Goal: Task Accomplishment & Management: Use online tool/utility

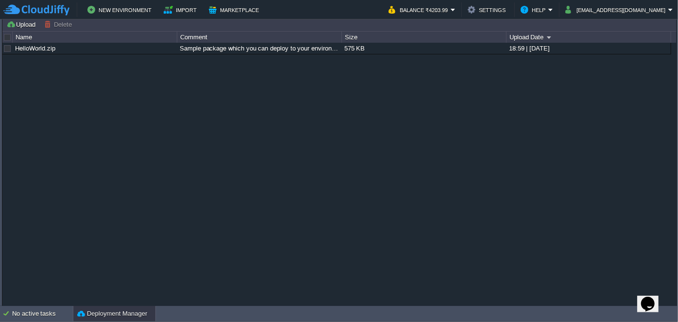
click at [120, 312] on button "Deployment Manager" at bounding box center [112, 314] width 70 height 10
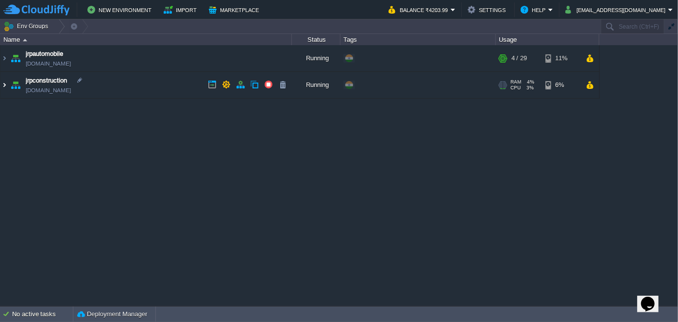
click at [4, 85] on img at bounding box center [4, 85] width 8 height 26
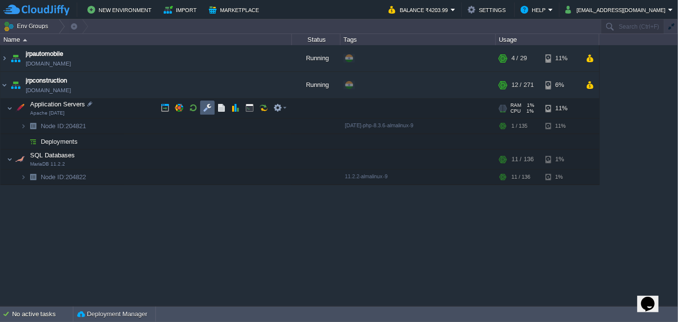
click at [206, 112] on button "button" at bounding box center [207, 107] width 9 height 9
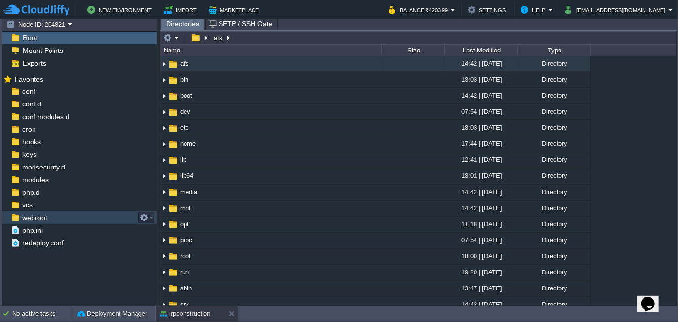
click at [36, 214] on span "webroot" at bounding box center [34, 217] width 28 height 9
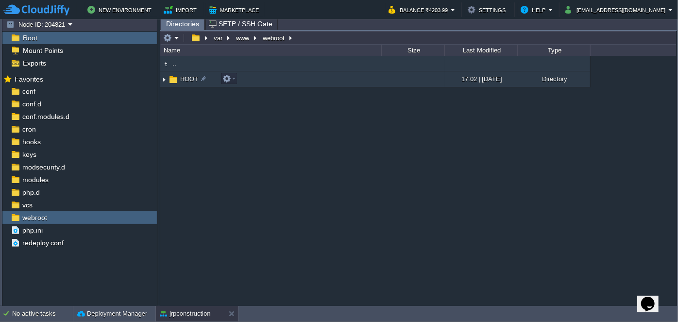
click at [165, 79] on img at bounding box center [164, 79] width 8 height 15
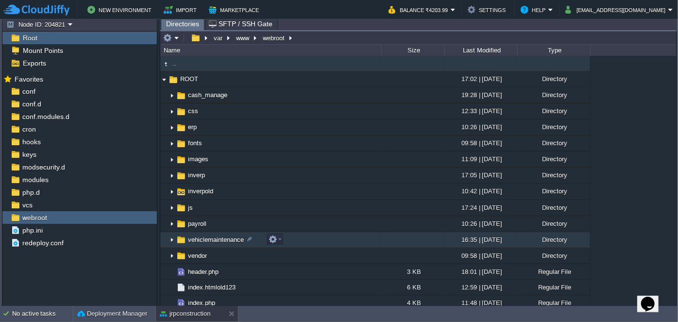
click at [171, 240] on img at bounding box center [172, 240] width 8 height 15
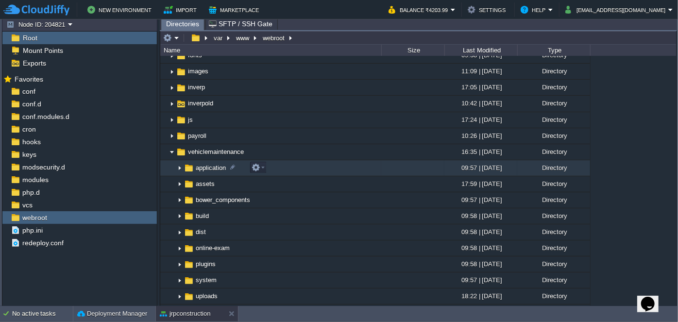
click at [179, 170] on img at bounding box center [180, 168] width 8 height 15
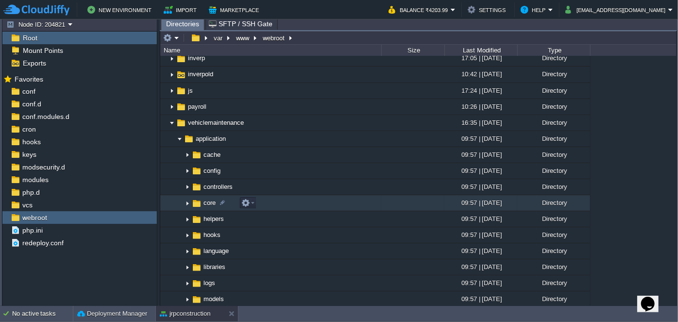
scroll to position [132, 0]
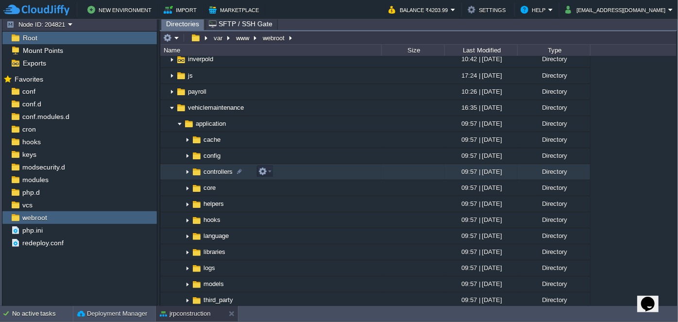
click at [187, 172] on img at bounding box center [188, 172] width 8 height 15
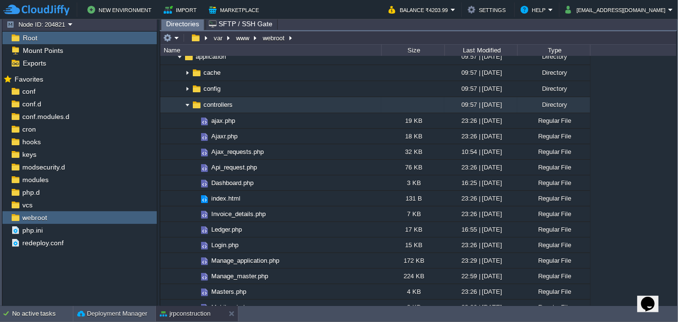
scroll to position [221, 0]
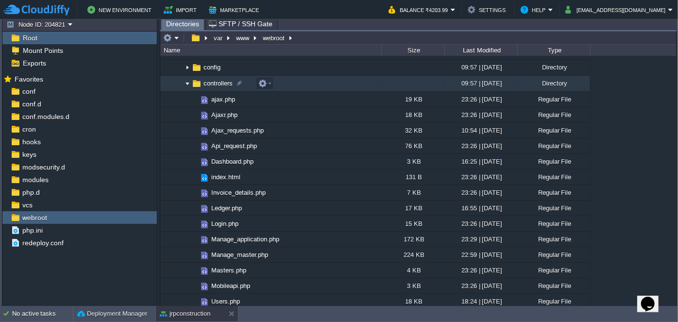
click at [188, 86] on img at bounding box center [188, 83] width 8 height 15
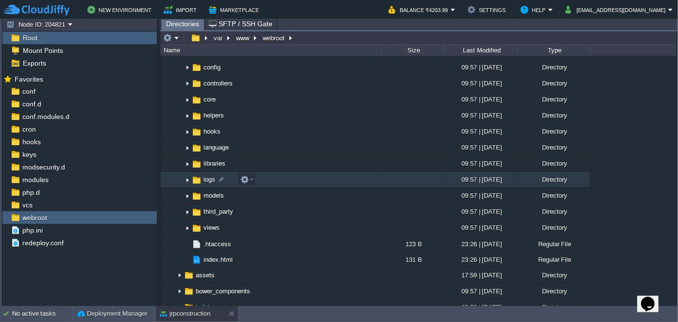
scroll to position [265, 0]
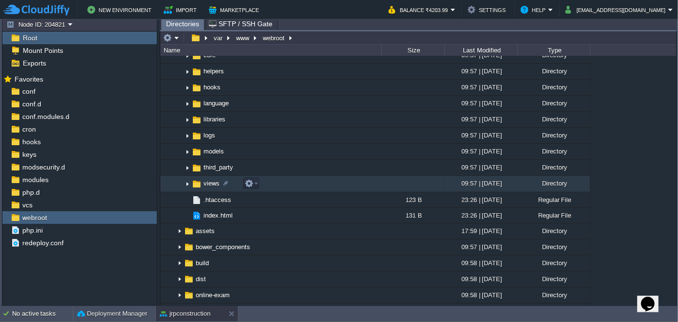
click at [185, 180] on img at bounding box center [188, 184] width 8 height 15
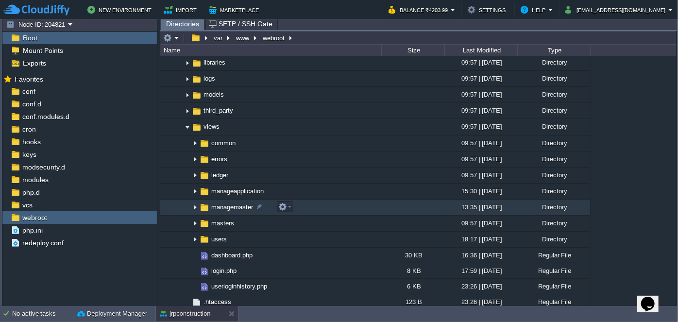
scroll to position [397, 0]
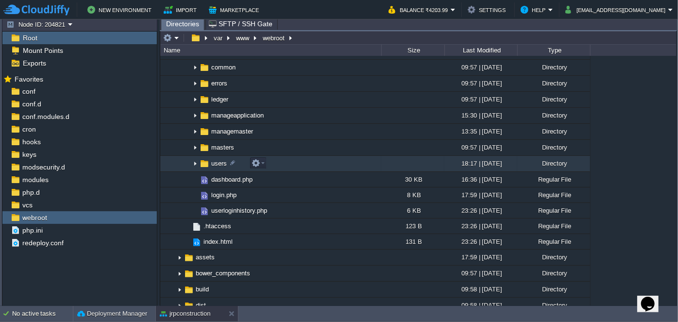
click at [195, 162] on img at bounding box center [195, 163] width 8 height 15
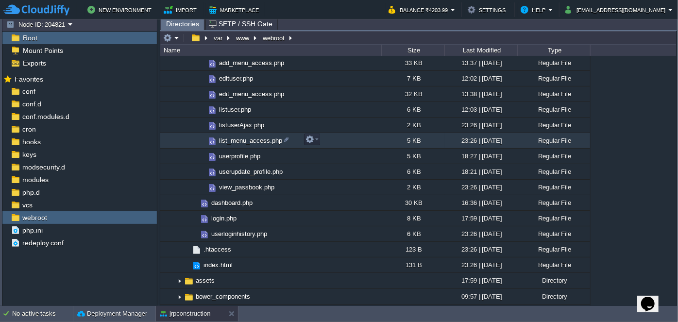
scroll to position [486, 0]
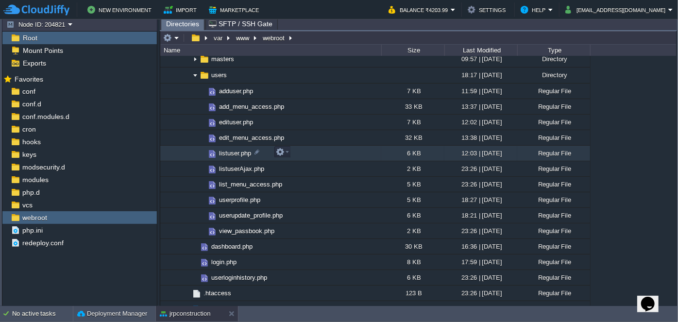
click at [228, 149] on span "listuser.php" at bounding box center [235, 153] width 35 height 8
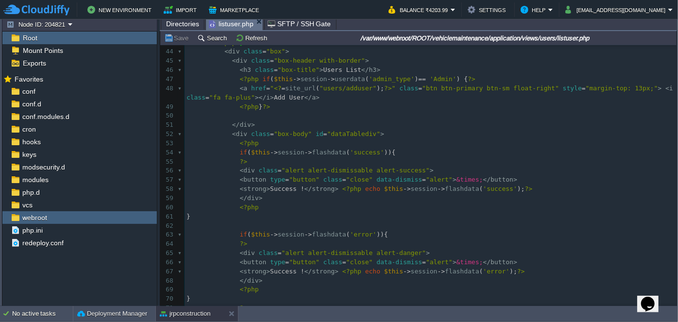
scroll to position [0, 0]
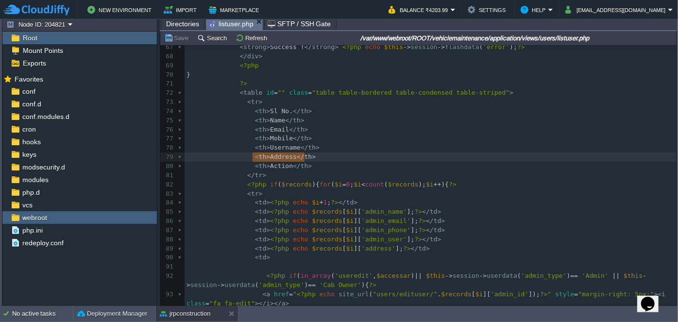
type textarea "<th>Address</th>"
drag, startPoint x: 306, startPoint y: 156, endPoint x: 247, endPoint y: 157, distance: 58.3
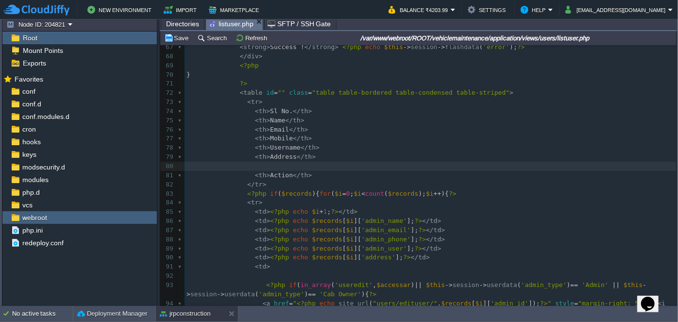
paste textarea "Address"
click at [275, 166] on div "xxxxxxxxxx <?php if ( $this -> session -> userdata ( 'admin_type' ) == 'Admin' …" at bounding box center [431, 171] width 492 height 476
type textarea "Status"
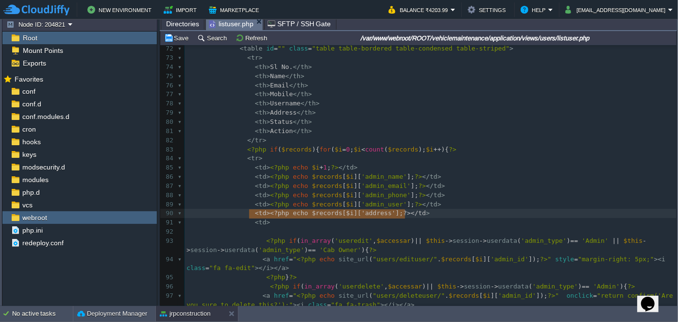
type textarea "<td><?php echo $records[$i]['address'];?></td>"
drag, startPoint x: 249, startPoint y: 214, endPoint x: 408, endPoint y: 213, distance: 158.9
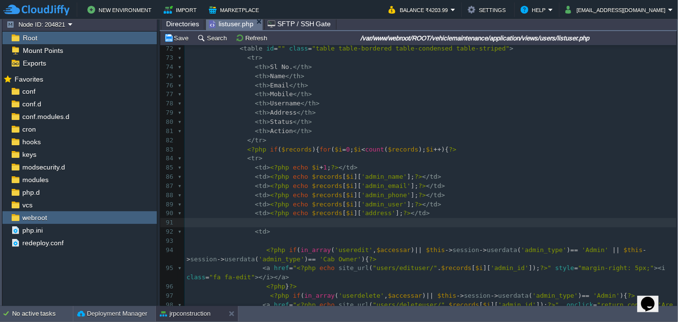
paste textarea "p"
drag, startPoint x: 269, startPoint y: 223, endPoint x: 296, endPoint y: 223, distance: 26.7
type textarea "="
click at [333, 222] on div "xxxxxxxxxx <?php if ( $this -> session -> userdata ( 'admin_type' ) == 'Admin' …" at bounding box center [431, 145] width 492 height 513
type textarea "address"
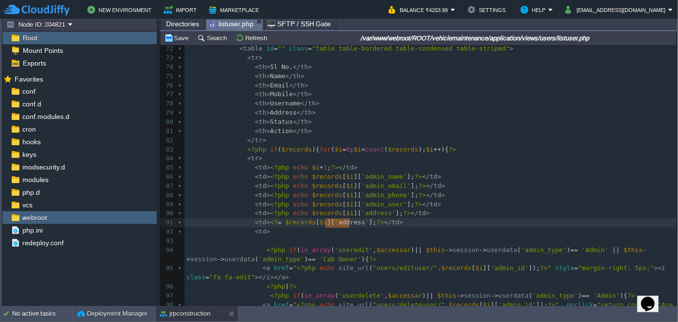
paste textarea
drag, startPoint x: 247, startPoint y: 224, endPoint x: 404, endPoint y: 221, distance: 157.0
type textarea "<td><?= $records[$i]['admin_status'];?></td>"
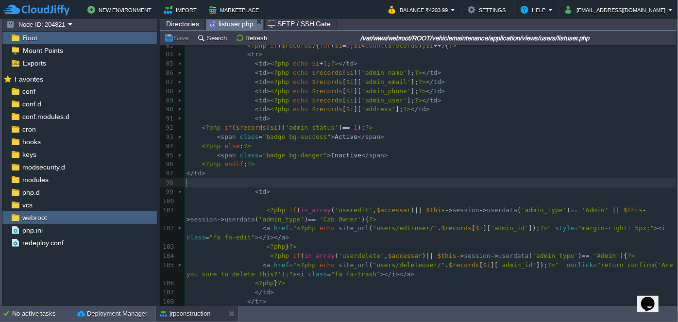
scroll to position [794, 0]
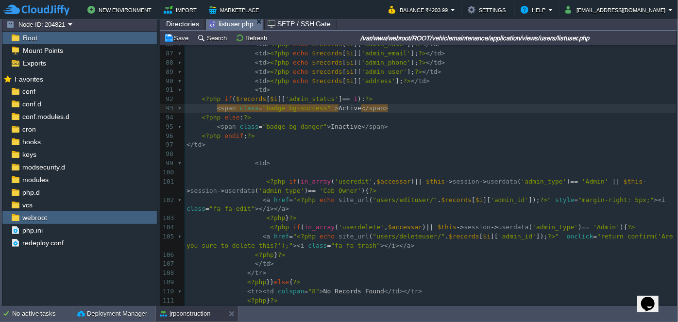
type textarea "s"
type textarea "bg-success"
drag, startPoint x: 278, startPoint y: 107, endPoint x: 315, endPoint y: 109, distance: 36.5
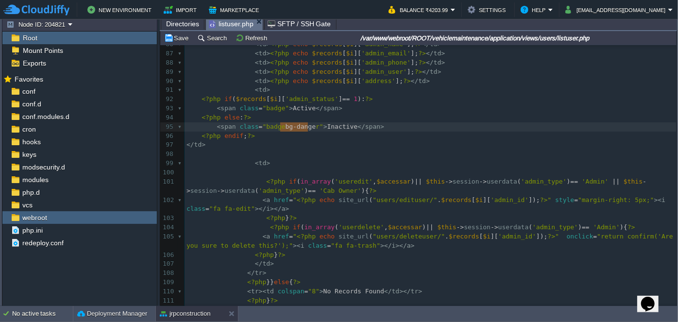
type textarea "bg-danger"
drag, startPoint x: 280, startPoint y: 124, endPoint x: 311, endPoint y: 126, distance: 30.7
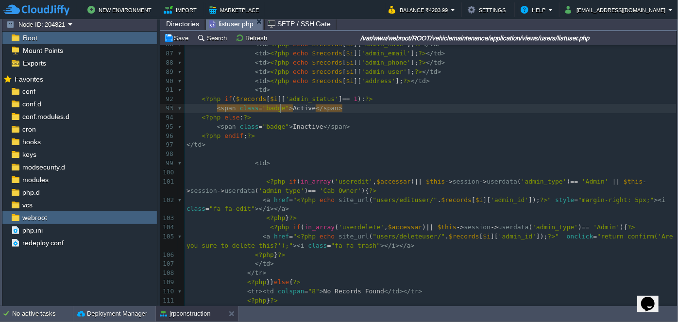
scroll to position [3, 3]
paste textarea
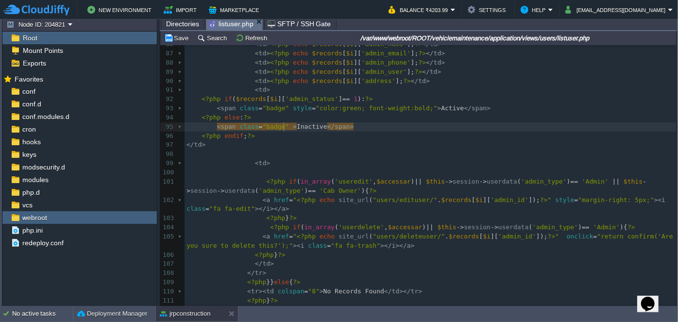
paste textarea
type textarea "red"
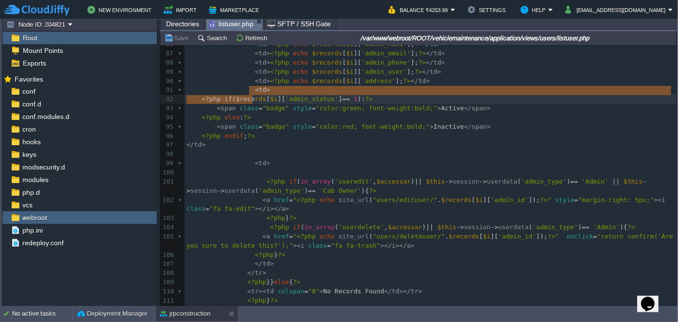
type textarea "<td> <?php if ($records[$i]['admin_status'] == 1): ?> <span class="badge" style…"
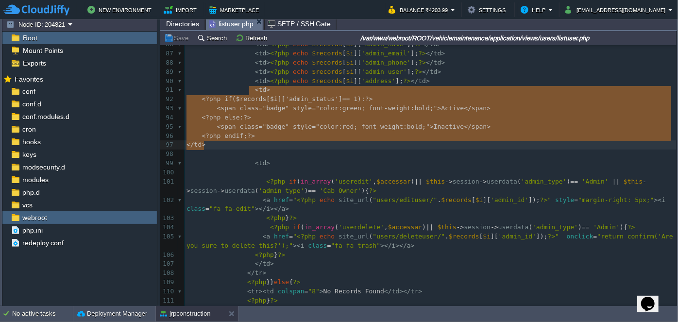
drag, startPoint x: 249, startPoint y: 90, endPoint x: 264, endPoint y: 145, distance: 56.6
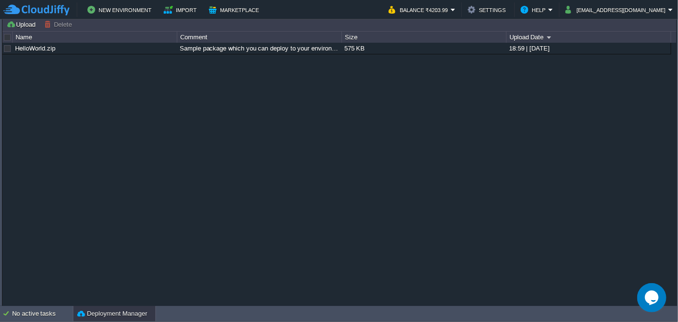
click at [103, 311] on button "Deployment Manager" at bounding box center [112, 314] width 70 height 10
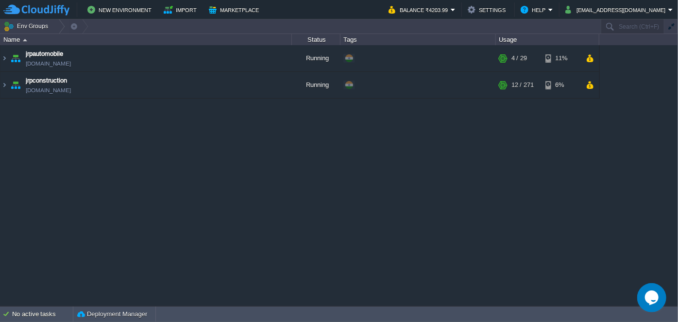
click at [0, 81] on table "jrpautomobile [DOMAIN_NAME] Running + Add to Env Group RAM 12% CPU 1% 4 / 29 11…" at bounding box center [300, 71] width 600 height 53
click at [3, 86] on img at bounding box center [4, 85] width 8 height 26
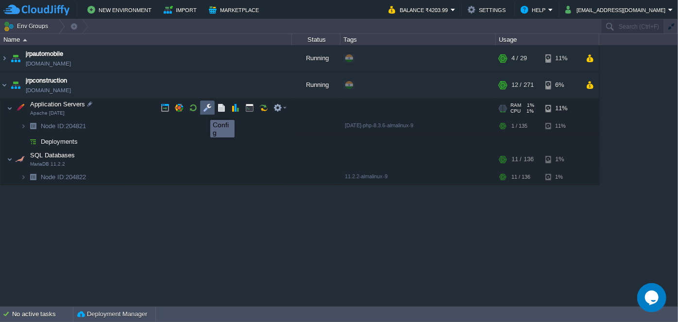
click at [203, 107] on button "button" at bounding box center [207, 107] width 9 height 9
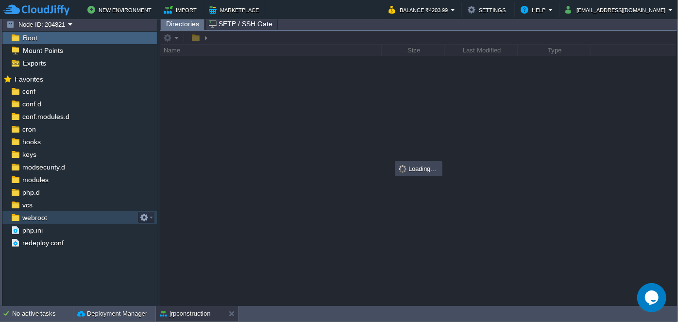
click at [28, 217] on span "webroot" at bounding box center [34, 217] width 28 height 9
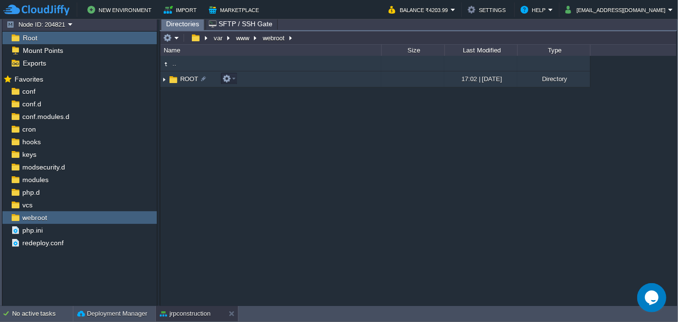
click at [165, 81] on img at bounding box center [164, 79] width 8 height 15
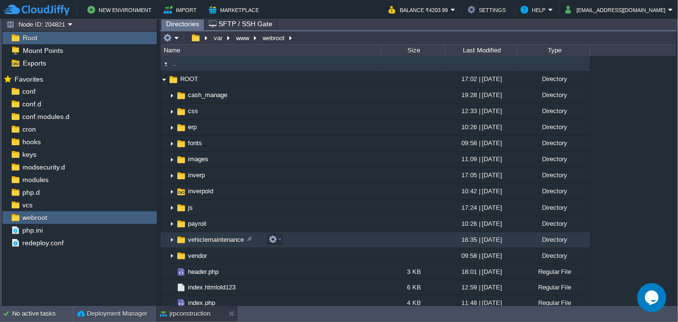
click at [172, 239] on img at bounding box center [172, 240] width 8 height 15
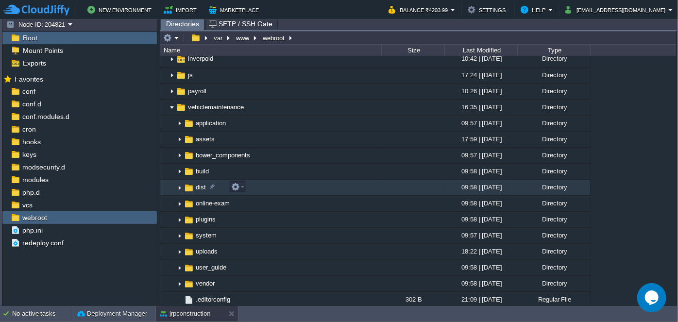
scroll to position [132, 0]
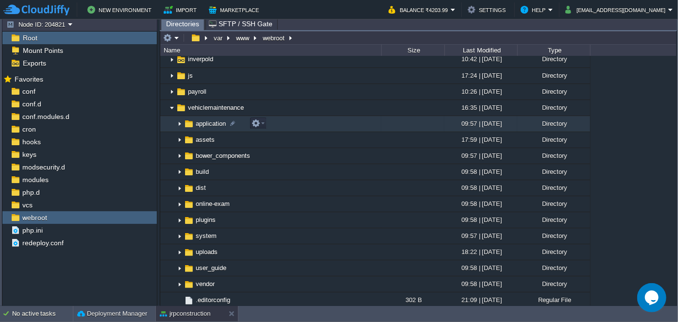
click at [181, 126] on img at bounding box center [180, 124] width 8 height 15
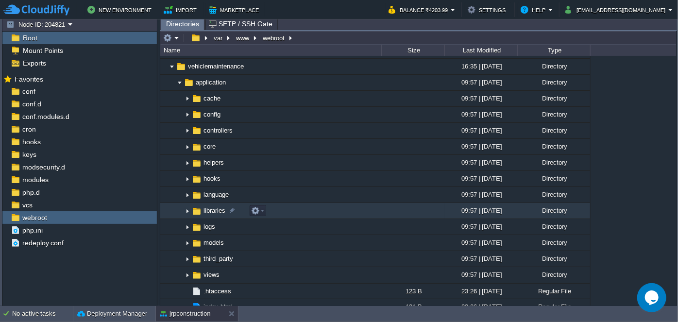
scroll to position [221, 0]
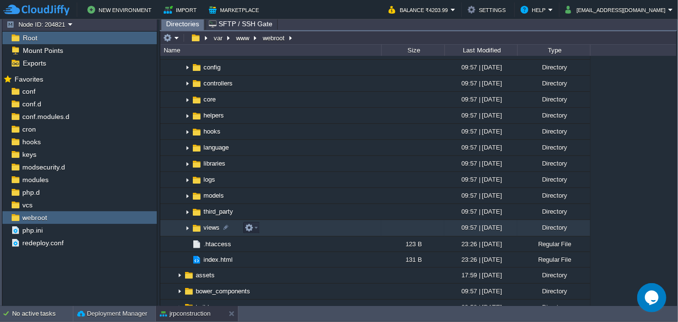
click at [188, 227] on img at bounding box center [188, 228] width 8 height 15
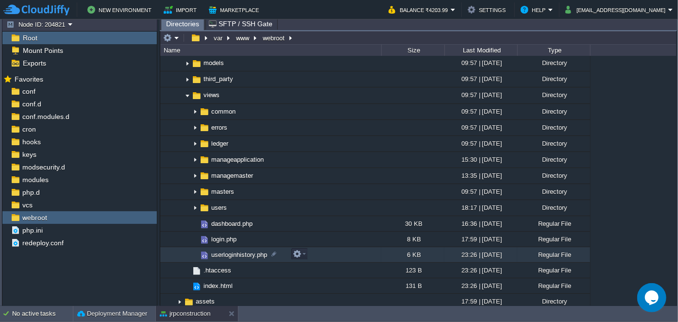
scroll to position [397, 0]
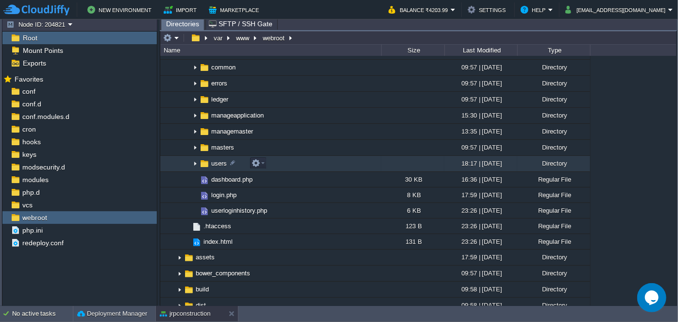
click at [194, 162] on img at bounding box center [195, 163] width 8 height 15
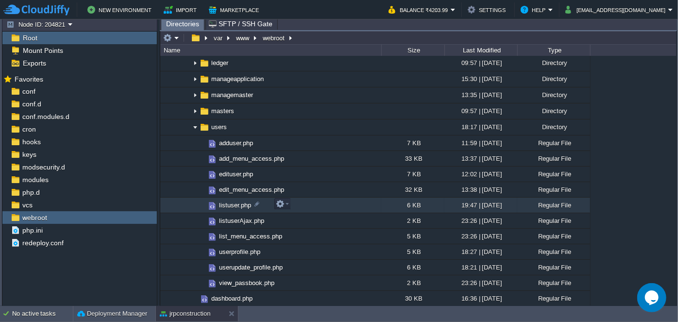
scroll to position [486, 0]
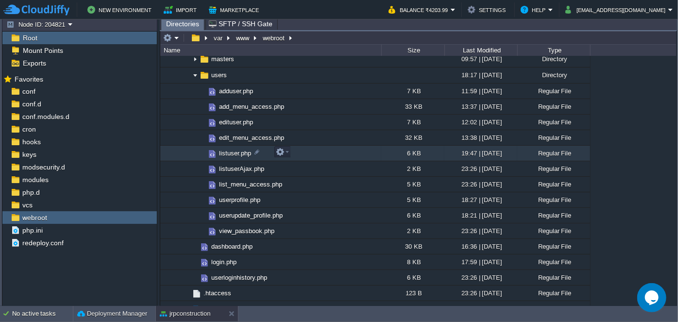
click at [236, 154] on span "listuser.php" at bounding box center [235, 153] width 35 height 8
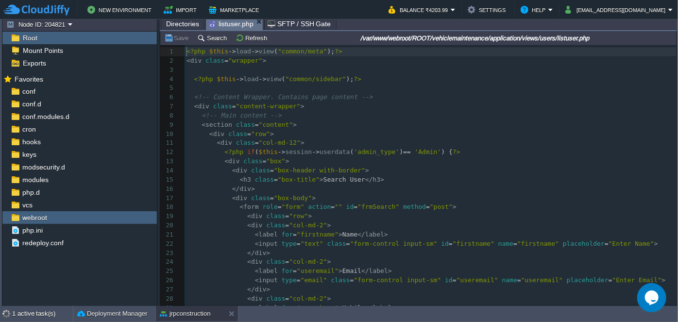
scroll to position [3, 0]
click at [211, 42] on td "Search" at bounding box center [213, 38] width 35 height 12
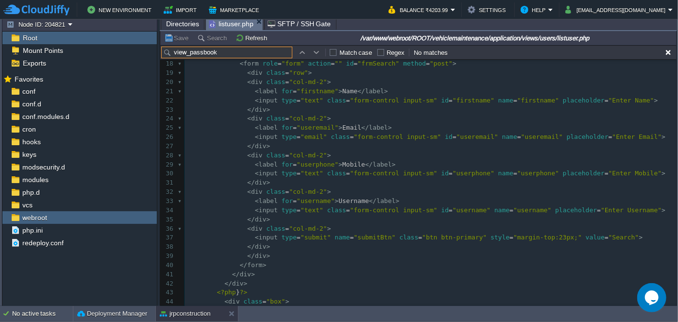
scroll to position [234, 0]
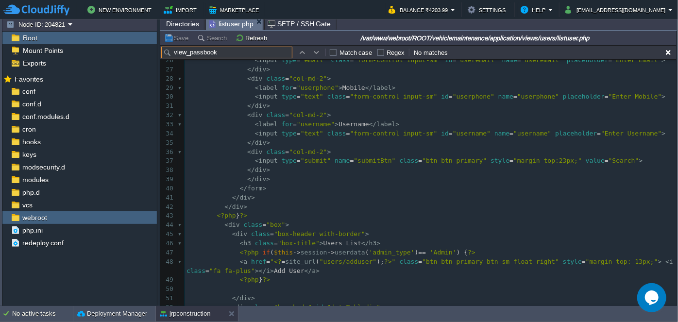
type input "view_passbook"
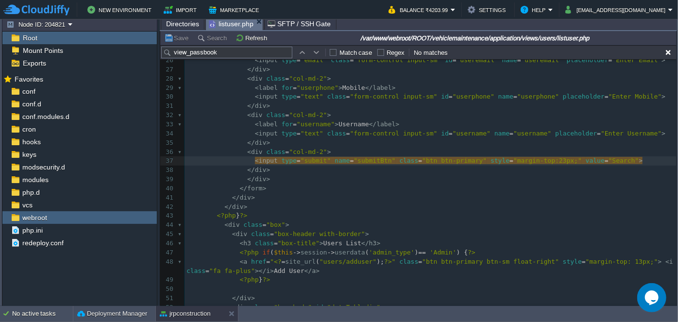
click at [609, 159] on span ""Search"" at bounding box center [624, 160] width 31 height 7
type textarea "Search"
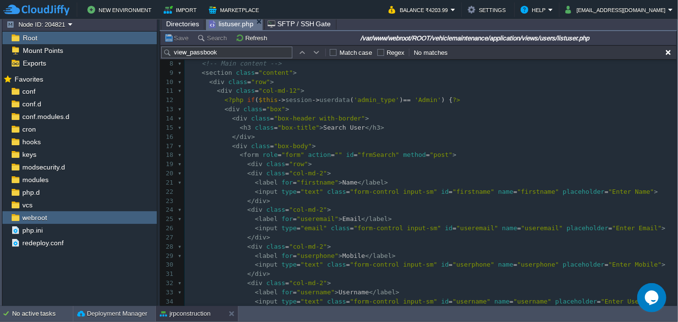
scroll to position [59, 0]
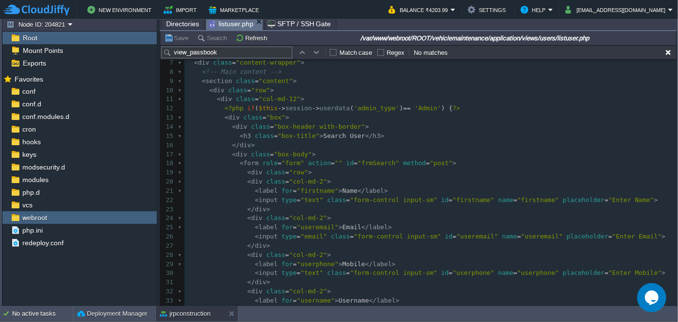
type input "Search"
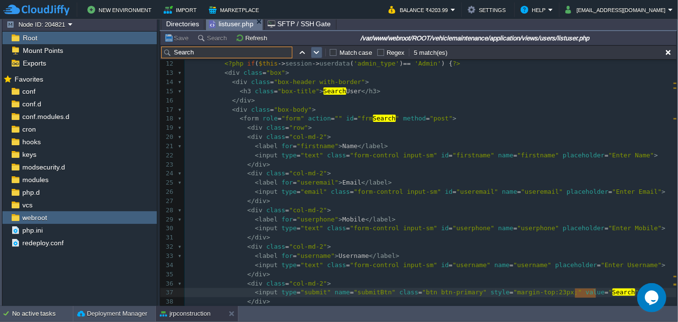
click at [315, 53] on button "button" at bounding box center [316, 52] width 9 height 9
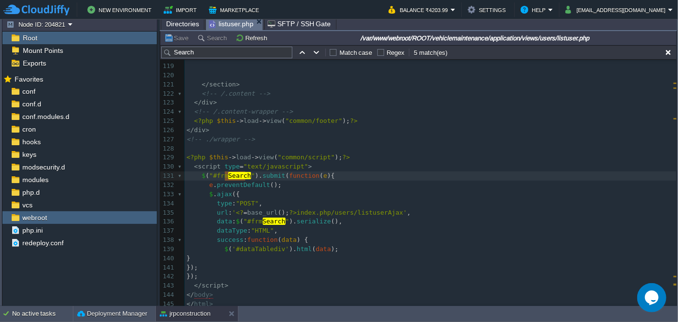
scroll to position [1134, 0]
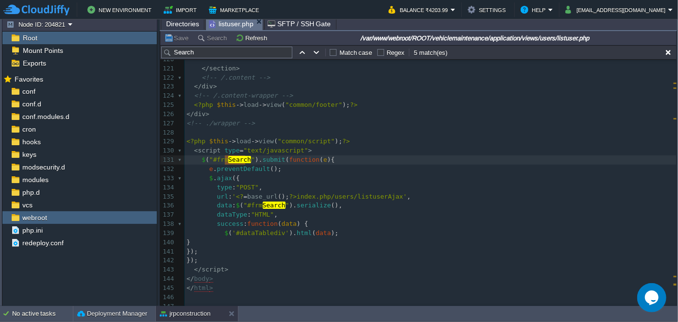
click at [355, 197] on span "index.php/users/listuserAjax'" at bounding box center [352, 196] width 110 height 7
type textarea "listuserAjax"
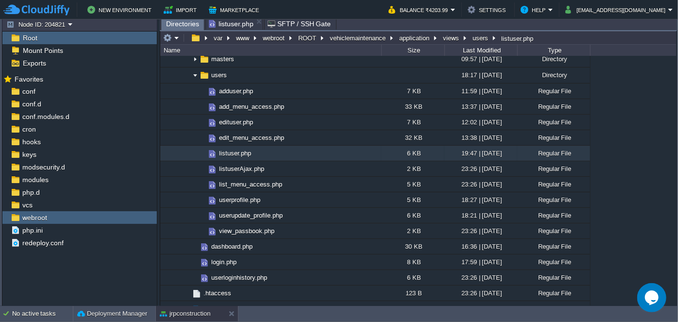
click at [183, 23] on span "Directories" at bounding box center [182, 24] width 33 height 12
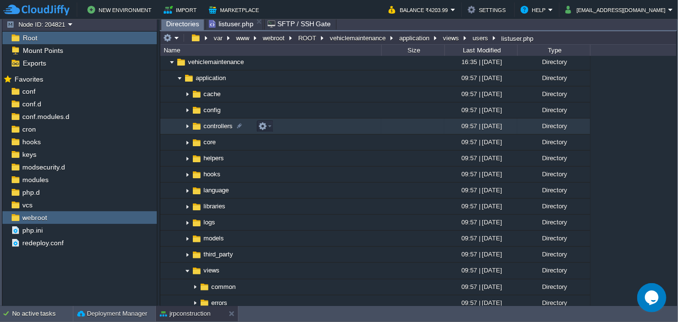
scroll to position [176, 0]
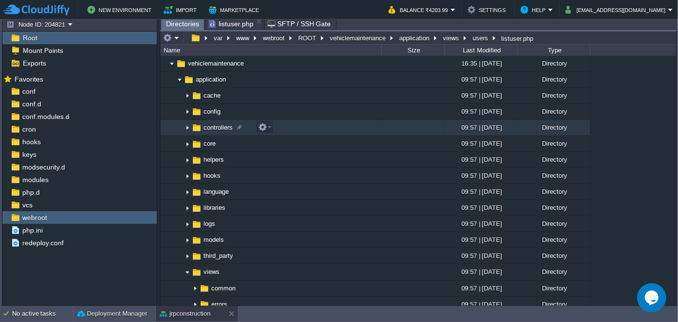
click at [186, 127] on img at bounding box center [188, 128] width 8 height 15
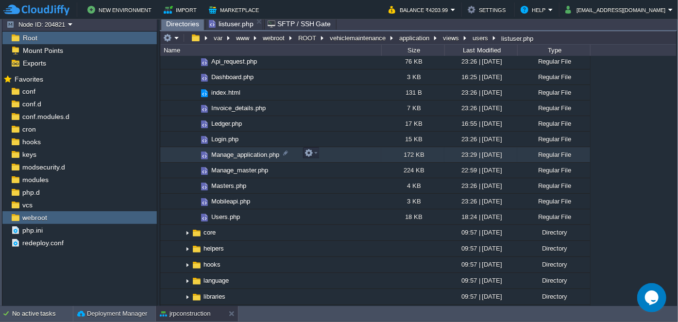
scroll to position [309, 0]
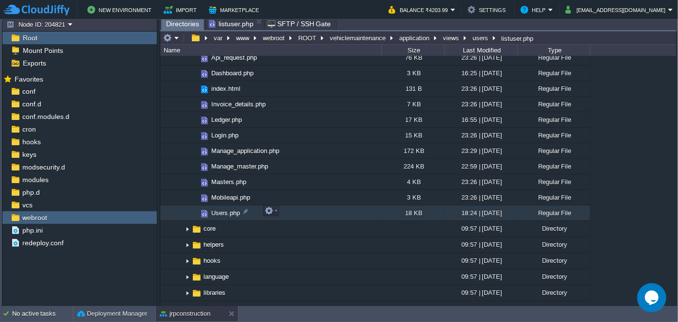
click at [214, 210] on span "Users.php" at bounding box center [226, 213] width 32 height 8
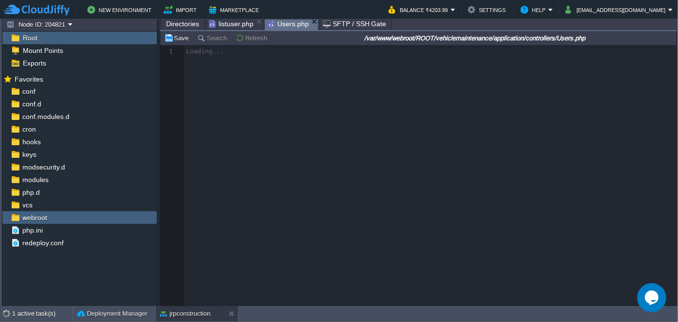
scroll to position [3, 0]
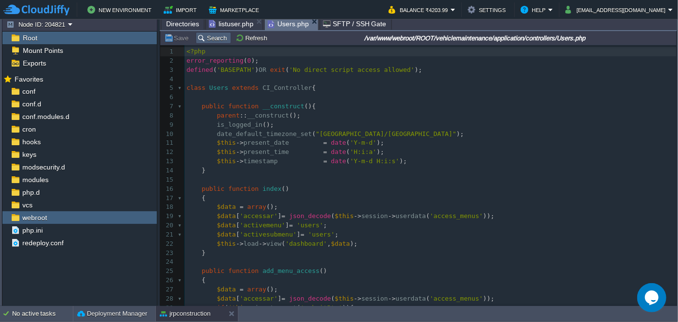
click at [213, 39] on button "Search" at bounding box center [213, 38] width 33 height 9
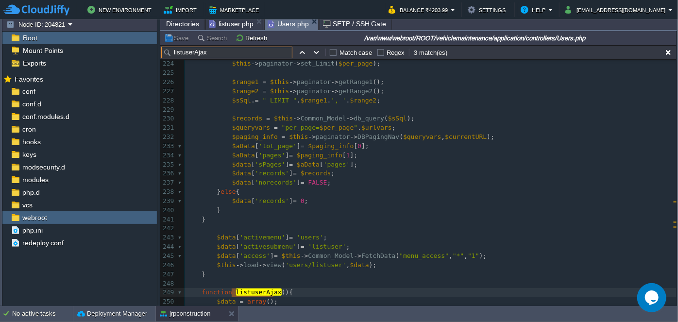
scroll to position [0, 0]
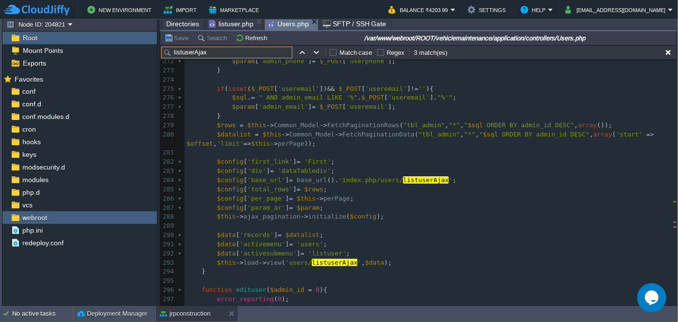
type input "listuserAjax"
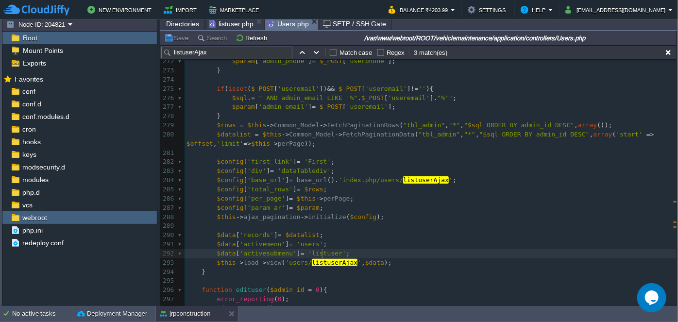
click at [321, 255] on div "x 262 $sql . = " AND admin_user LIKE '%" . $_POST [ 'username' ]. "%'" ; 263 $p…" at bounding box center [431, 181] width 492 height 431
type textarea "listuser"
type input "listuser"
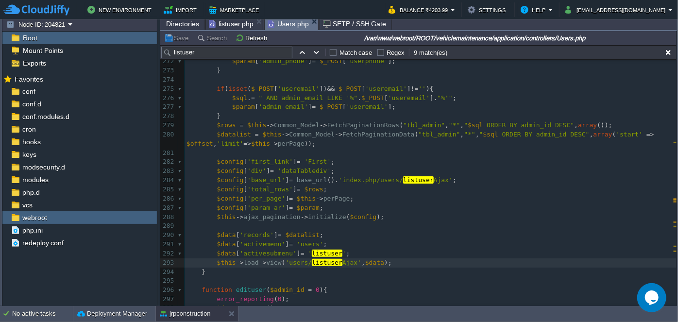
click at [327, 263] on span "listuser" at bounding box center [327, 262] width 31 height 7
type textarea "listuserAjax"
type input "listuserAjax"
click at [318, 54] on button "button" at bounding box center [316, 52] width 9 height 9
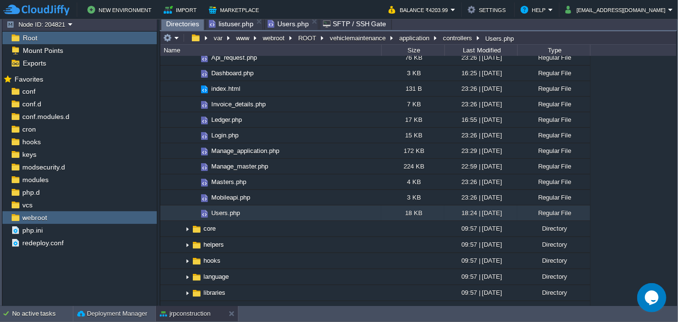
click at [175, 23] on span "Directories" at bounding box center [182, 24] width 33 height 12
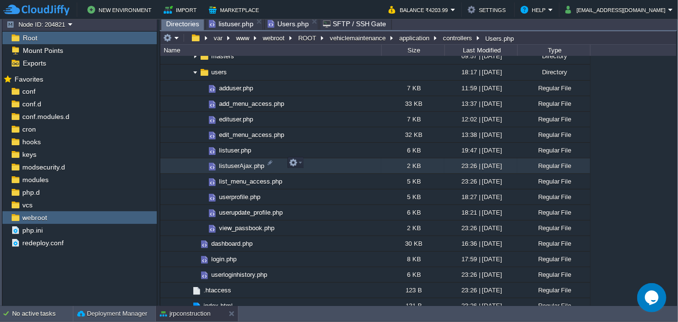
click at [237, 165] on span "listuserAjax.php" at bounding box center [242, 166] width 48 height 8
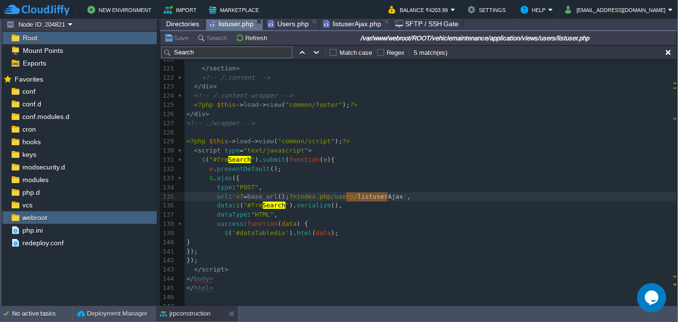
click at [236, 20] on span "listuser.php" at bounding box center [231, 24] width 45 height 12
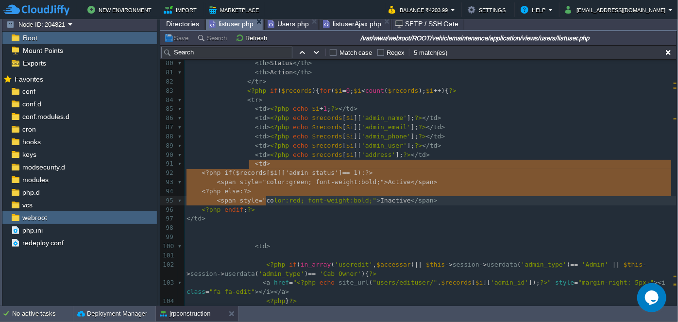
type textarea "<td> <?php if ($records[$i]['admin_status'] == 1): ?> <span style="color:green;…"
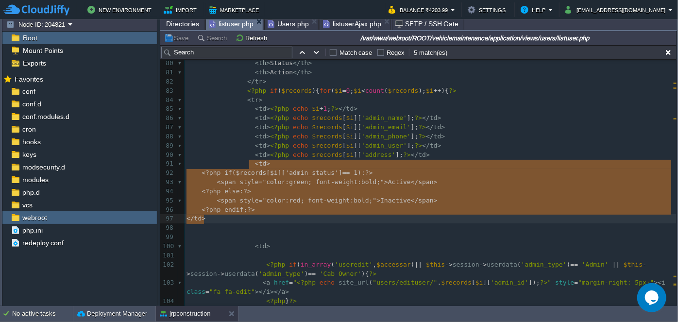
drag, startPoint x: 249, startPoint y: 163, endPoint x: 274, endPoint y: 215, distance: 57.6
click at [336, 21] on span "listuserAjax.php" at bounding box center [352, 24] width 58 height 12
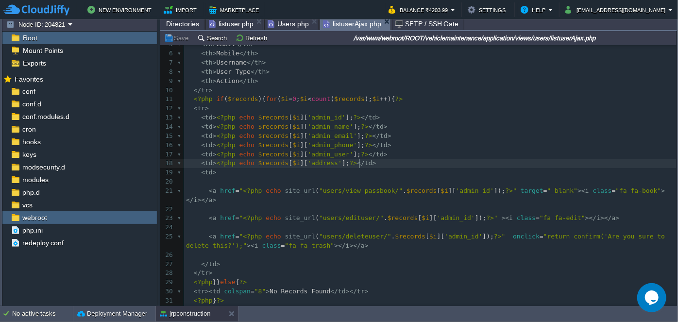
click at [367, 164] on pre "< td > <?php echo $records [ $i ][ 'address' ]; ?> </ td >" at bounding box center [430, 163] width 493 height 9
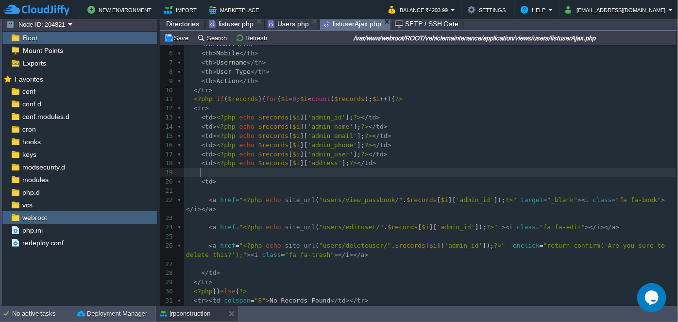
paste textarea "<a"
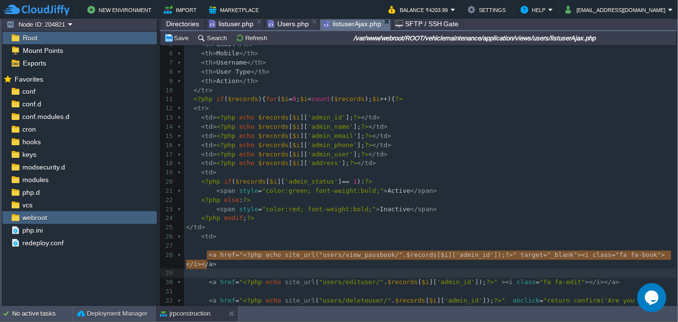
type textarea "<a href="<?php echo site_url("users/view_passbook/".$records[$i]['admin_id']);?…"
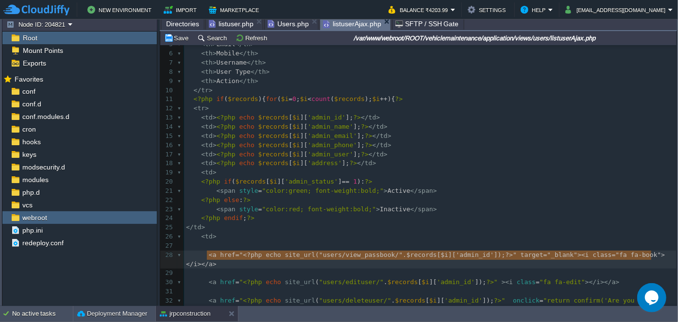
drag, startPoint x: 206, startPoint y: 255, endPoint x: 651, endPoint y: 253, distance: 444.6
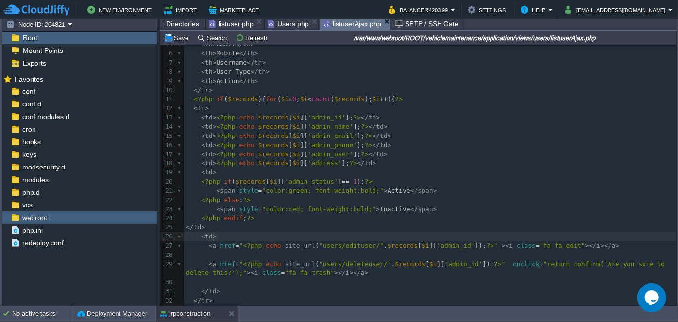
click at [229, 25] on span "listuser.php" at bounding box center [231, 24] width 45 height 12
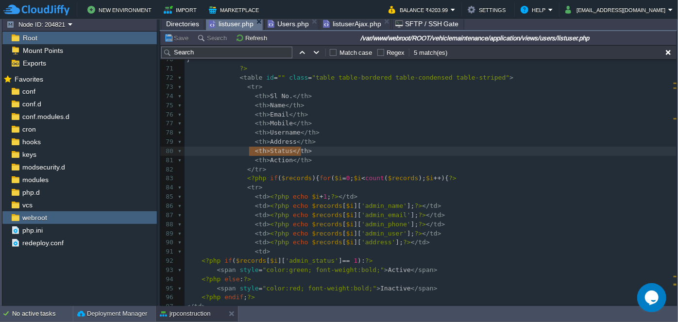
type textarea "<th>Status</th> <th>Action</th>"
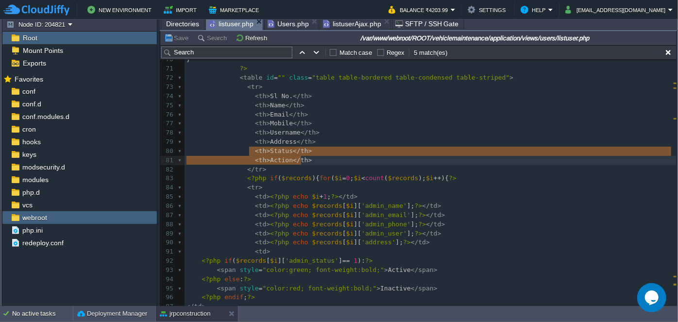
drag, startPoint x: 249, startPoint y: 152, endPoint x: 310, endPoint y: 155, distance: 61.8
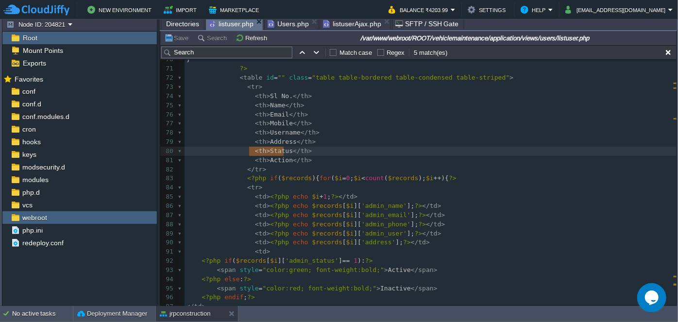
type textarea "<th>Status</th>"
drag, startPoint x: 249, startPoint y: 151, endPoint x: 288, endPoint y: 150, distance: 38.9
click at [345, 24] on span "listuserAjax.php" at bounding box center [352, 24] width 58 height 12
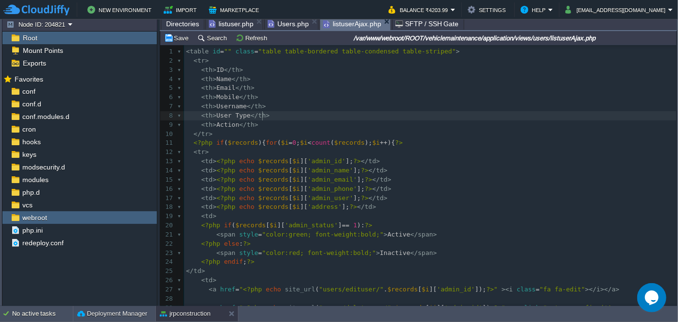
click at [272, 116] on pre "< th > User Type </ th >" at bounding box center [430, 115] width 493 height 9
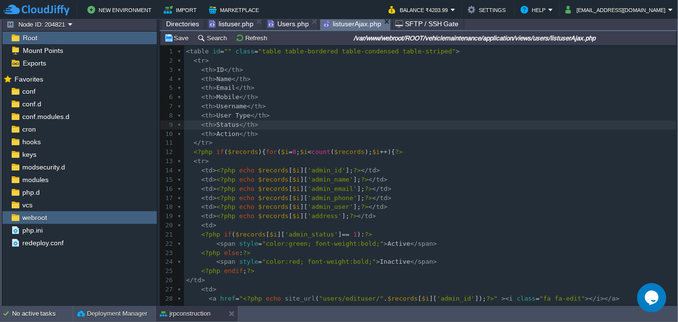
click at [225, 22] on span "listuser.php" at bounding box center [231, 24] width 45 height 12
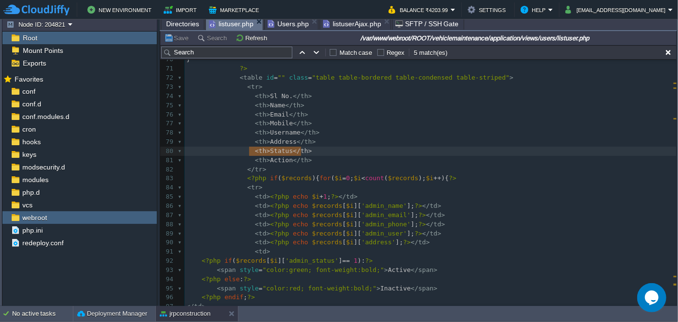
click at [345, 24] on span "listuserAjax.php" at bounding box center [352, 24] width 58 height 12
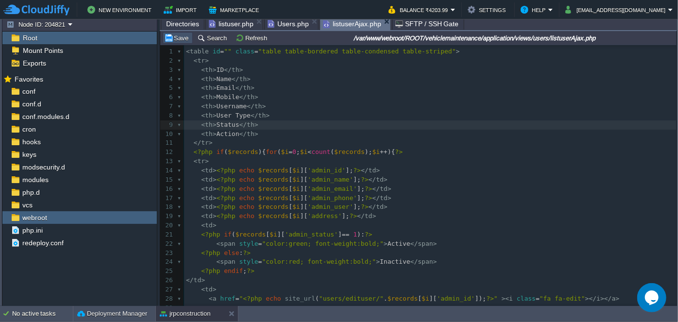
click at [173, 37] on button "Save" at bounding box center [177, 38] width 27 height 9
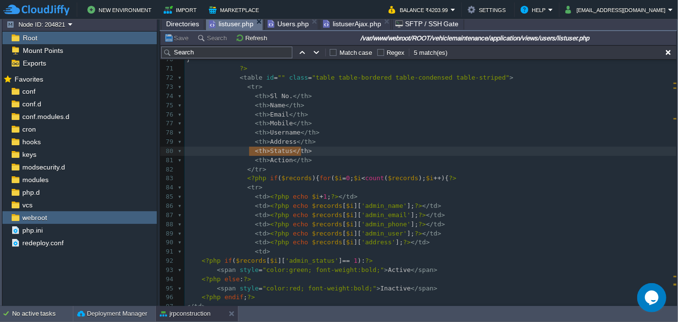
click at [248, 22] on span "listuser.php" at bounding box center [231, 24] width 45 height 12
click at [286, 23] on span "Users.php" at bounding box center [288, 24] width 41 height 12
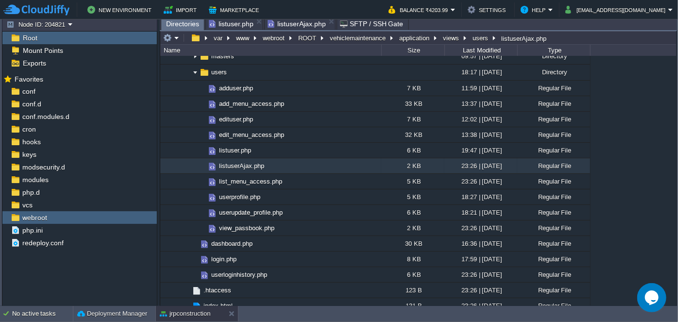
click at [307, 25] on span "listuserAjax.php" at bounding box center [297, 24] width 58 height 12
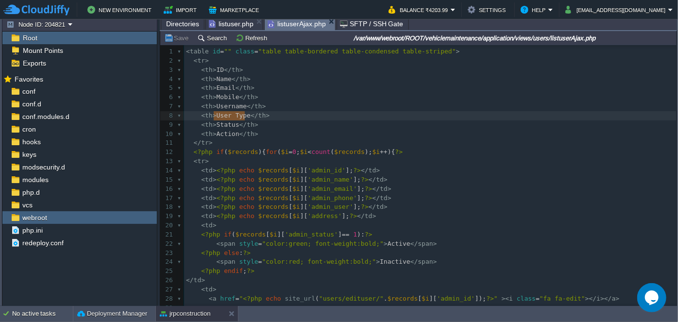
drag, startPoint x: 214, startPoint y: 116, endPoint x: 246, endPoint y: 115, distance: 32.1
type textarea "Address"
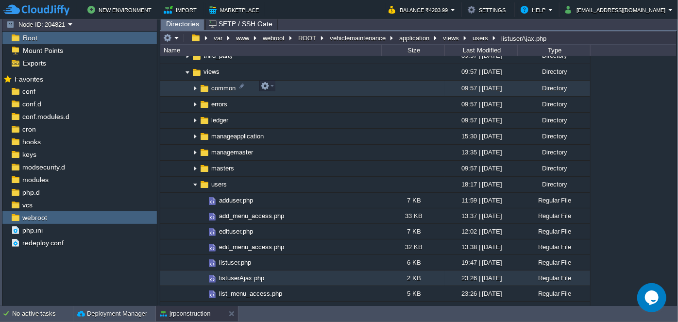
scroll to position [574, 0]
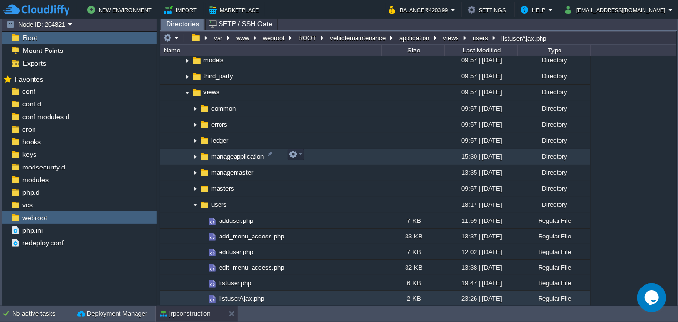
click at [192, 155] on img at bounding box center [195, 157] width 8 height 15
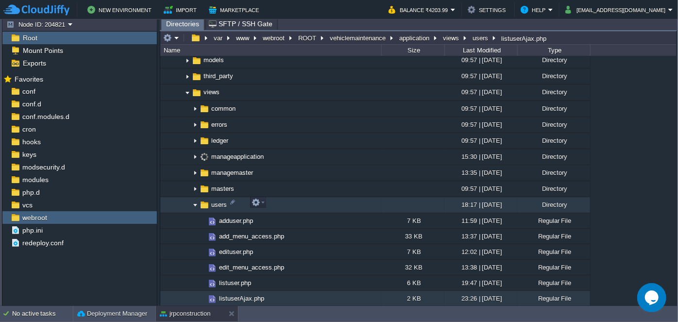
click at [194, 202] on img at bounding box center [195, 205] width 8 height 15
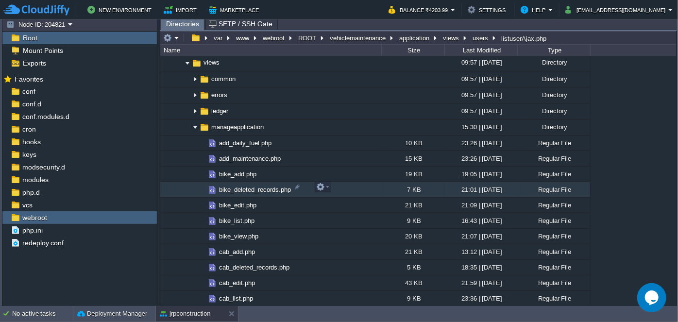
scroll to position [618, 0]
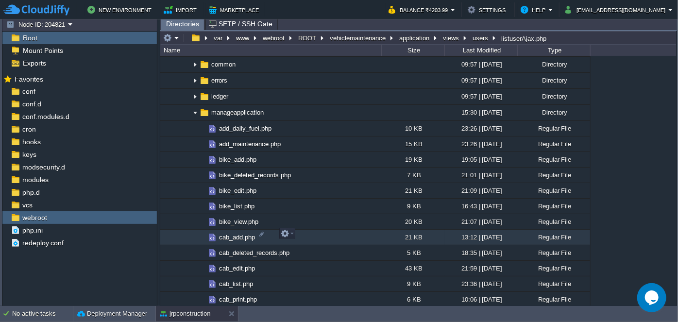
click at [226, 234] on span "cab_add.php" at bounding box center [237, 237] width 39 height 8
click at [227, 233] on span "cab_add.php" at bounding box center [237, 237] width 39 height 8
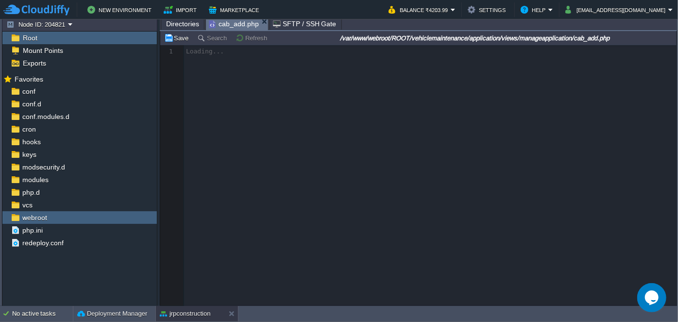
click at [187, 25] on span "Directories" at bounding box center [182, 24] width 33 height 12
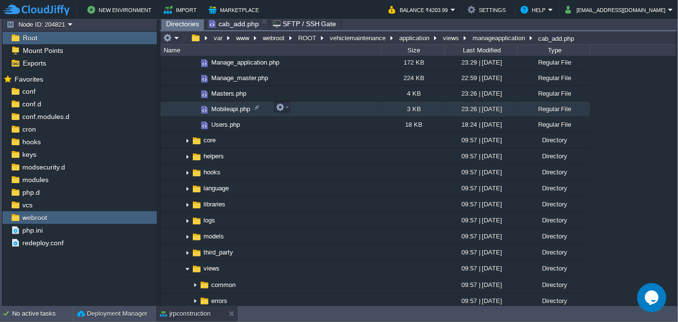
scroll to position [309, 0]
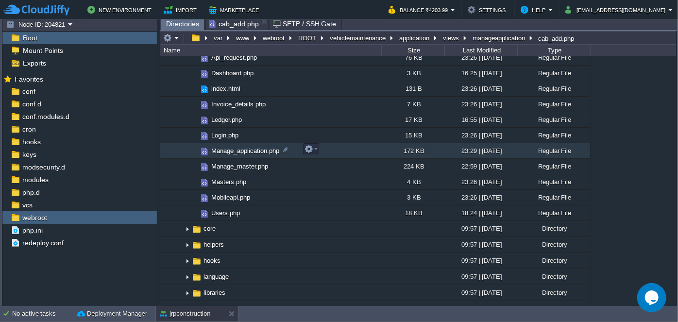
click at [236, 153] on span "Manage_application.php" at bounding box center [245, 151] width 71 height 8
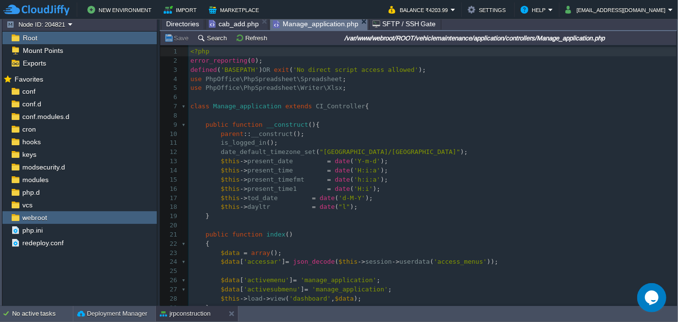
scroll to position [88, 0]
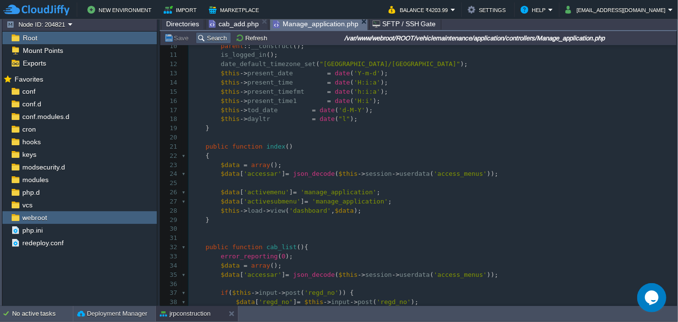
click at [205, 40] on button "Search" at bounding box center [213, 38] width 33 height 9
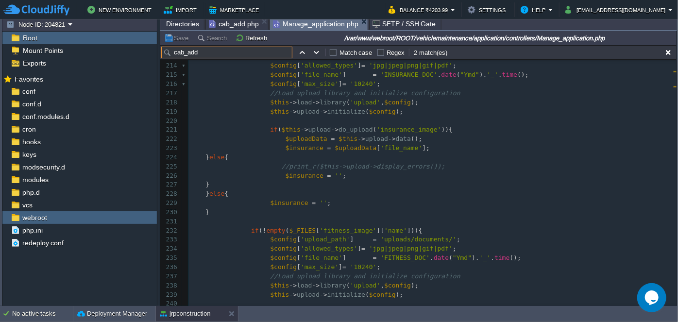
scroll to position [1980, 0]
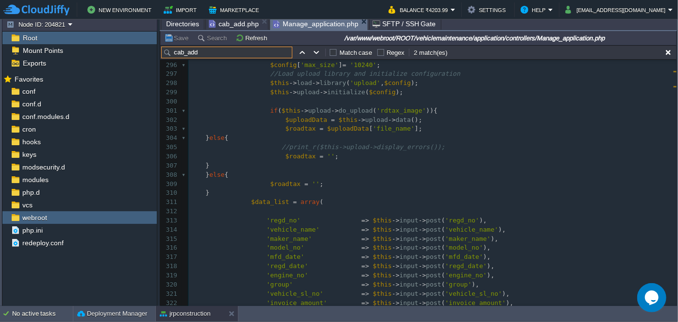
type input "cab_add"
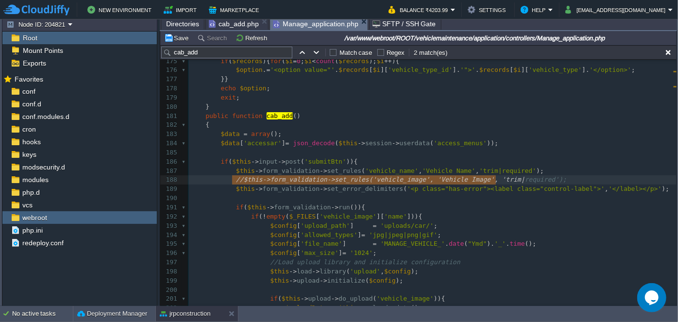
type textarea "//$this->form_validation->set_rules('vehicle_image', 'Vehicle Image', 'trim|req…"
drag, startPoint x: 232, startPoint y: 179, endPoint x: 570, endPoint y: 182, distance: 337.7
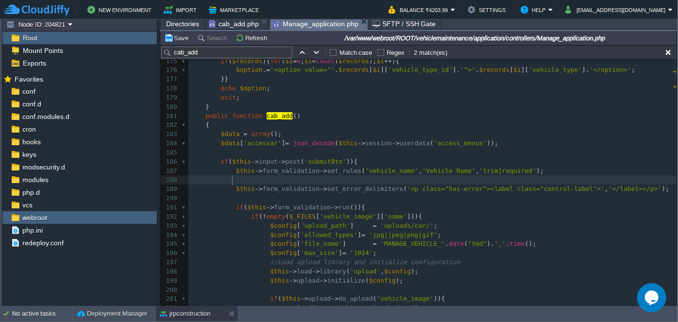
click at [556, 180] on pre at bounding box center [433, 179] width 488 height 9
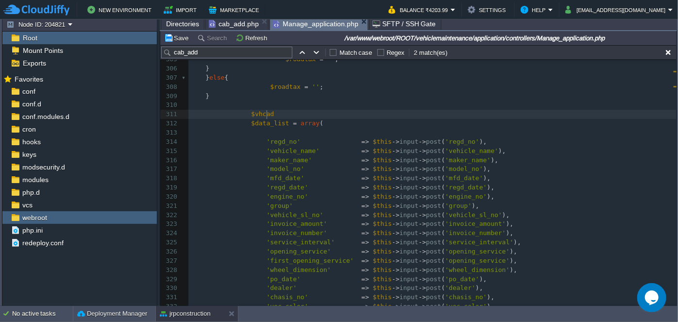
type textarea "$vhcadt"
type textarea "data = $this->Comm"
type textarea "mon_Model()"
type textarea "l->FetchData()"
type textarea "FetchData"
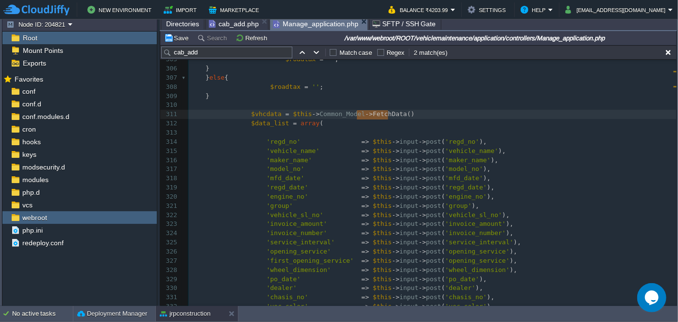
type input "FetchData"
type textarea "FetchData"
click at [313, 52] on button "button" at bounding box center [316, 52] width 9 height 9
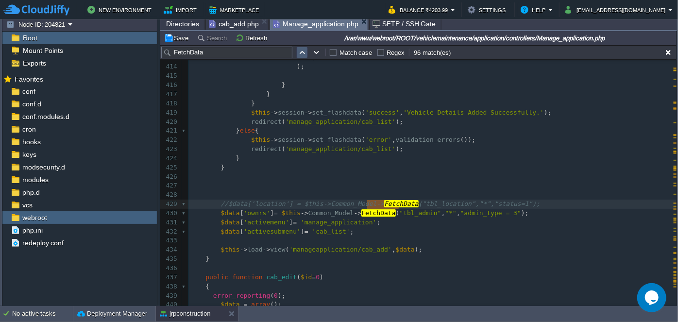
click at [300, 53] on button "button" at bounding box center [302, 52] width 9 height 9
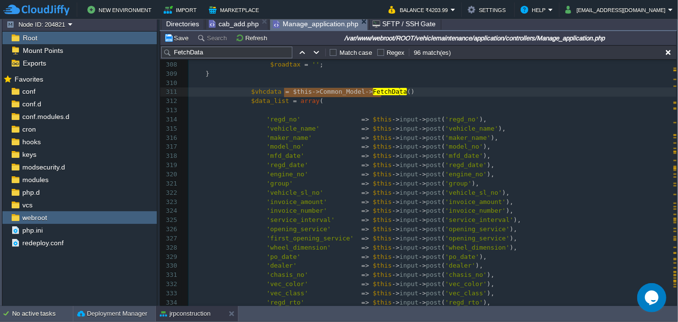
type textarea "$this->Common_Model->FetchData"
drag, startPoint x: 285, startPoint y: 93, endPoint x: 386, endPoint y: 90, distance: 101.6
type input "$this->Common_Model->FetchData"
click at [317, 51] on button "button" at bounding box center [316, 52] width 9 height 9
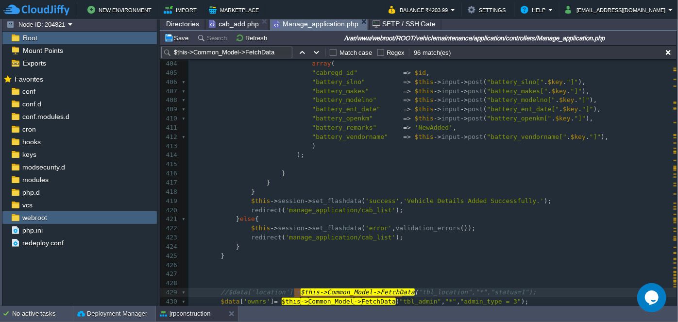
type textarea "$this->Common_Model->FetchData"
drag, startPoint x: 295, startPoint y: 293, endPoint x: 400, endPoint y: 292, distance: 104.5
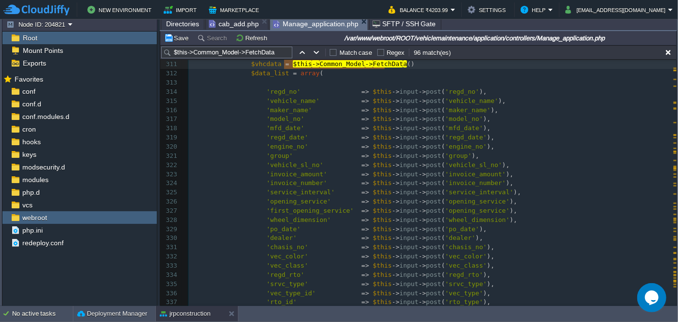
type textarea "$this->Common_Model->FetchData"
drag, startPoint x: 283, startPoint y: 65, endPoint x: 386, endPoint y: 64, distance: 102.5
paste textarea
type textarea ""","","'"
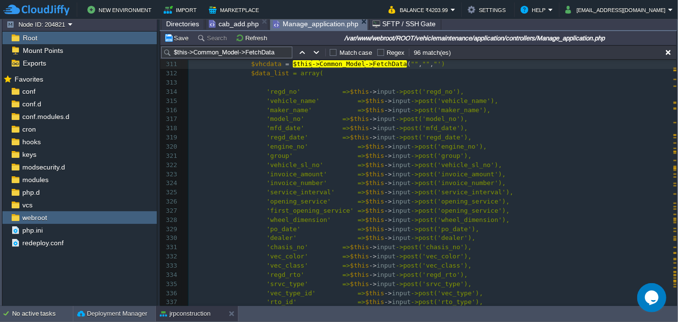
click at [417, 63] on div "xxxxxxxxxx $data [ 'records' ] = $this -> Common_Model -> FetchData ( "tbl_cab_…" at bounding box center [433, 174] width 488 height 431
type textarea """
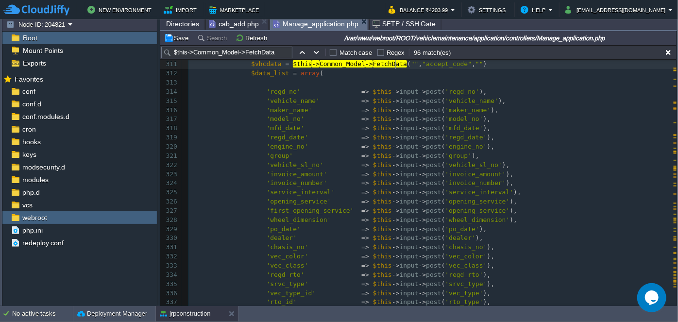
click at [396, 64] on div "xxxxxxxxxx $data [ 'records' ] = $this -> Common_Model -> FetchData ( "tbl_cab_…" at bounding box center [433, 174] width 488 height 431
click at [529, 64] on span """" at bounding box center [533, 63] width 8 height 7
type textarea "1 order by"
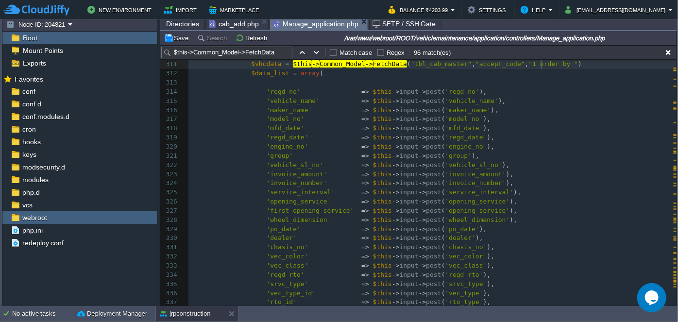
click at [466, 65] on div "xxxxxxxxxx $data [ 'records' ] = $this -> Common_Model -> FetchData ( "tbl_cab_…" at bounding box center [433, 174] width 488 height 431
type textarea "accept_code"
paste textarea "v"
type textarea "v"
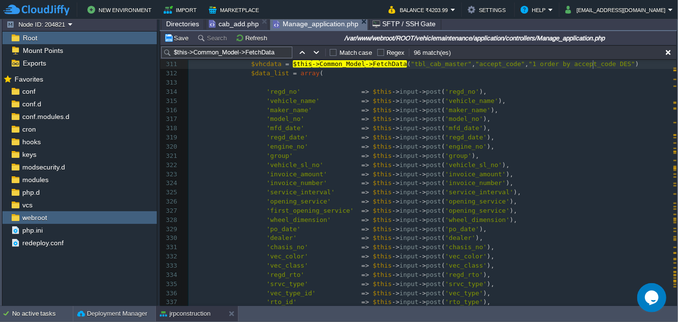
type textarea "DESC"
type textarea ";"
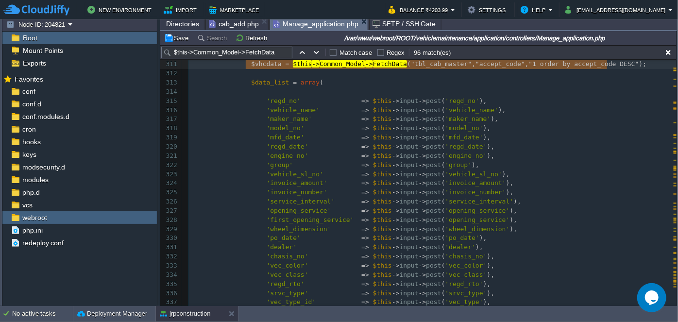
drag, startPoint x: 245, startPoint y: 64, endPoint x: 610, endPoint y: 64, distance: 365.4
type textarea "$vhcdata = $this->Common_Model->FetchData("tbl_cab_master","accept_code","1 ord…"
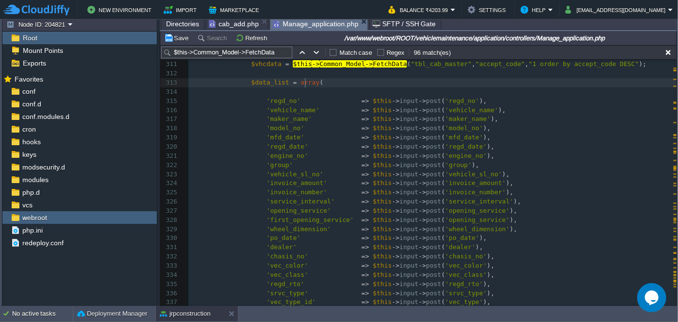
click at [306, 81] on div "xxxxxxxxxx $data [ 'records' ] = $this -> Common_Model -> FetchData ( "tbl_cab_…" at bounding box center [433, 179] width 488 height 440
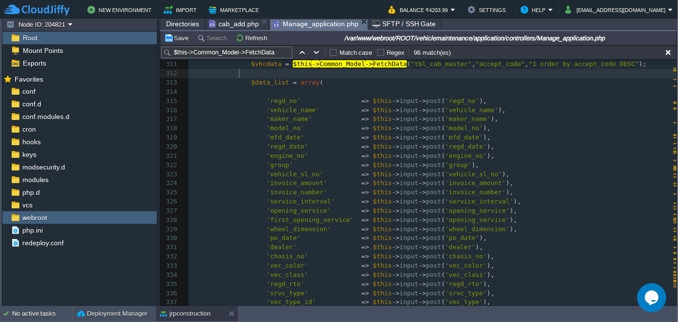
click at [274, 73] on pre at bounding box center [433, 73] width 488 height 9
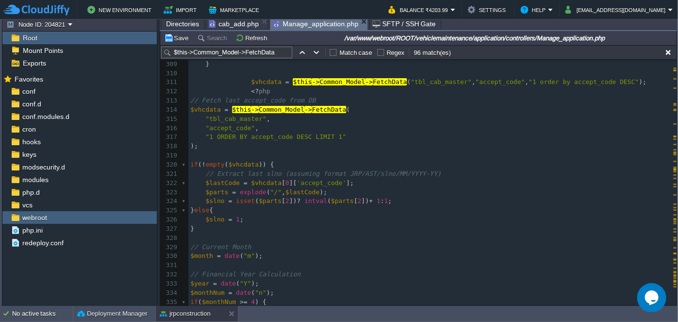
scroll to position [2784, 0]
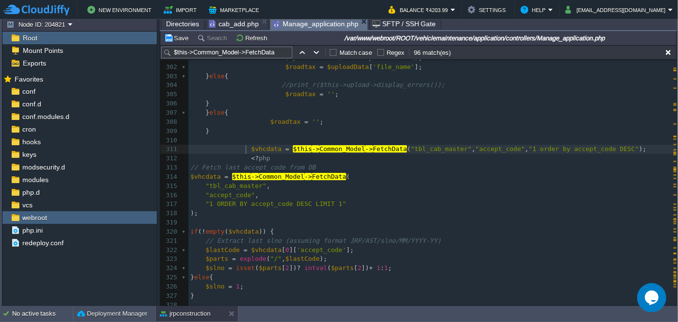
type textarea "$vhcdata = $this->Common_Model->FetchData("tbl_cab_master","accept_code","1 ord…"
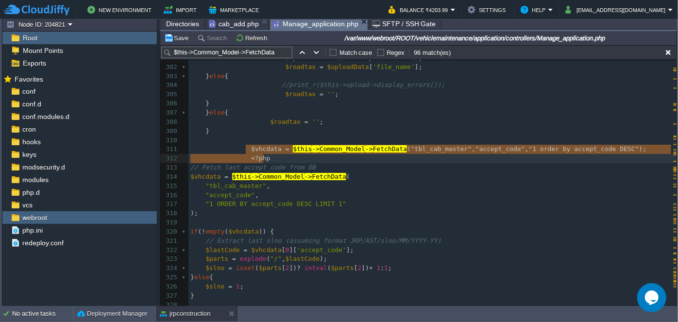
drag, startPoint x: 243, startPoint y: 150, endPoint x: 276, endPoint y: 159, distance: 33.8
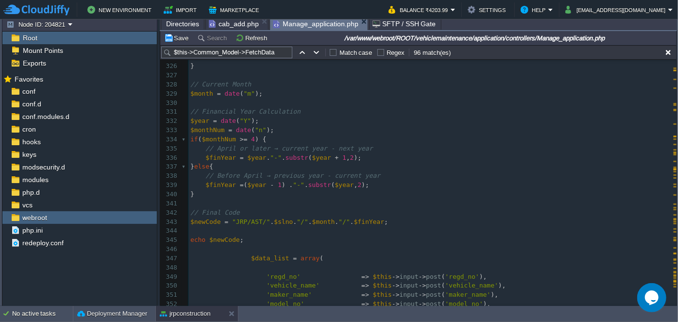
scroll to position [3052, 0]
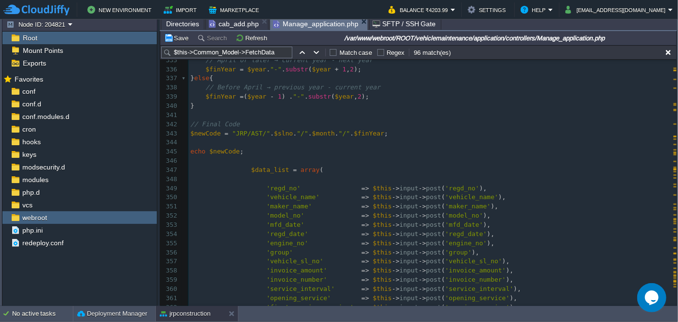
type textarea "echo $newCode;"
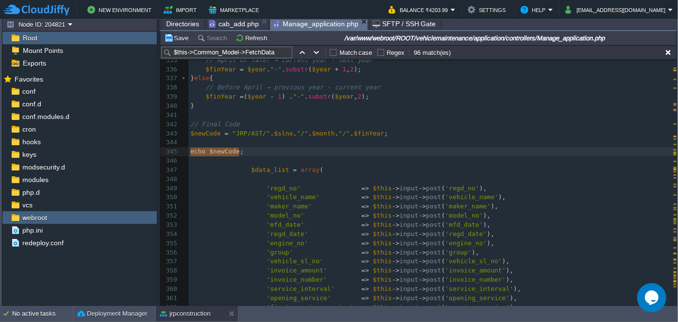
drag, startPoint x: 191, startPoint y: 152, endPoint x: 267, endPoint y: 153, distance: 75.3
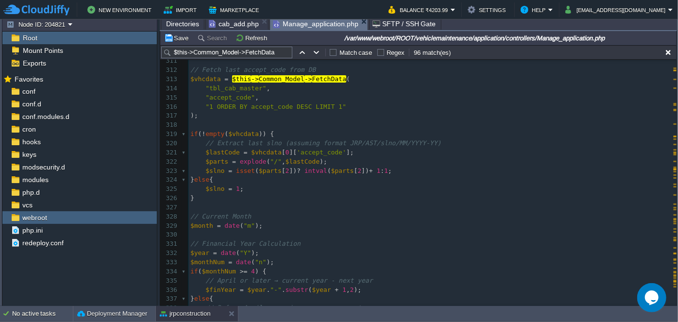
scroll to position [2828, 0]
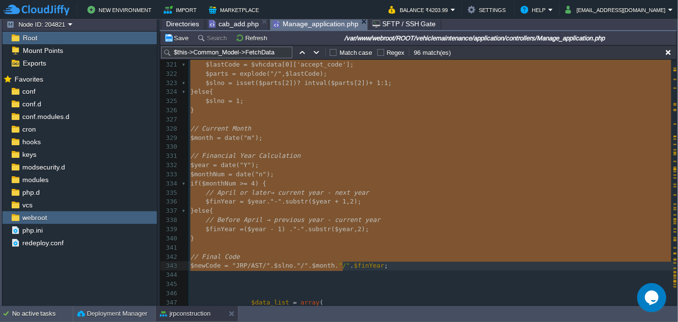
drag, startPoint x: 190, startPoint y: 116, endPoint x: 337, endPoint y: 262, distance: 207.2
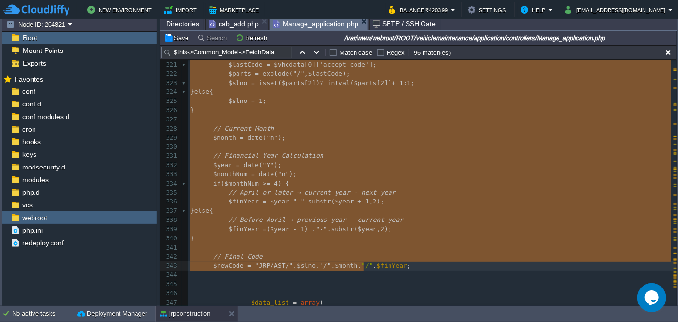
type textarea "-"
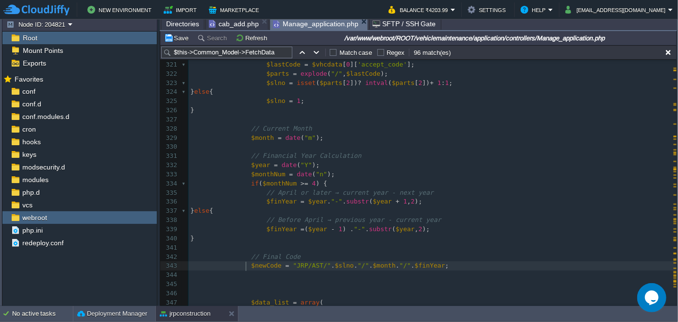
click at [245, 265] on span at bounding box center [220, 265] width 61 height 7
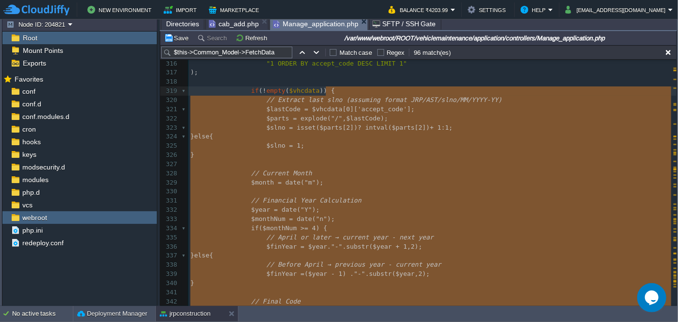
type textarea "-"
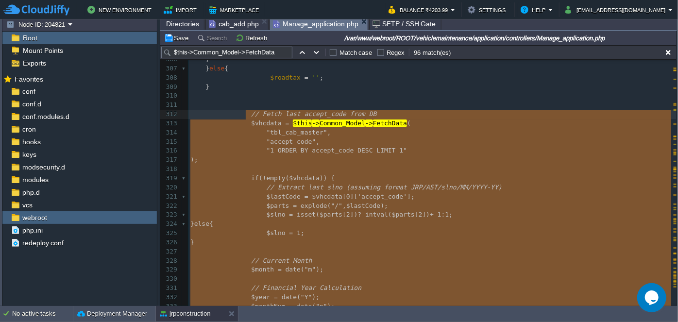
drag, startPoint x: 469, startPoint y: 131, endPoint x: 247, endPoint y: 115, distance: 223.1
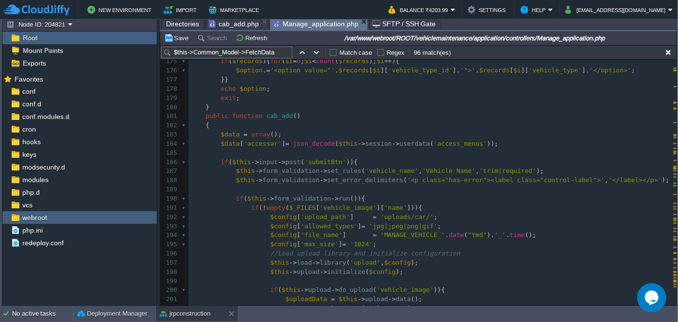
click at [635, 172] on div "xxxxxxxxxx 164 $data [ 'res' ] = $res = $this -> Common_Model -> FetchData ( "t…" at bounding box center [433, 222] width 488 height 586
click at [489, 139] on pre "$data [ 'accessar' ] = json_decode ( $this -> session -> userdata ( 'access_men…" at bounding box center [433, 143] width 488 height 9
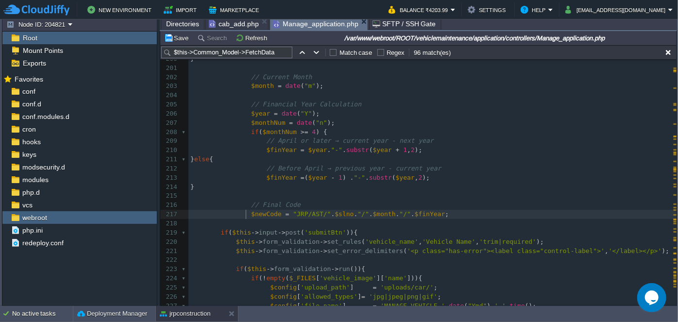
click at [247, 211] on div "xxxxxxxxxx $data [ 'records' ] = $this -> Common_Model -> FetchData ( "tbl_cab_…" at bounding box center [433, 183] width 488 height 440
type textarea "$dar"
type textarea "ta[]="
click at [284, 213] on div "xxxxxxxxxx $data [ 'records' ] = $this -> Common_Model -> FetchData ( "tbl_cab_…" at bounding box center [433, 183] width 488 height 440
type textarea "$newCode"
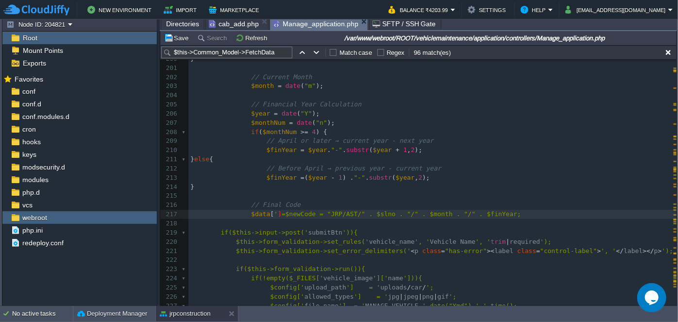
type textarea "''"
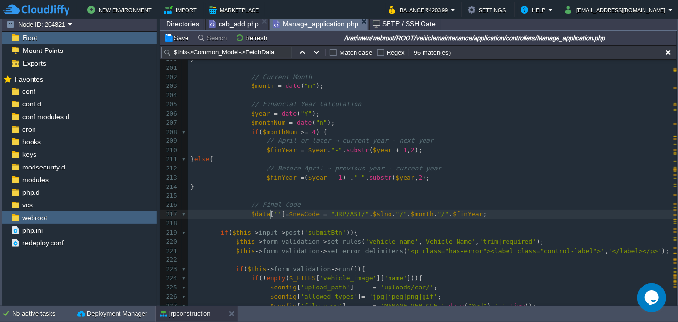
paste textarea "newCode"
click at [271, 213] on div "xxxxxxxxxx $data [ 'records' ] = $this -> Common_Model -> FetchData ( "tbl_cab_…" at bounding box center [433, 183] width 488 height 440
click at [274, 213] on div "xxxxxxxxxx $data [ 'records' ] = $this -> Common_Model -> FetchData ( "tbl_cab_…" at bounding box center [433, 183] width 488 height 440
click at [282, 212] on span "'newCode'" at bounding box center [291, 213] width 34 height 7
type textarea "newCode"
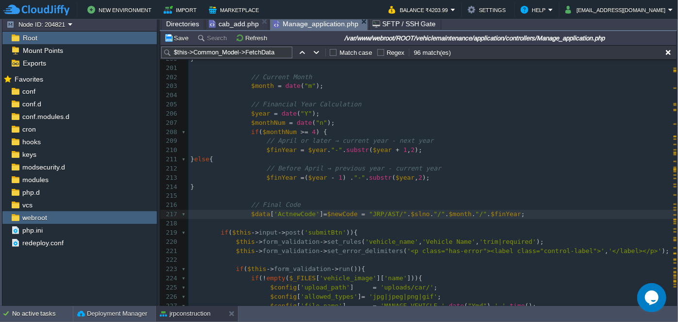
click at [281, 214] on span "'ActnewCode'" at bounding box center [297, 213] width 46 height 7
type textarea "ActnewCode"
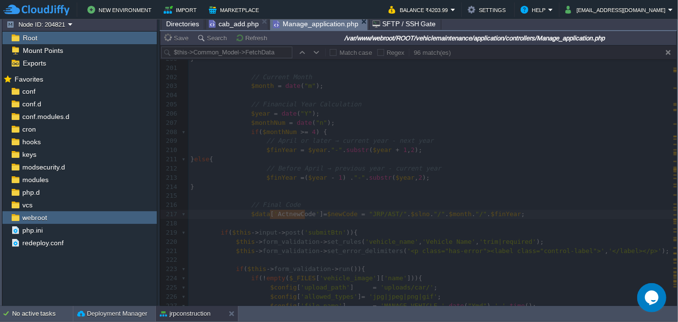
click at [233, 26] on span "cab_add.php" at bounding box center [234, 24] width 50 height 12
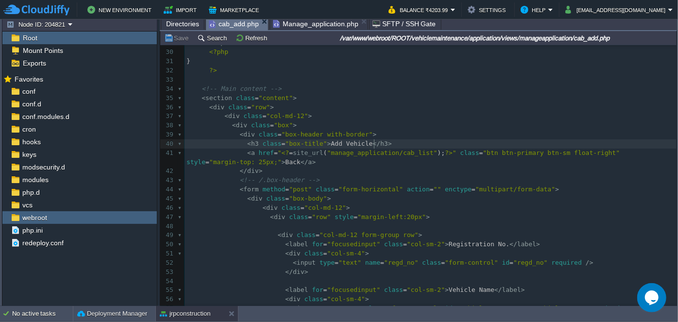
click at [378, 146] on pre "< h3 class = "box-title" > Add Vehicle </ h3 >" at bounding box center [431, 143] width 492 height 9
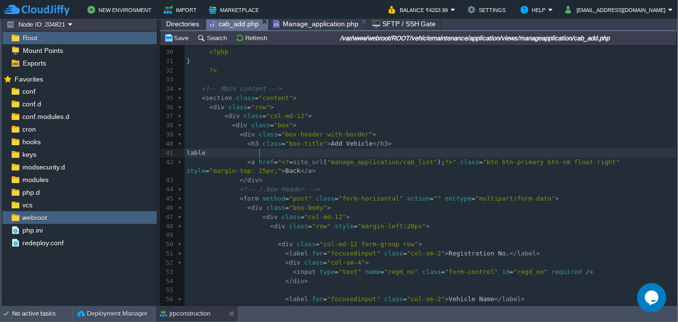
scroll to position [3, 17]
type textarea "lable></labe>"
type textarea "<"
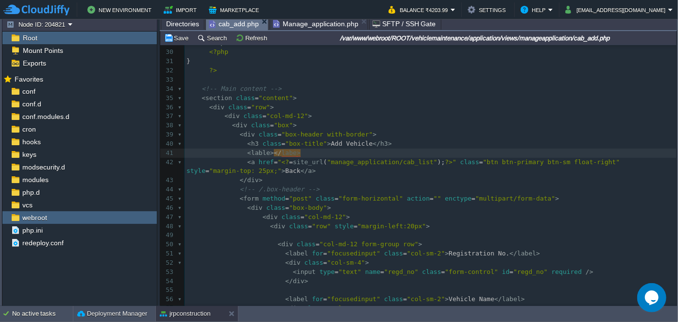
type textarea "l"
type textarea "Accce"
type textarea "cept COde"
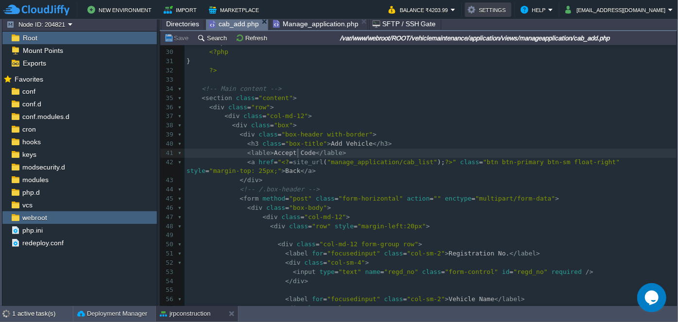
type textarea "o"
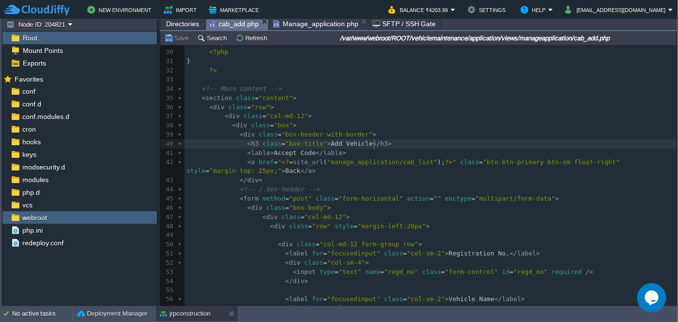
click at [382, 144] on pre "< h3 class = "box-title" > Add Vehicle </ h3 >" at bounding box center [431, 143] width 492 height 9
type textarea "<>"
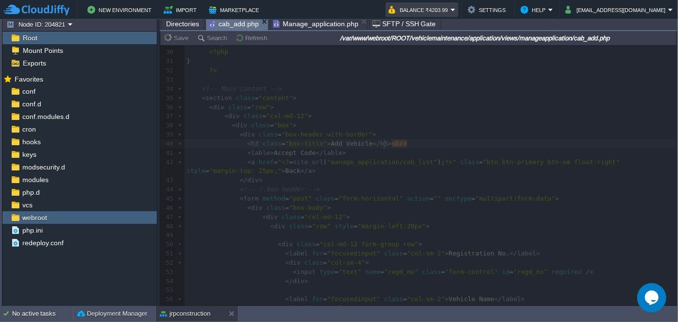
type textarea "br"
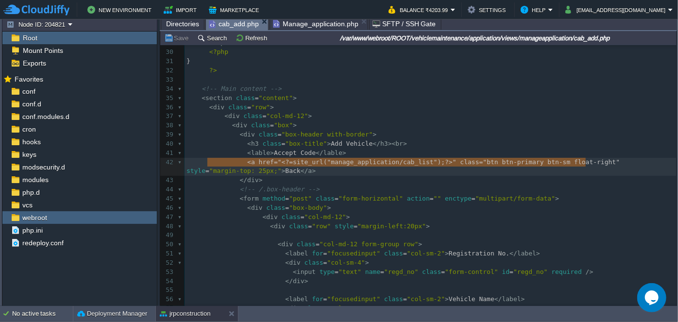
type textarea "style="margin-top: 25px;""
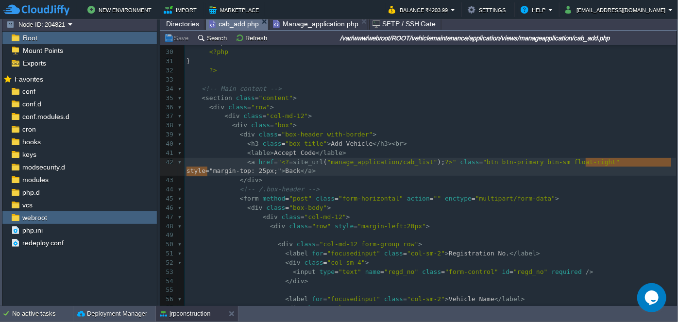
drag, startPoint x: 586, startPoint y: 162, endPoint x: 206, endPoint y: 170, distance: 379.6
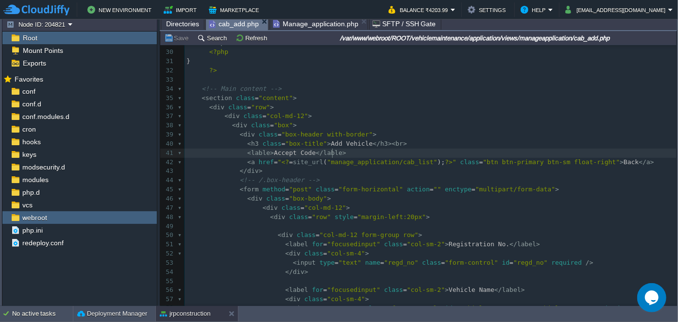
click at [341, 153] on pre "< lable > Accept Code </ lable >" at bounding box center [431, 153] width 492 height 9
type textarea ":"
type textarea ": <??>"
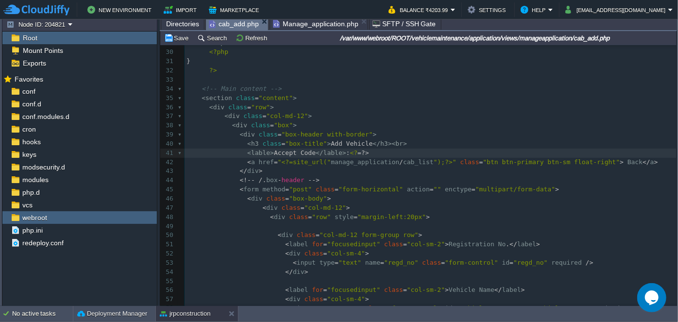
scroll to position [3, 6]
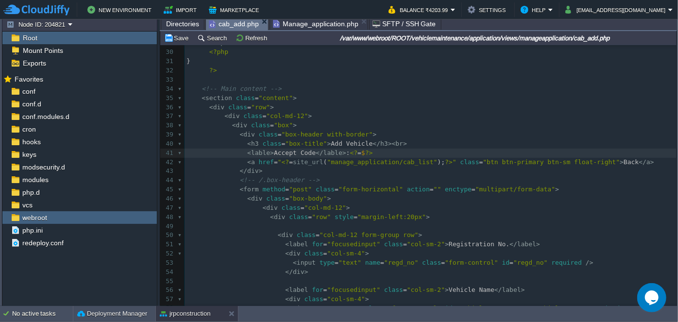
paste textarea ";"
type textarea "=$;"
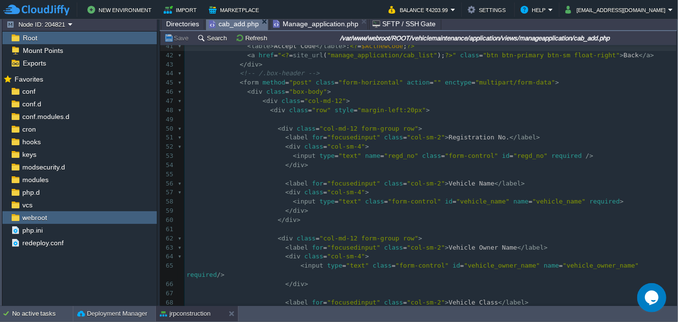
scroll to position [397, 0]
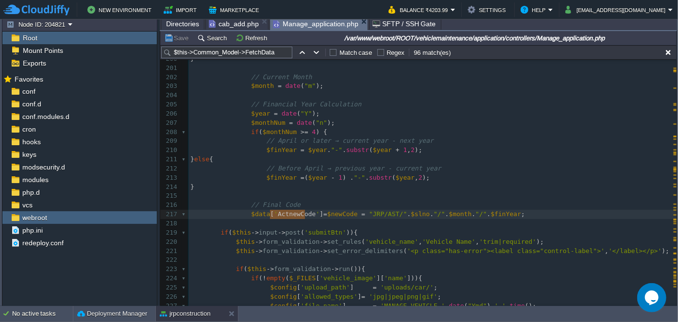
click at [310, 27] on span "Manage_application.php" at bounding box center [316, 24] width 86 height 12
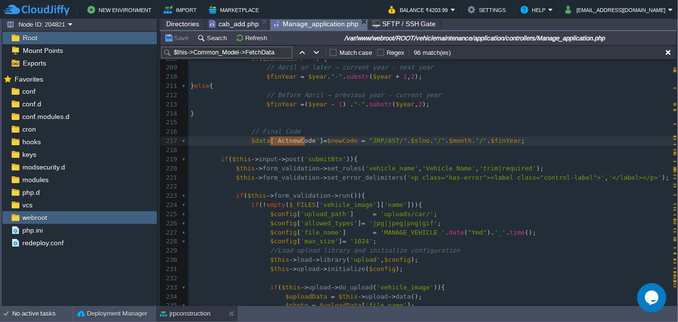
scroll to position [1946, 0]
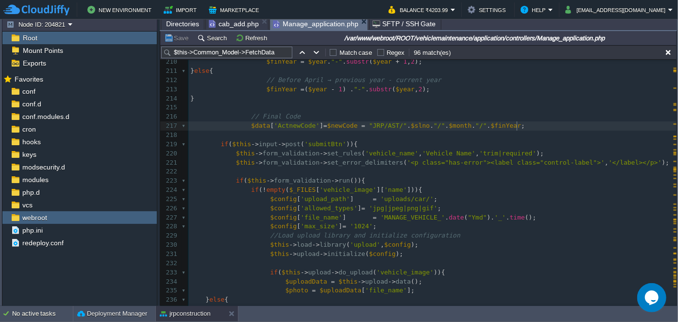
type textarea "$finYear"
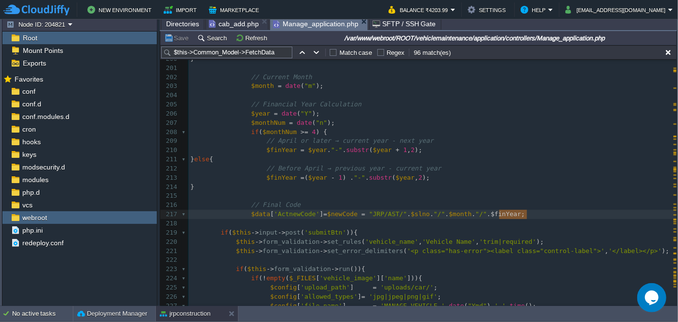
scroll to position [1770, 0]
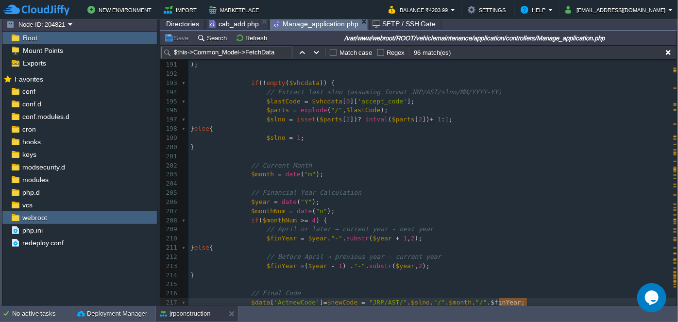
type input "$finYear"
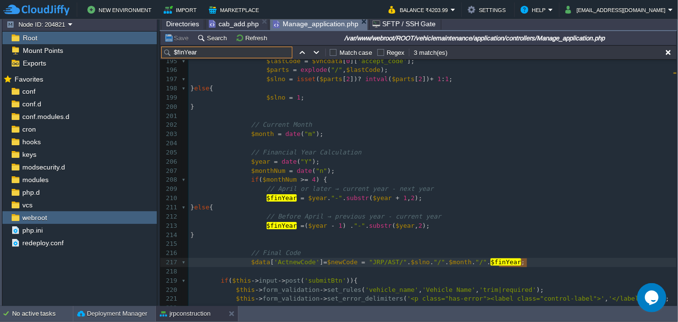
scroll to position [1824, 0]
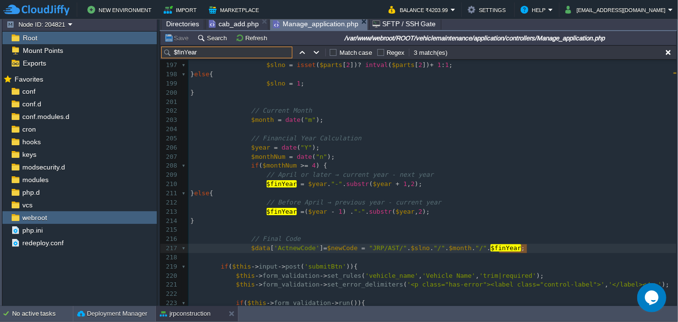
click at [410, 184] on div "xxxxxxxxxx $data [ 'records' ] = $this -> Common_Model -> FetchData ( "tbl_cab_…" at bounding box center [433, 129] width 488 height 448
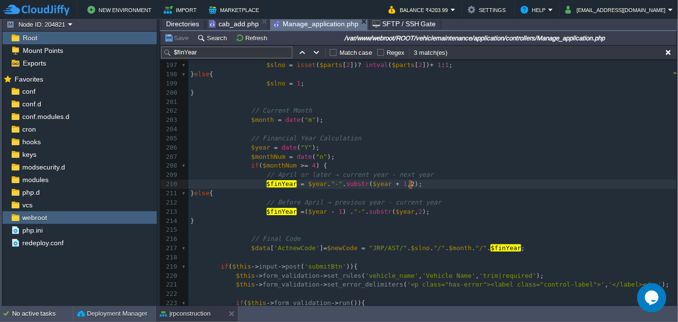
type textarea "2"
type textarea "$year"
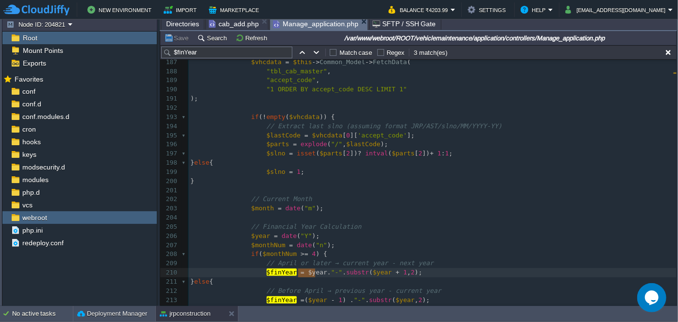
scroll to position [1692, 0]
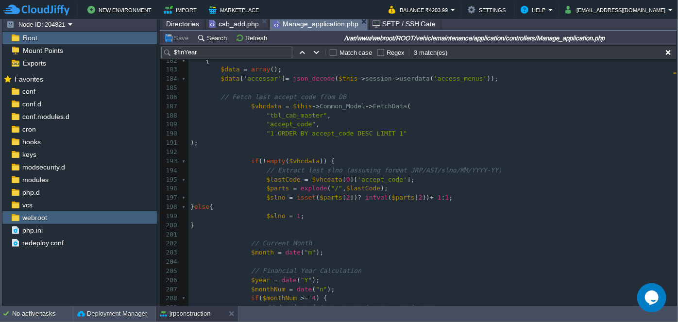
type input "$year"
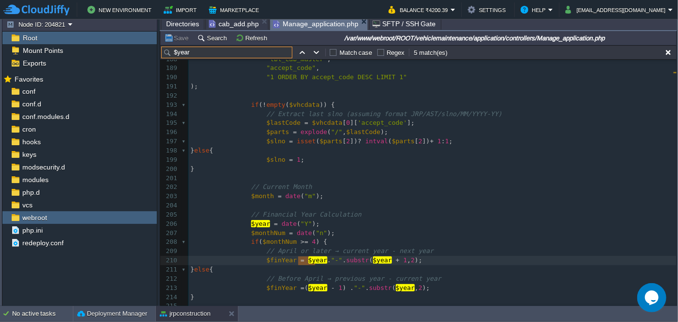
scroll to position [1760, 0]
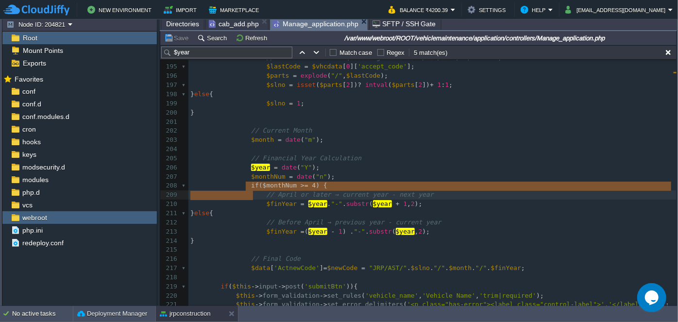
type textarea "if ($monthNum >= 4) { // April or later → current year - next year $finYear = $…"
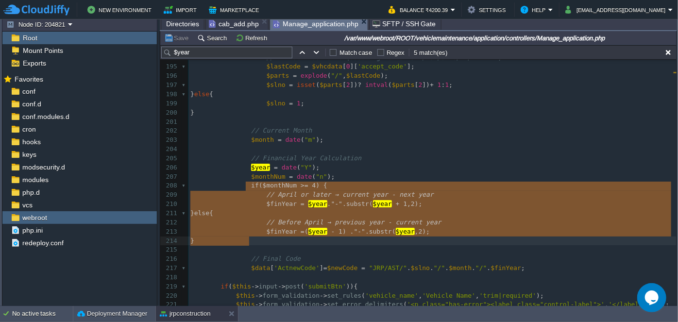
drag, startPoint x: 245, startPoint y: 186, endPoint x: 267, endPoint y: 240, distance: 58.7
paste textarea
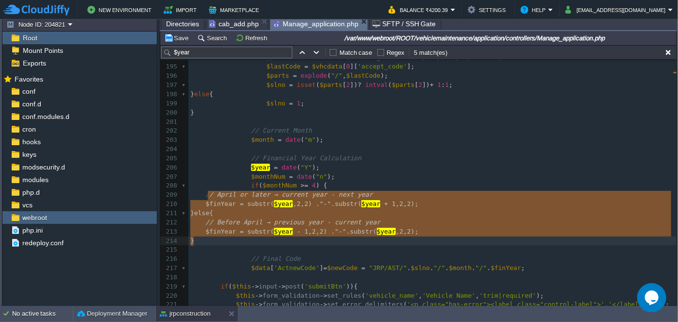
drag, startPoint x: 206, startPoint y: 195, endPoint x: 224, endPoint y: 239, distance: 46.8
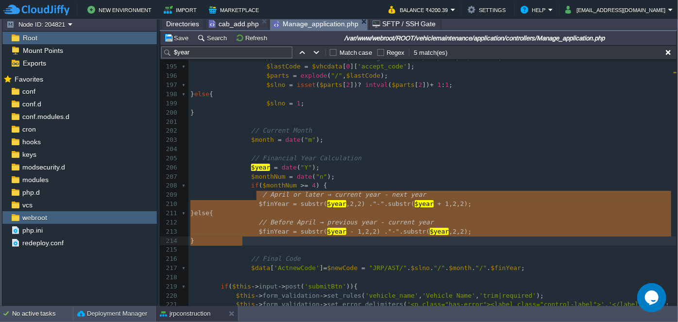
type textarea "/ April or later → current year - next year $finYear = substr($year, 2, 2) . "-…"
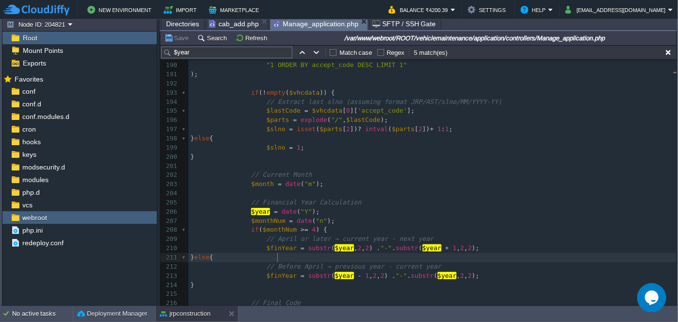
click at [230, 24] on span "cab_add.php" at bounding box center [234, 24] width 50 height 12
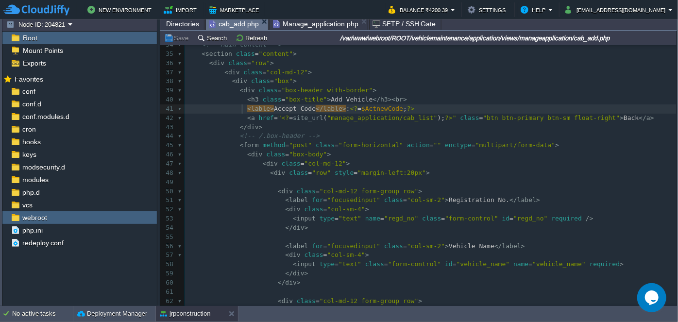
scroll to position [3, 0]
type textarea "<>"
type textarea "b"
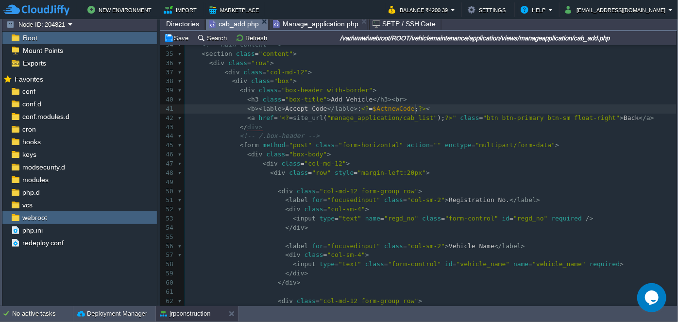
type textarea "<>"
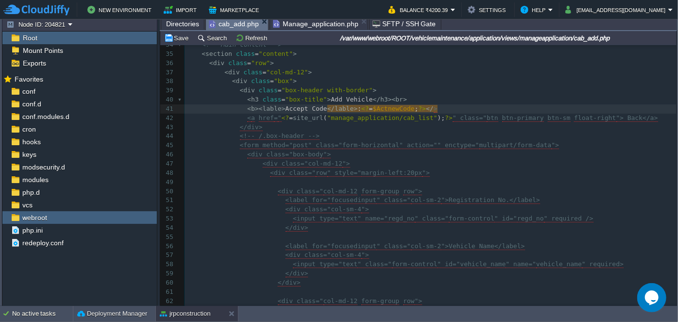
scroll to position [3, 6]
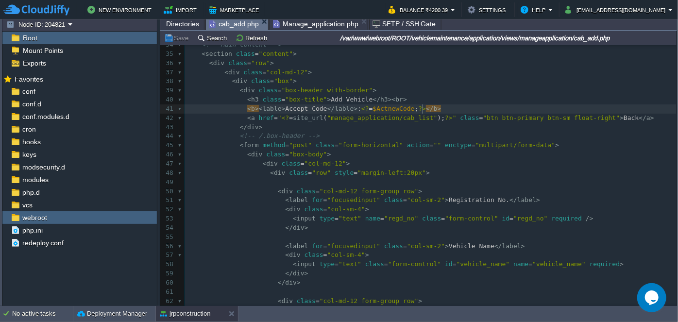
type textarea "/b"
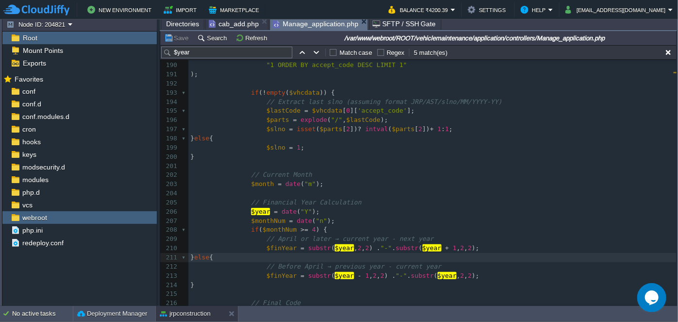
click at [300, 25] on span "Manage_application.php" at bounding box center [316, 24] width 86 height 12
click at [366, 111] on span "'accept_code'" at bounding box center [383, 110] width 50 height 7
type textarea "accept_code"
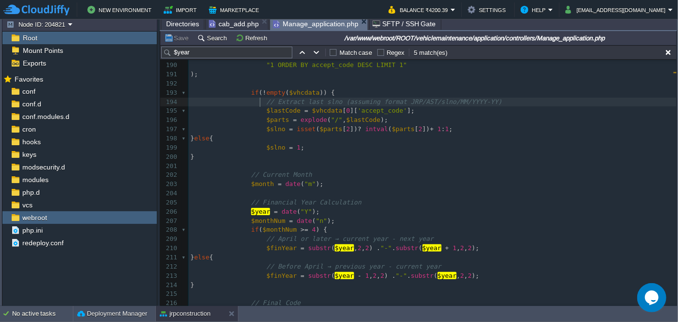
type textarea "{"
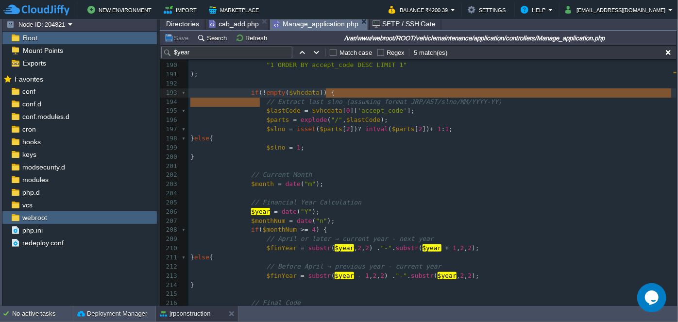
type textarea "// Extract last slno (assuming format JRP/AST/slno/MM/YYYY-YY)"
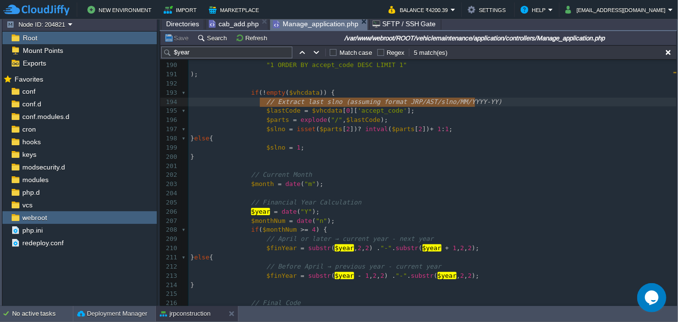
drag, startPoint x: 260, startPoint y: 103, endPoint x: 508, endPoint y: 98, distance: 247.4
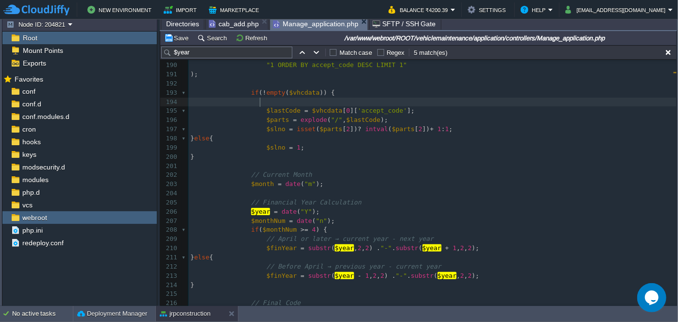
click at [496, 98] on pre at bounding box center [433, 102] width 488 height 9
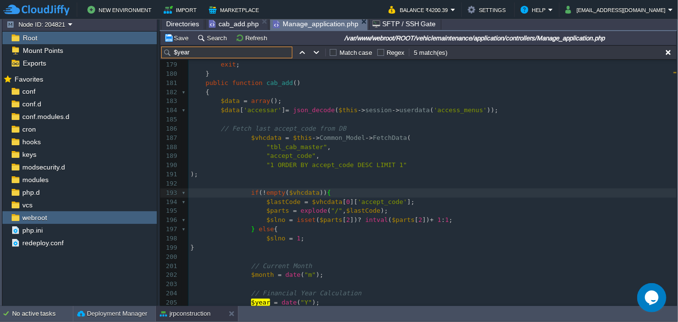
scroll to position [1619, 0]
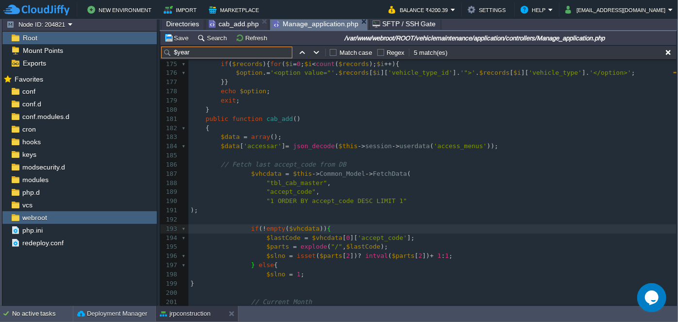
drag, startPoint x: 212, startPoint y: 55, endPoint x: 163, endPoint y: 61, distance: 49.9
click at [163, 61] on div "$year Match case Regex 5 match(es) xxxxxxxxxx $data [ 'records' ] = $this -> Co…" at bounding box center [418, 175] width 517 height 261
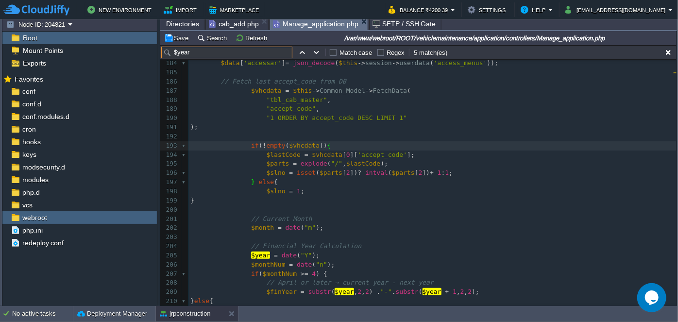
scroll to position [1707, 0]
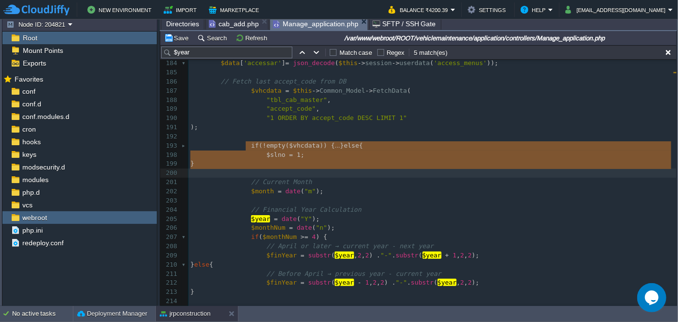
type textarea "if (!empty($vhcdata)) { $lastCode = $vhcdata[0]['accept_code']; $parts = explod…"
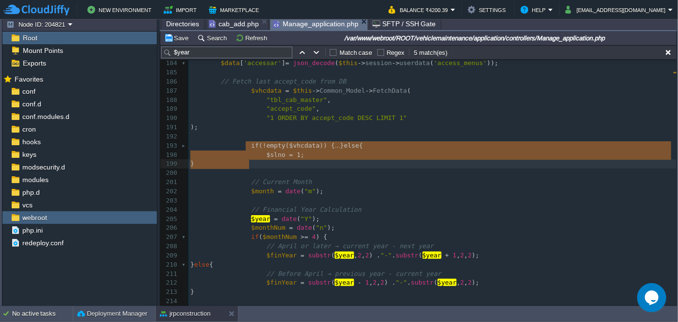
drag, startPoint x: 245, startPoint y: 144, endPoint x: 261, endPoint y: 161, distance: 23.4
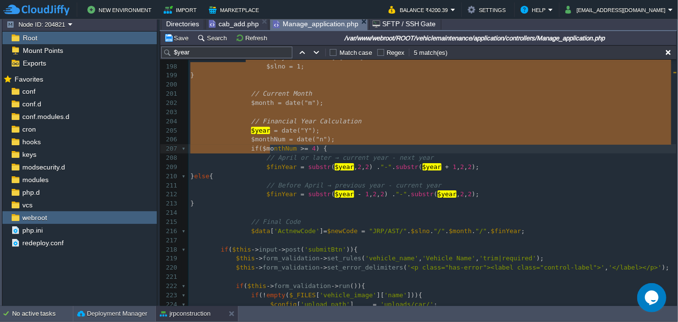
scroll to position [1795, 0]
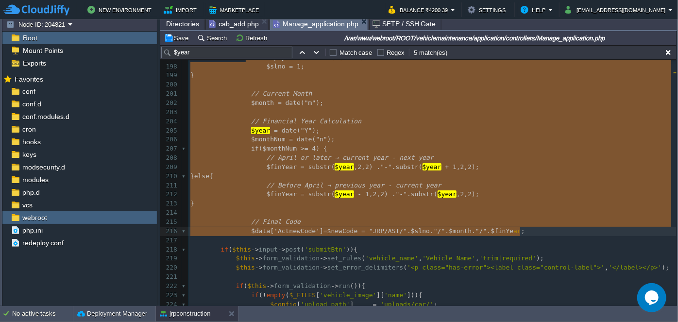
type textarea "if (!empty($vhcdata)) { $lastCode = $vhcdata[0]['accept_code']; $parts = explod…"
drag, startPoint x: 246, startPoint y: 144, endPoint x: 536, endPoint y: 224, distance: 301.4
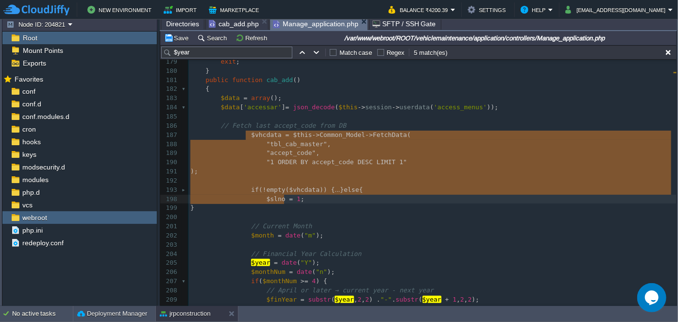
scroll to position [1665, 0]
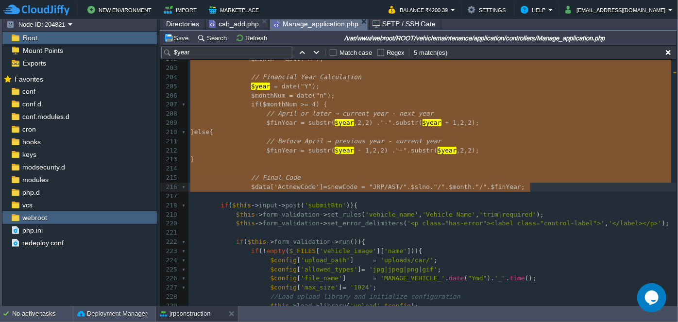
drag, startPoint x: 245, startPoint y: 135, endPoint x: 531, endPoint y: 186, distance: 290.1
type textarea "-"
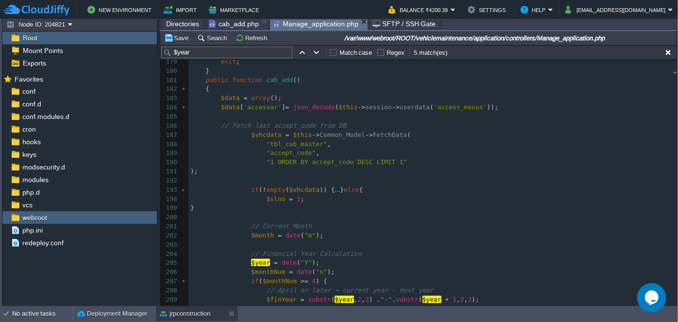
scroll to position [1662, 0]
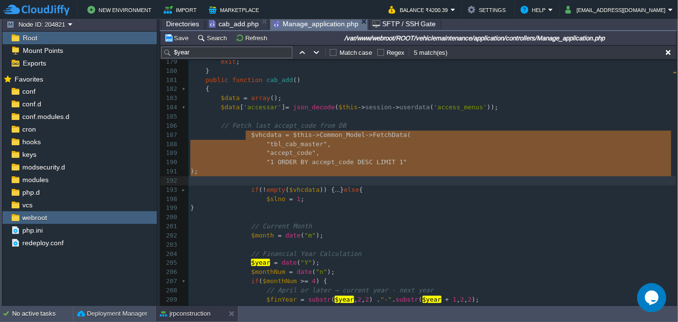
type textarea "$vhcdata = $this->Common_Model->FetchData( "tbl_cab_master", "accept_code", "1 …"
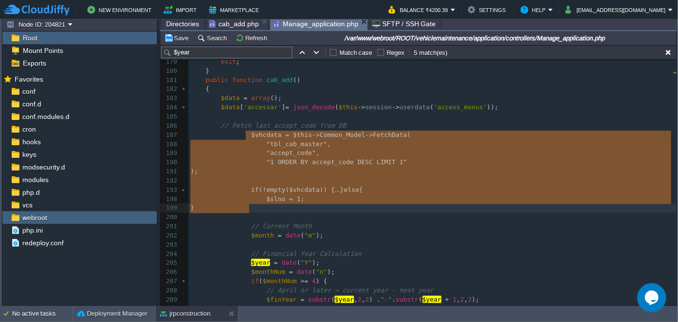
drag, startPoint x: 246, startPoint y: 135, endPoint x: 269, endPoint y: 205, distance: 73.8
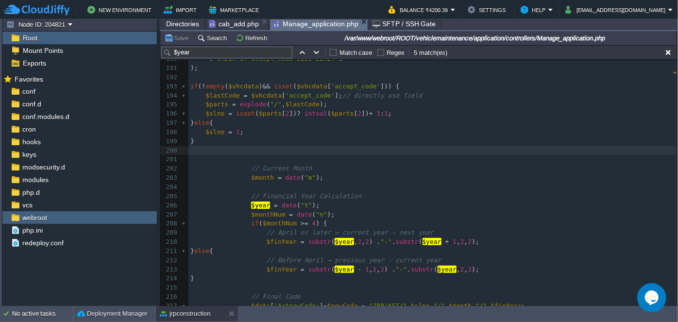
scroll to position [1708, 0]
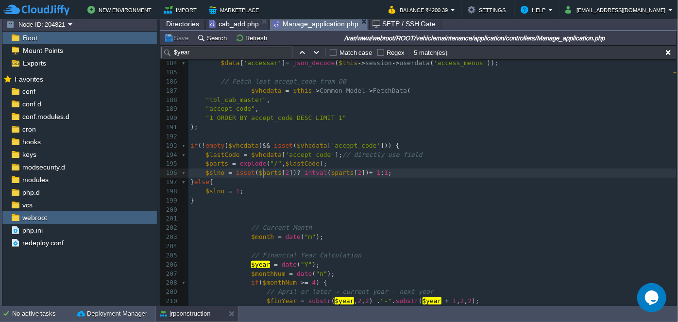
click at [261, 173] on span "$parts" at bounding box center [270, 172] width 23 height 7
click at [293, 165] on span "$lastCode" at bounding box center [303, 163] width 34 height 7
type textarea "$lastCode"
click at [301, 157] on div "xxxxxxxxxx $vhcdata = $this -> Common_Model -> FetchData ( 169 ​ 170 } 171 func…" at bounding box center [433, 197] width 488 height 568
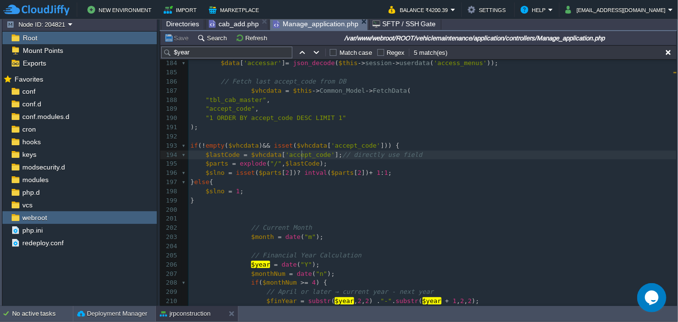
type textarea "accept_code"
type textarea "$vhcdata['accept_code']"
drag, startPoint x: 245, startPoint y: 154, endPoint x: 325, endPoint y: 155, distance: 79.7
click at [233, 129] on pre ");" at bounding box center [433, 127] width 488 height 9
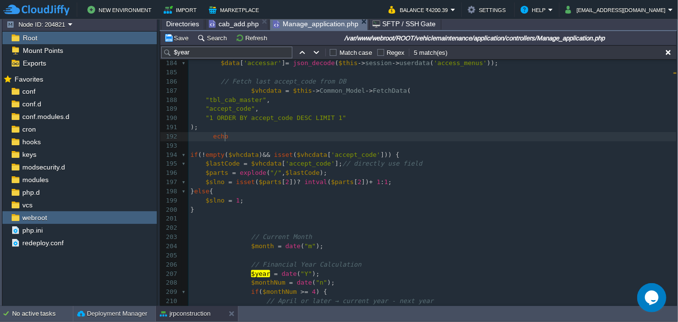
scroll to position [3, 13]
type textarea "echo();"
paste textarea "e"
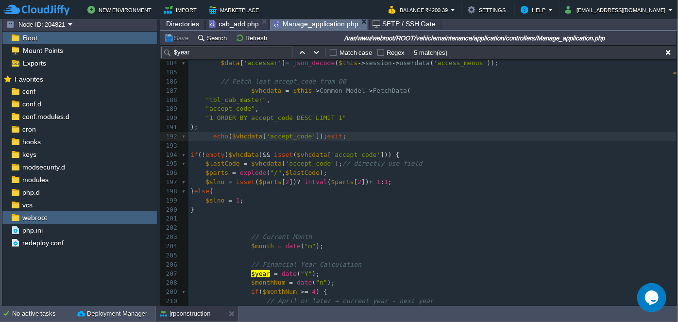
type textarea "exit;"
type textarea "[]"
type textarea "0"
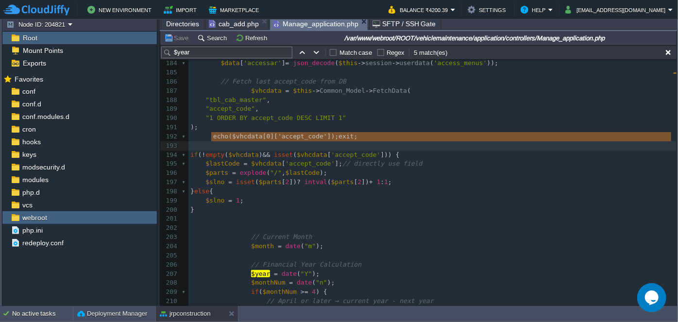
type textarea "echo($vhcdata[0]['accept_code']);exit;"
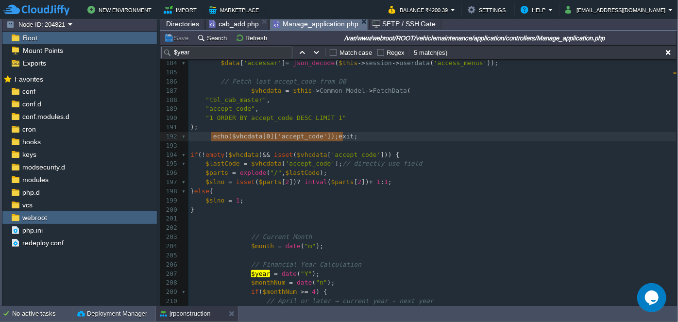
drag, startPoint x: 210, startPoint y: 136, endPoint x: 350, endPoint y: 140, distance: 140.5
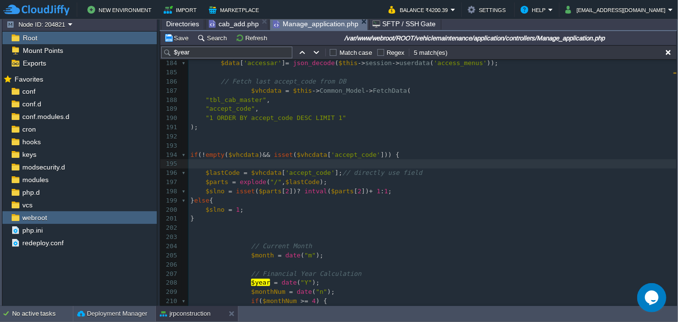
paste textarea "echo($vhcdata[0]['accept_code']);exit;"
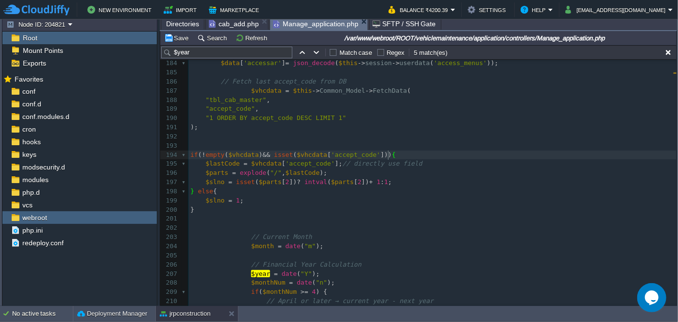
type textarea "echo($vhcdata[0]['accept_code']);exit;"
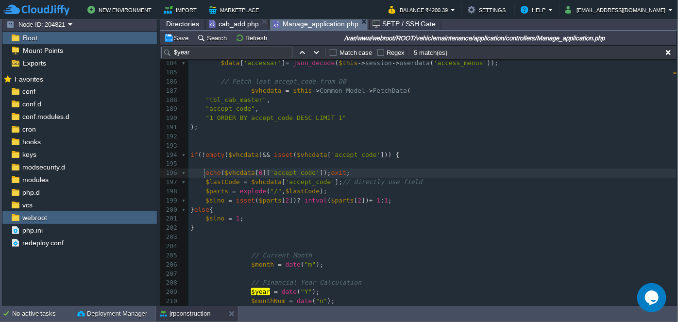
type textarea "ec"
drag, startPoint x: 203, startPoint y: 174, endPoint x: 212, endPoint y: 174, distance: 9.2
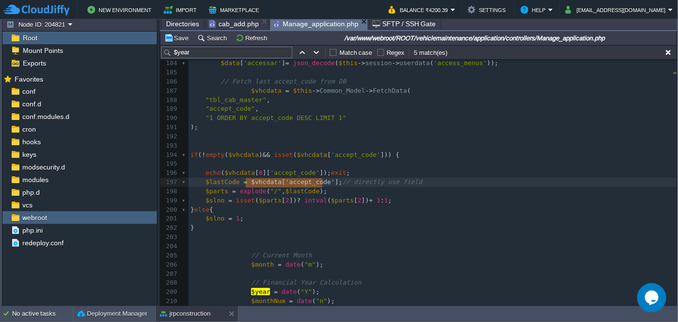
type textarea "$vhcdata['accept_code']"
drag, startPoint x: 246, startPoint y: 182, endPoint x: 324, endPoint y: 182, distance: 77.7
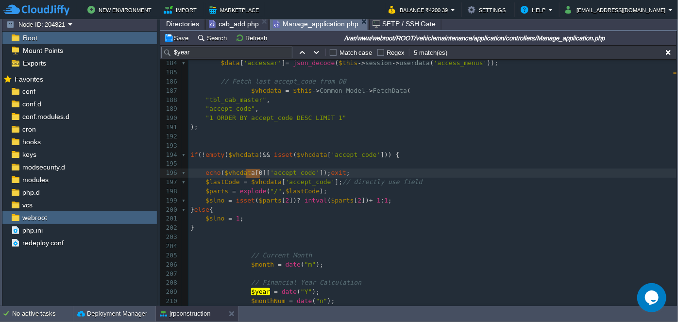
type textarea "[0]"
drag, startPoint x: 258, startPoint y: 172, endPoint x: 250, endPoint y: 173, distance: 8.5
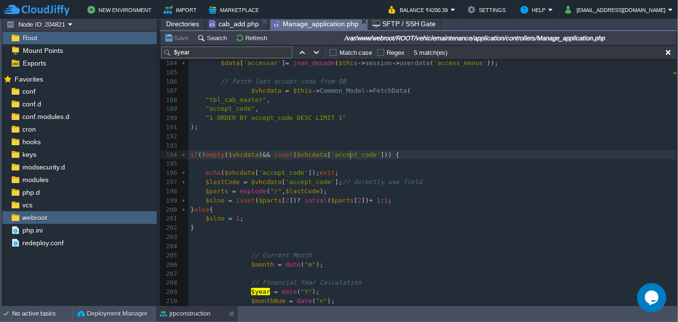
click at [350, 155] on div "xxxxxxxxxx $vhcdata = $this -> Common_Model -> FetchData ( 169 ​ 170 } 171 func…" at bounding box center [433, 210] width 488 height 595
type textarea "accept_code"
click at [226, 109] on div "xxxxxxxxxx $vhcdata = $this -> Common_Model -> FetchData ( 169 ​ 170 } 171 func…" at bounding box center [433, 210] width 488 height 595
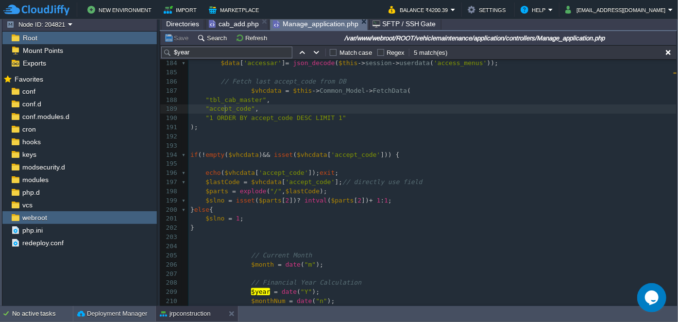
type textarea "accept_code"
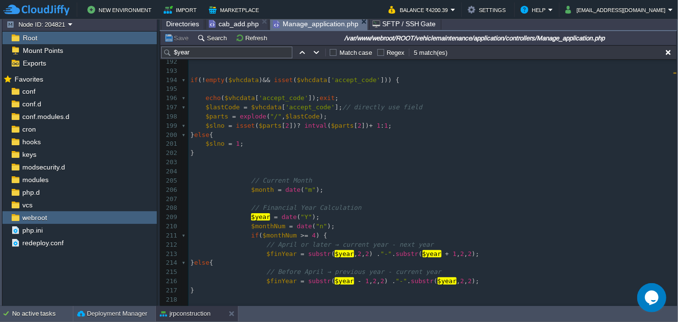
scroll to position [1795, 0]
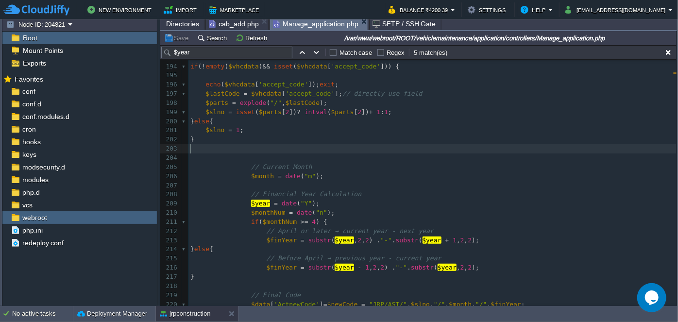
click at [270, 145] on pre "​" at bounding box center [433, 148] width 488 height 9
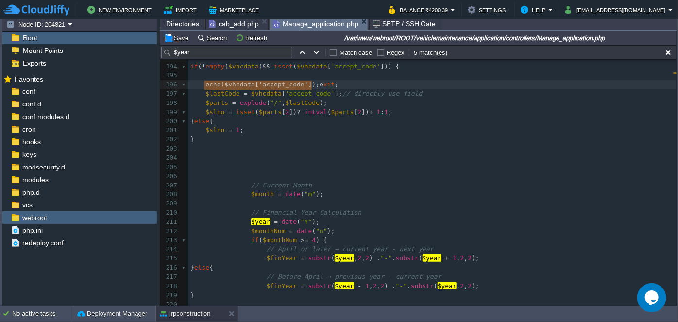
type textarea "echo($vhcdata['accept_code']);exit;"
drag, startPoint x: 203, startPoint y: 86, endPoint x: 348, endPoint y: 82, distance: 145.3
click at [256, 165] on pre "​" at bounding box center [433, 167] width 488 height 9
paste textarea "$lastCode"
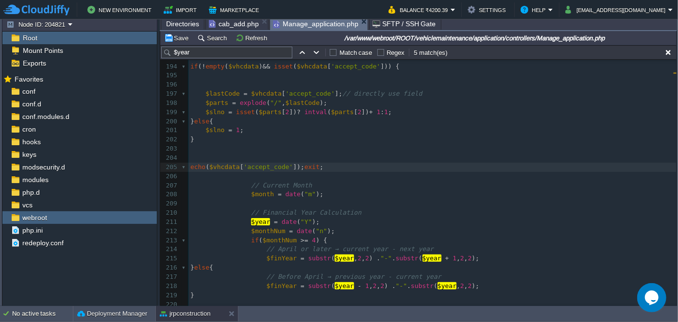
click at [218, 93] on div "xxxxxxxxxx $vhcdata = $this -> Common_Model -> FetchData ( 169 ​ 170 } 171 func…" at bounding box center [433, 131] width 488 height 614
type textarea "$lastCode"
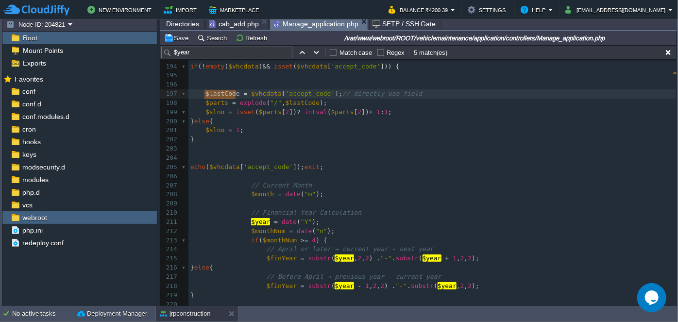
click at [215, 112] on div "xxxxxxxxxx $vhcdata = $this -> Common_Model -> FetchData ( 169 ​ 170 } 171 func…" at bounding box center [433, 131] width 488 height 614
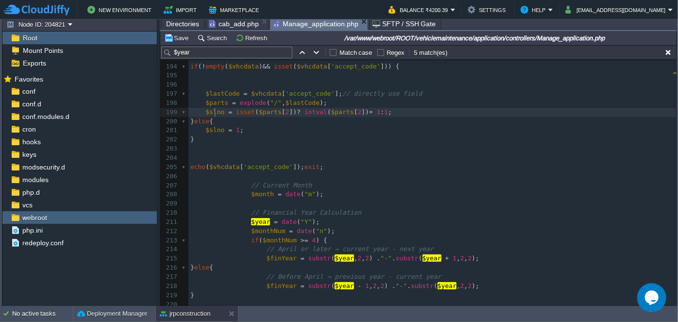
type textarea "$slno"
click at [212, 92] on div "xxxxxxxxxx $vhcdata = $this -> Common_Model -> FetchData ( 169 ​ 170 } 171 func…" at bounding box center [433, 131] width 488 height 614
type textarea "$lastCode"
type textarea "$vhcdata['accept_code']"
drag, startPoint x: 208, startPoint y: 167, endPoint x: 261, endPoint y: 166, distance: 52.5
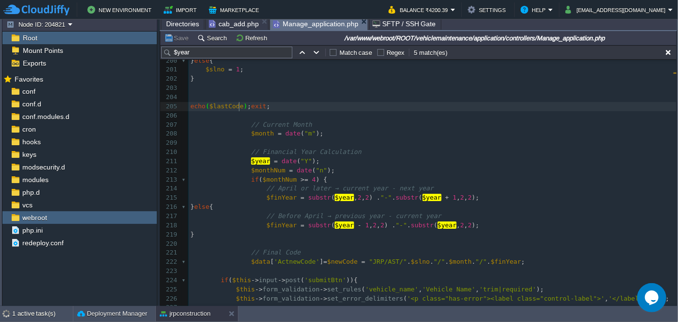
scroll to position [1928, 0]
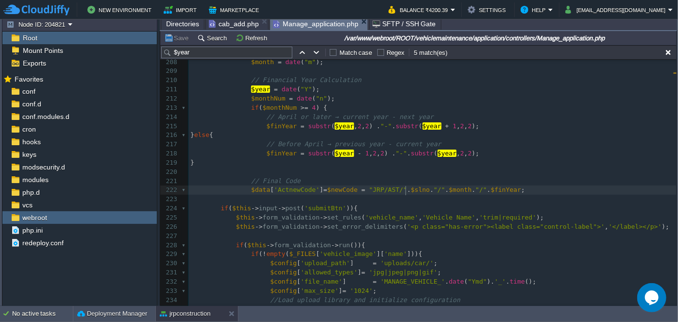
click at [411, 193] on span "$slno" at bounding box center [420, 189] width 19 height 7
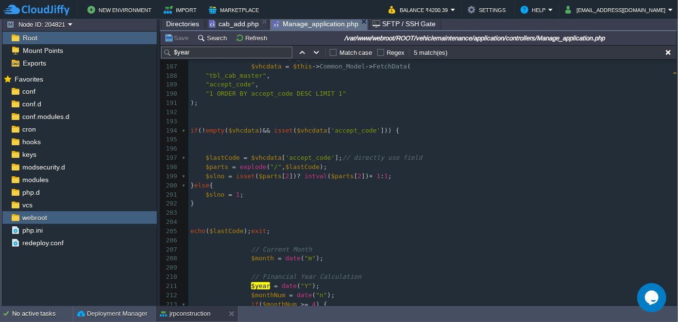
scroll to position [1751, 0]
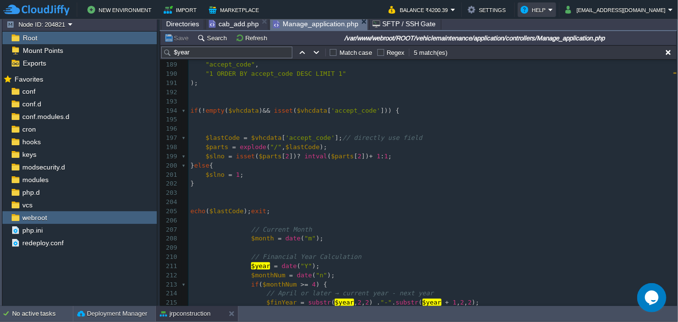
type textarea "$slno"
type textarea "[]"
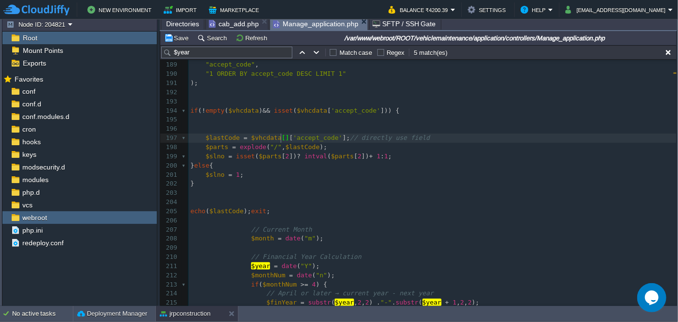
scroll to position [3, 6]
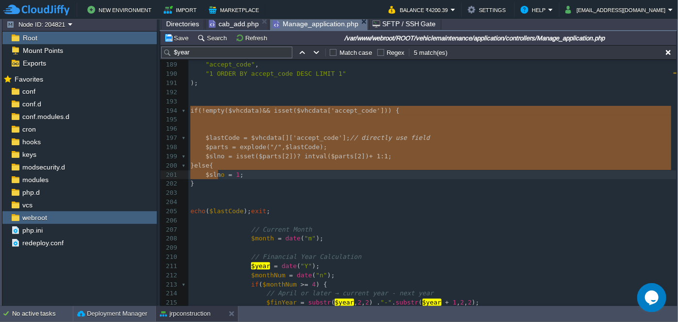
type textarea "if (!empty($vhcdata) && isset($vhcdata['accept_code'])) { $lastCode = $vhcdata[…"
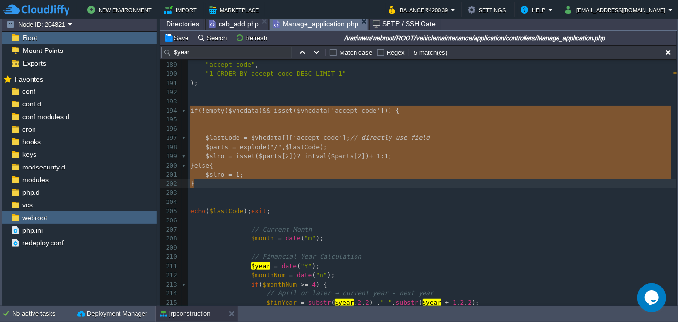
drag, startPoint x: 191, startPoint y: 110, endPoint x: 217, endPoint y: 179, distance: 73.5
click at [206, 82] on pre ");" at bounding box center [433, 83] width 488 height 9
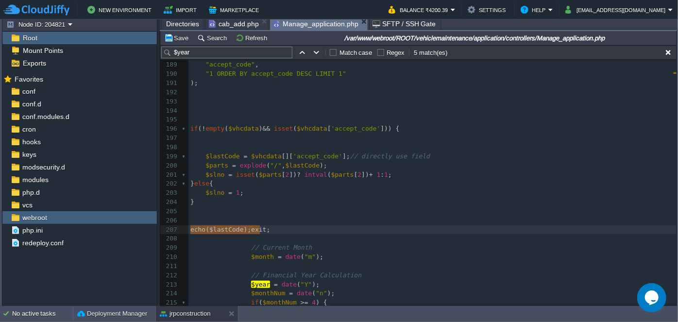
type textarea "echo($lastCode);exit;"
drag, startPoint x: 190, startPoint y: 228, endPoint x: 262, endPoint y: 229, distance: 71.4
click at [226, 116] on pre "​" at bounding box center [433, 119] width 488 height 9
paste textarea "$lastCode"
click at [224, 121] on div "xxxxxxxxxx $vhcdata = $this -> Common_Model -> FetchData ( 171 function get_veh…" at bounding box center [433, 147] width 488 height 522
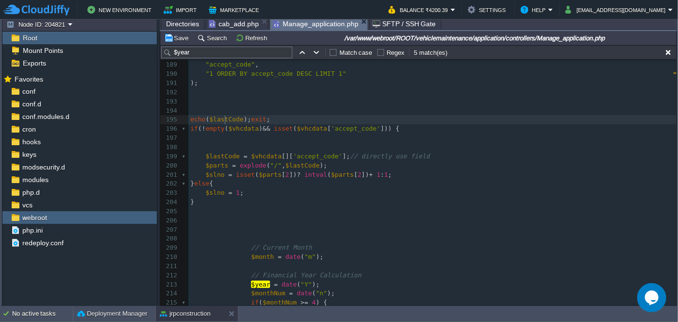
type textarea "$lastCode"
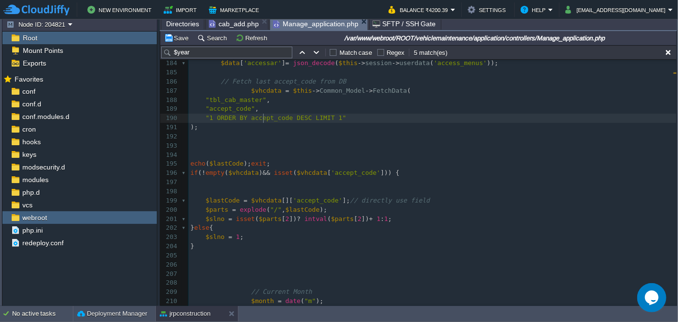
click at [263, 117] on div "xxxxxxxxxx $vhcdata = $this -> Common_Model -> FetchData ( 171 function get_veh…" at bounding box center [433, 192] width 488 height 522
type textarea "accept_code"
type textarea "LIMIT 1"
drag, startPoint x: 328, startPoint y: 117, endPoint x: 313, endPoint y: 118, distance: 14.6
click at [221, 109] on span ""accept_code"" at bounding box center [231, 108] width 50 height 7
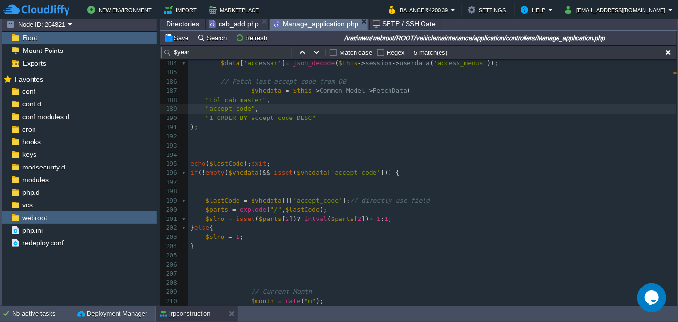
click at [208, 109] on div "xxxxxxxxxx $vhcdata = $this -> Common_Model -> FetchData ( 171 function get_veh…" at bounding box center [433, 192] width 488 height 522
click at [220, 105] on span ""accept_code"" at bounding box center [231, 108] width 50 height 7
type textarea "accept_code"
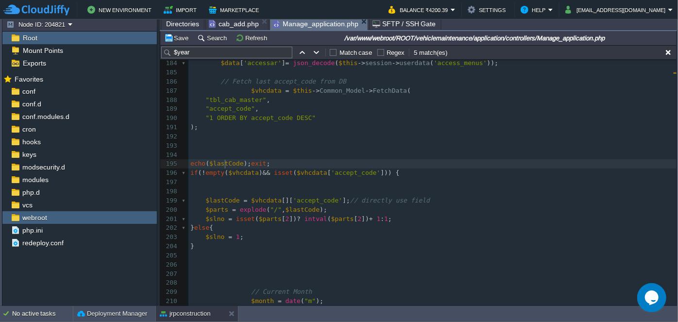
click at [226, 162] on div "xxxxxxxxxx $vhcdata = $this -> Common_Model -> FetchData ( 171 function get_veh…" at bounding box center [433, 192] width 488 height 522
type textarea "$lastCode"
drag, startPoint x: 212, startPoint y: 162, endPoint x: 240, endPoint y: 164, distance: 27.2
type textarea "LIMIT 1"
type textarea "echo($lastCode);exit;"
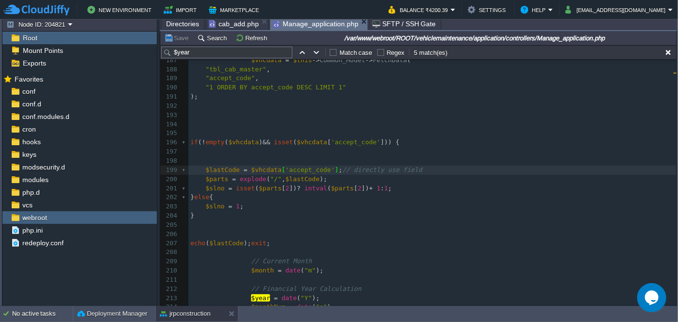
scroll to position [1751, 0]
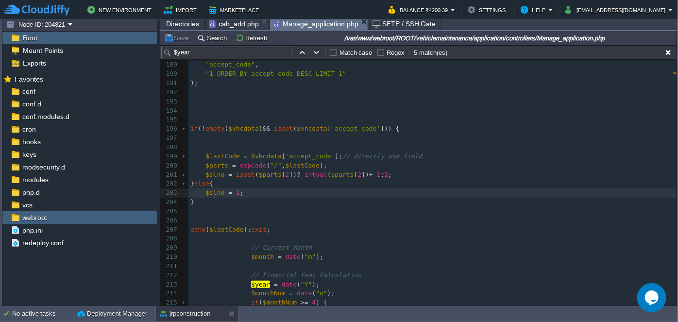
click at [213, 196] on pre "$slno = 1 ;" at bounding box center [433, 193] width 488 height 9
type textarea "$slno"
click at [230, 228] on span "$lastCode" at bounding box center [226, 229] width 34 height 7
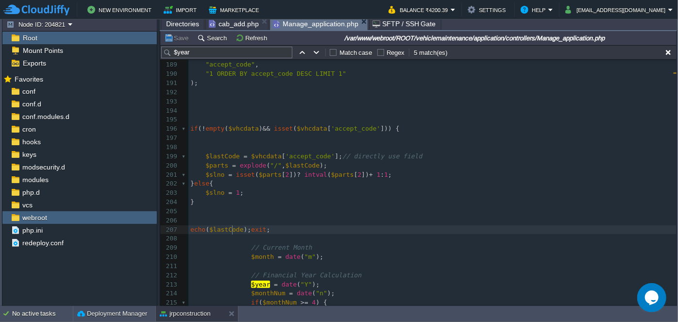
type textarea "$lastCode"
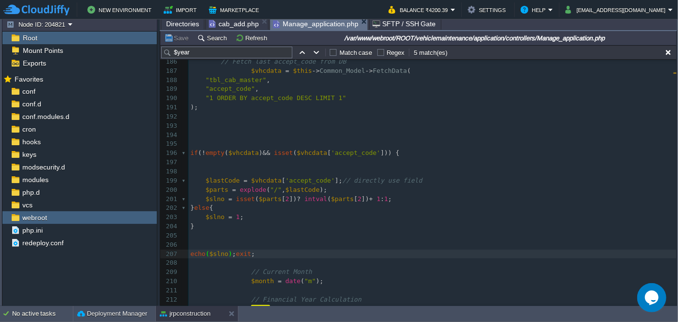
scroll to position [1707, 0]
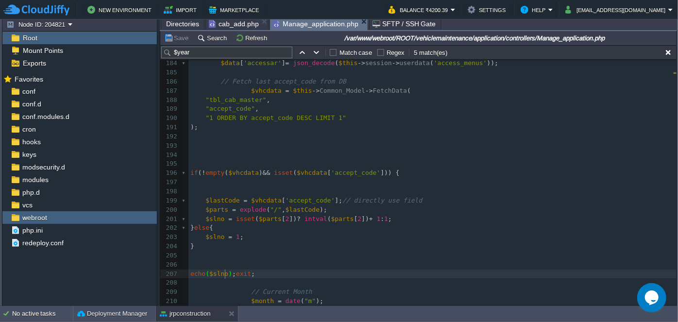
click at [224, 109] on div "xxxxxxxxxx $vhcdata = $this -> Common_Model -> FetchData ( 171 function get_veh…" at bounding box center [433, 192] width 488 height 522
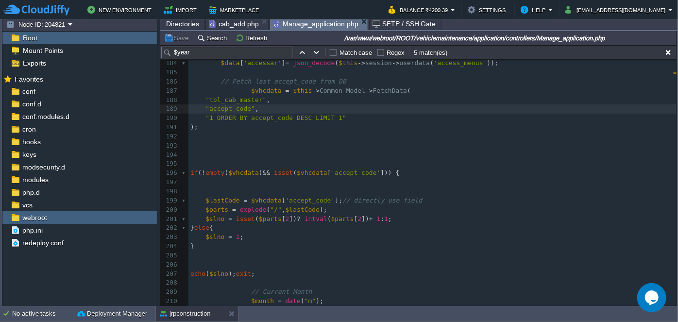
type textarea "accept_code"
type textarea """
type textarea "accept_code"
paste textarea
click at [270, 115] on span "t" at bounding box center [272, 117] width 4 height 7
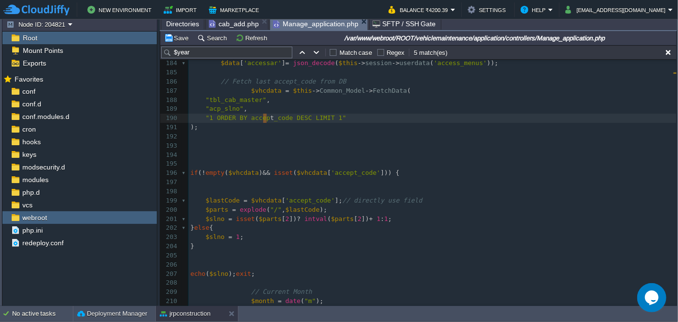
type textarea "accept_code"
paste textarea
click at [298, 200] on div "xxxxxxxxxx $vhcdata = $this -> Common_Model -> FetchData ( 171 function get_veh…" at bounding box center [433, 192] width 488 height 522
type textarea "accept_code"
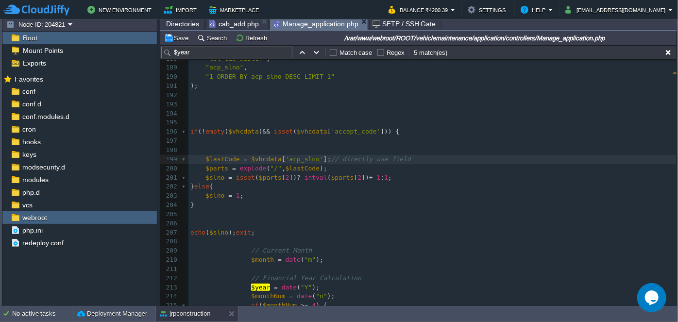
scroll to position [1795, 0]
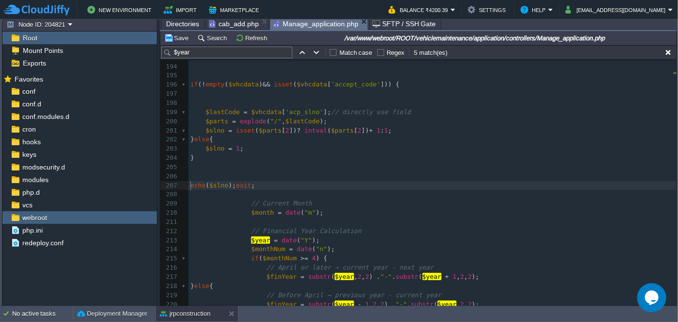
type textarea "echo($slno);exit;"
drag, startPoint x: 190, startPoint y: 184, endPoint x: 268, endPoint y: 182, distance: 78.3
click at [263, 182] on pre "​" at bounding box center [433, 185] width 488 height 9
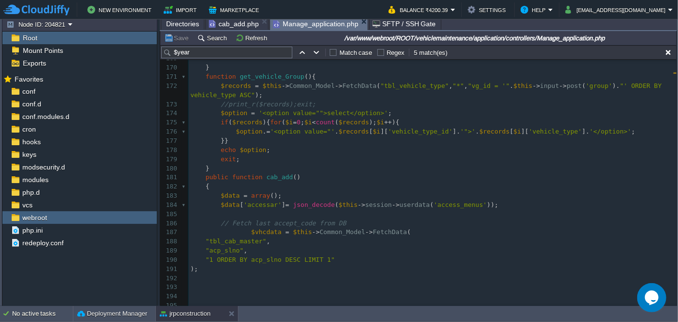
scroll to position [1608, 0]
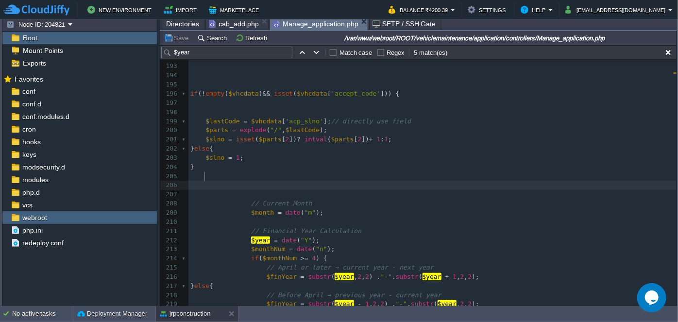
click at [211, 131] on div "xxxxxxxxxx 159 ​ 160 public function cab_view ( $id = 0 ){ 161 $data = array ()…" at bounding box center [433, 30] width 488 height 614
type textarea "$slno"
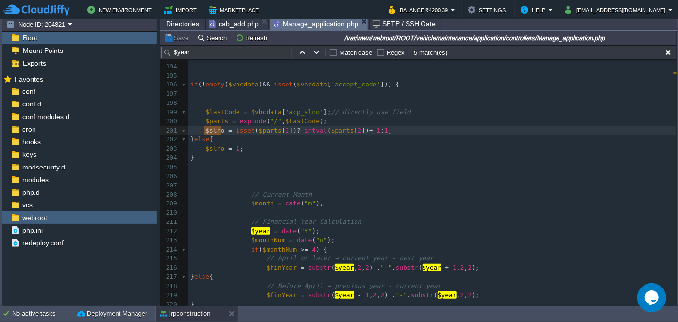
click at [217, 111] on span "$lastCode" at bounding box center [223, 111] width 34 height 7
type textarea "$lastCode"
paste textarea
type textarea "$parts = explode("/", $lastCode); $slno = isset($parts[2]) ? intval($parts[2]) …"
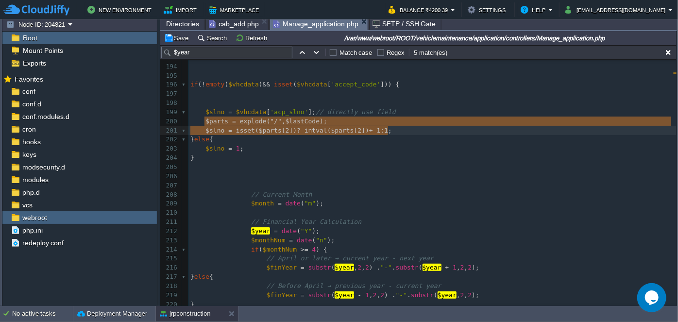
drag, startPoint x: 205, startPoint y: 122, endPoint x: 414, endPoint y: 130, distance: 209.6
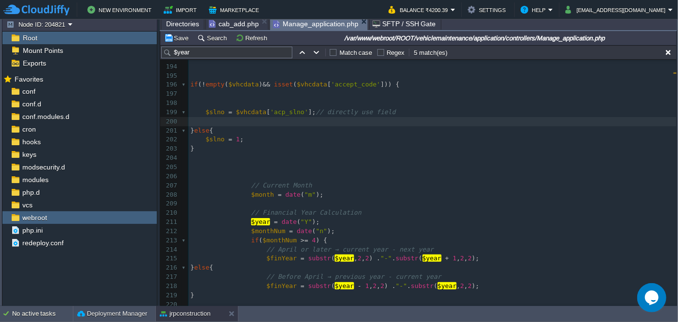
click at [396, 122] on pre at bounding box center [433, 121] width 488 height 9
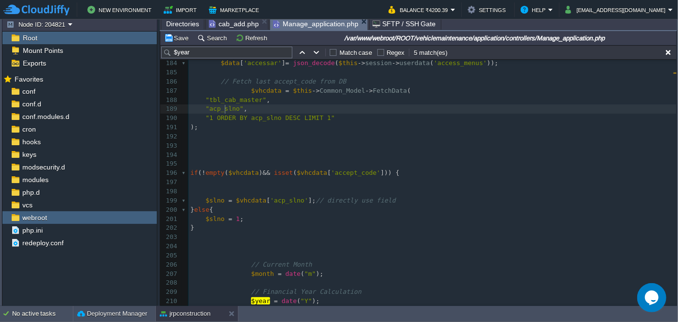
click at [224, 106] on span ""acp_slno"" at bounding box center [225, 108] width 38 height 7
type textarea "acp_slno"
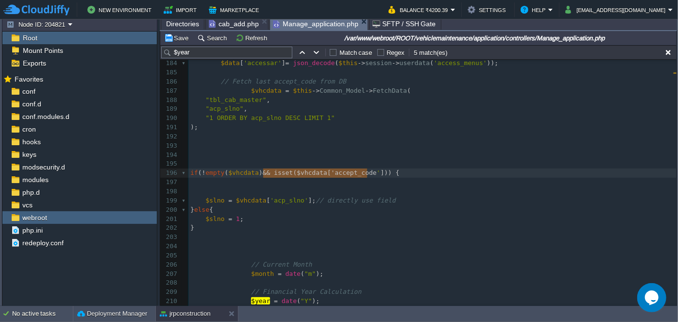
type textarea "&& isset($vhcdata['accept_code']"
drag, startPoint x: 261, startPoint y: 172, endPoint x: 373, endPoint y: 172, distance: 111.8
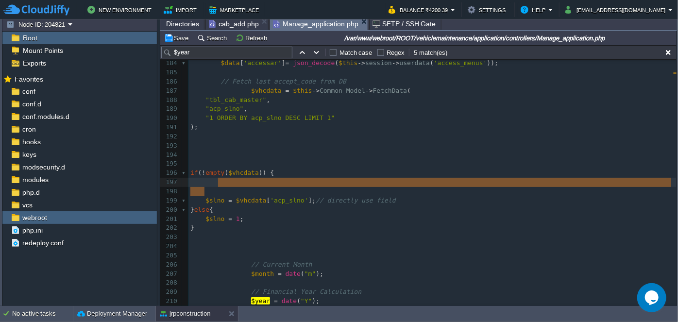
drag, startPoint x: 218, startPoint y: 194, endPoint x: 220, endPoint y: 186, distance: 8.1
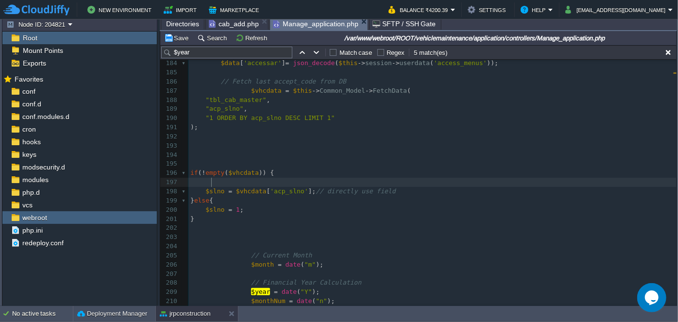
click at [227, 185] on pre at bounding box center [433, 182] width 488 height 9
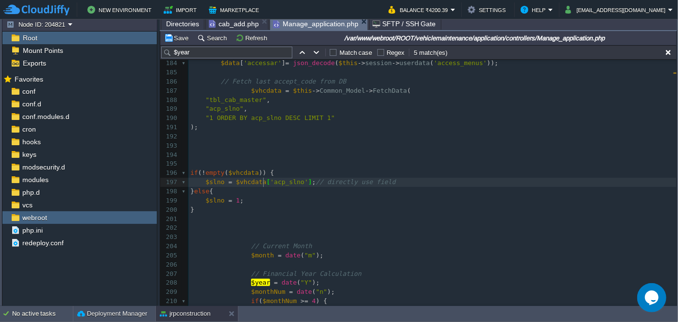
type textarea "[]"
type textarea "0]"
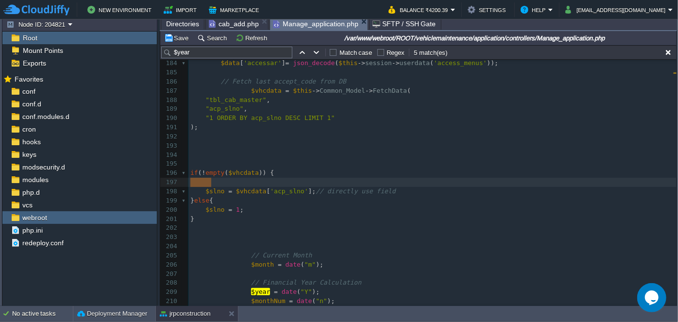
click at [253, 191] on div "xxxxxxxxxx 171 function get_vehicle_Group (){ 172 $records = $this -> Common_Mo…" at bounding box center [433, 201] width 488 height 540
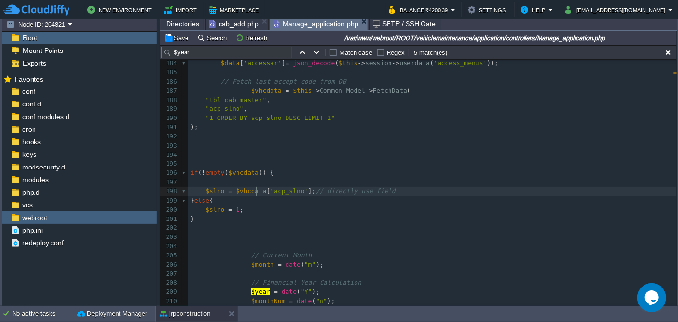
scroll to position [3, 3]
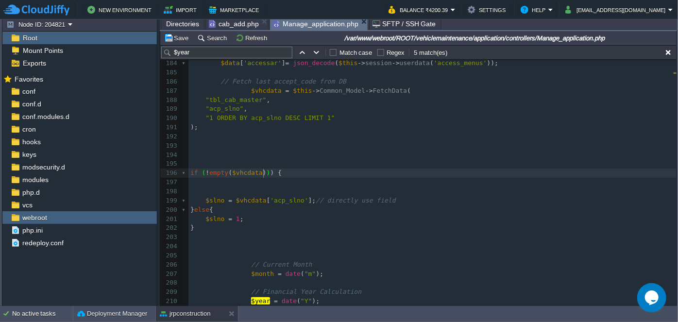
type textarea "&& isset($vhcdata['accept_code']"
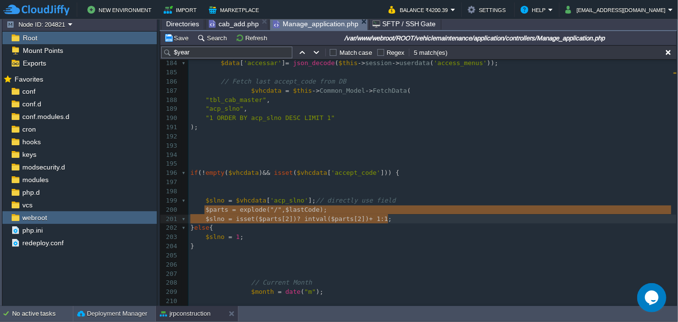
type textarea "$parts = explode("/", $lastCode); $slno = isset($parts[2]) ? intval($parts[2]) …"
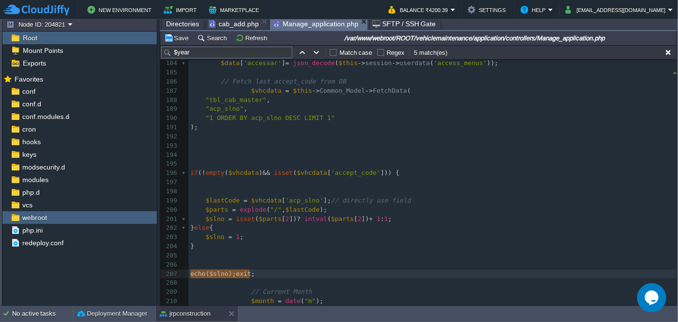
type textarea "accept_code"
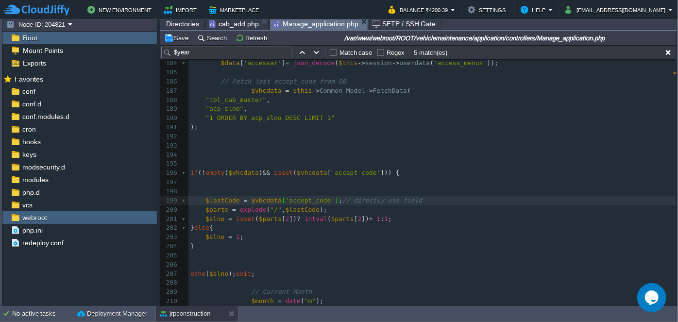
type textarea "[]"
type textarea "accept_code"
type textarea "$vhcdata['accept_code']"
drag, startPoint x: 246, startPoint y: 200, endPoint x: 327, endPoint y: 200, distance: 80.7
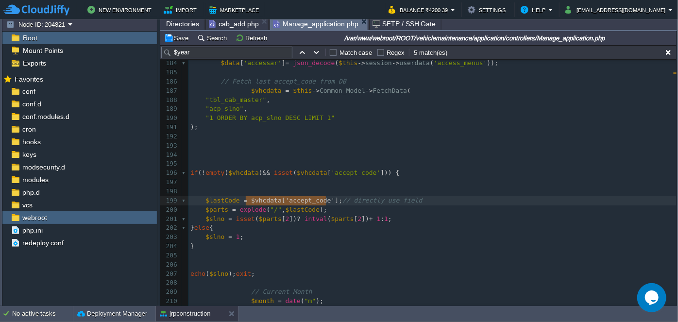
click at [270, 189] on pre at bounding box center [433, 191] width 488 height 9
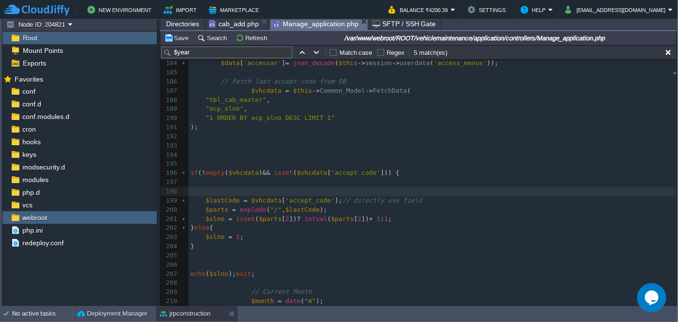
paste textarea "["
type textarea "[]"
type textarea "["
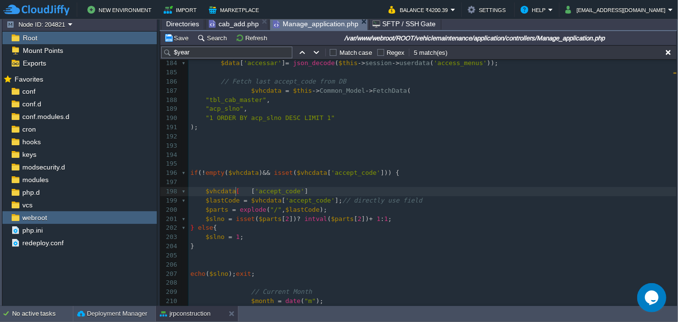
type textarea "]"
type textarea "0]"
type textarea "$vhcdata[0]['accept_code']"
drag, startPoint x: 205, startPoint y: 192, endPoint x: 327, endPoint y: 190, distance: 122.0
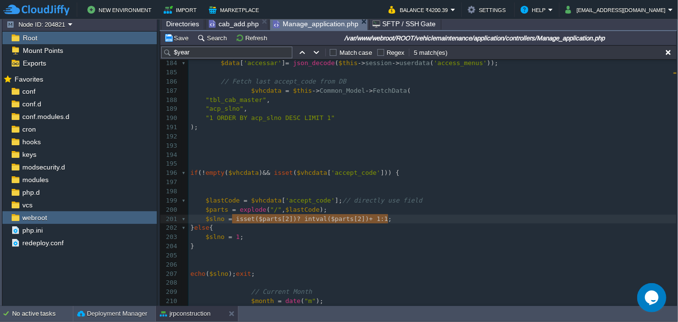
type textarea "isset($parts[2]) ? intval($parts[2]) + 1 : 1"
drag, startPoint x: 232, startPoint y: 218, endPoint x: 385, endPoint y: 219, distance: 153.1
paste textarea
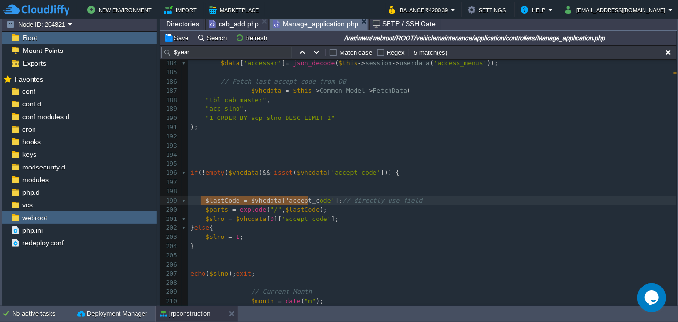
type textarea "$lastCode = $vhcdata['accept_code']; // directly use field $parts = explode("/"…"
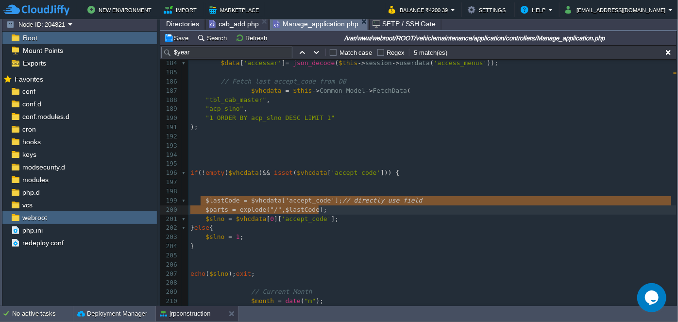
drag, startPoint x: 200, startPoint y: 197, endPoint x: 324, endPoint y: 206, distance: 123.7
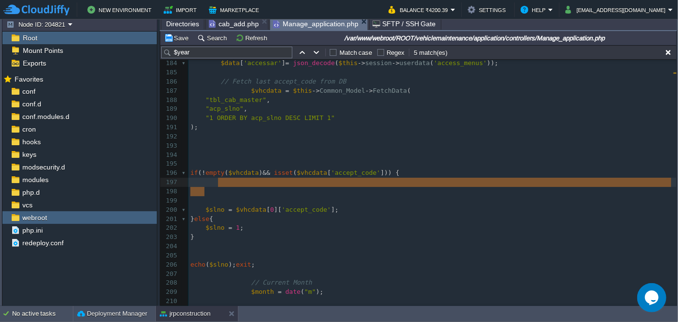
drag, startPoint x: 306, startPoint y: 193, endPoint x: 307, endPoint y: 180, distance: 13.2
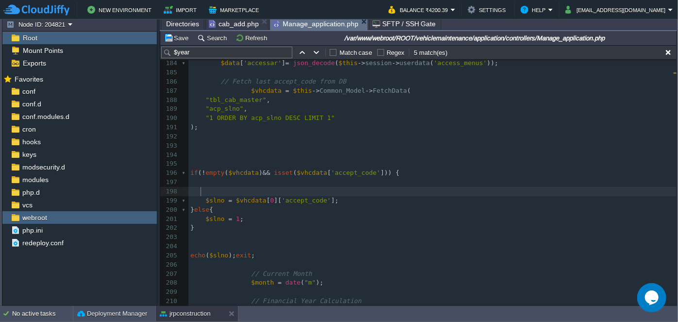
click at [292, 190] on pre at bounding box center [433, 191] width 488 height 9
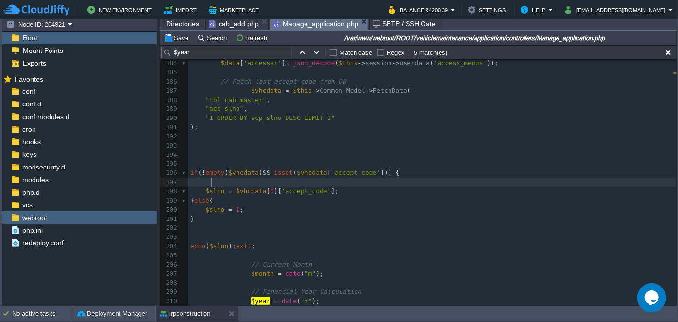
click at [280, 182] on pre at bounding box center [433, 182] width 488 height 9
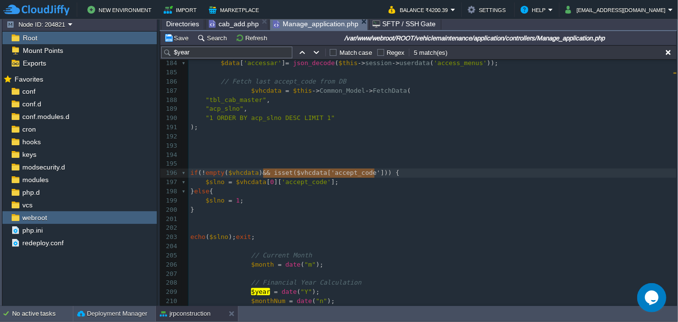
type textarea "&& isset($vhcdata['accept_code'])"
type textarea "echo($slno);exit;"
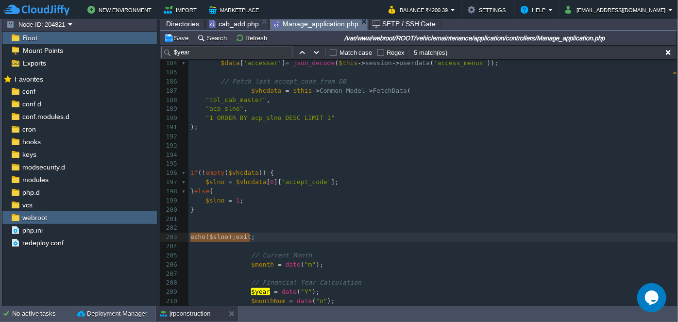
drag, startPoint x: 190, startPoint y: 238, endPoint x: 257, endPoint y: 235, distance: 66.1
click at [255, 119] on span ""1 ORDER BY acp_slno DESC LIMIT 1"" at bounding box center [270, 117] width 129 height 7
type textarea "acp_slno"
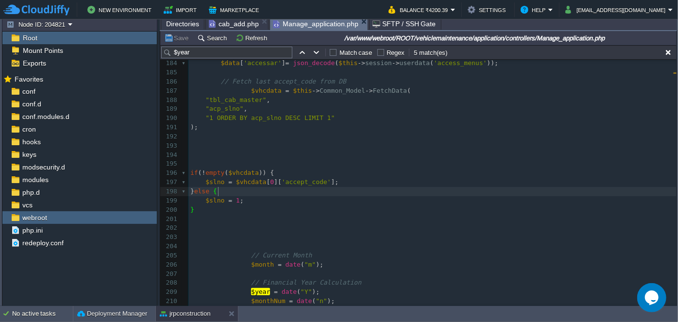
click at [308, 167] on pre "​" at bounding box center [433, 163] width 488 height 9
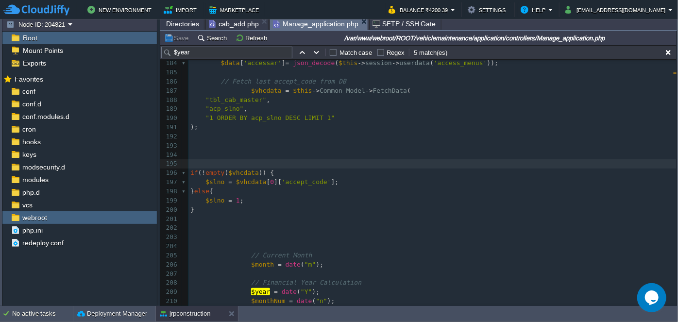
click at [295, 183] on div "xxxxxxxxxx 171 function get_vehicle_Group (){ 172 $records = $this -> Common_Mo…" at bounding box center [433, 201] width 488 height 540
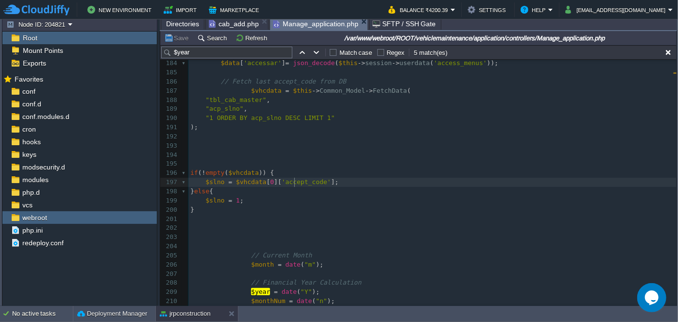
type textarea "accept_code"
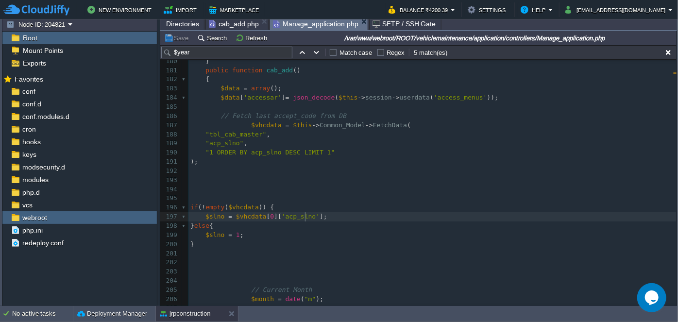
scroll to position [1663, 0]
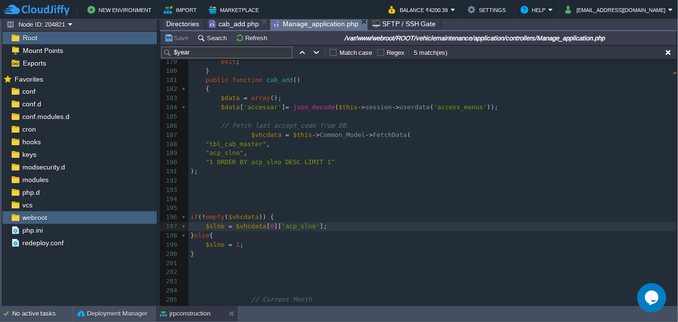
click at [241, 228] on span "$vhcdata" at bounding box center [251, 226] width 31 height 7
type textarea "$vhcdata"
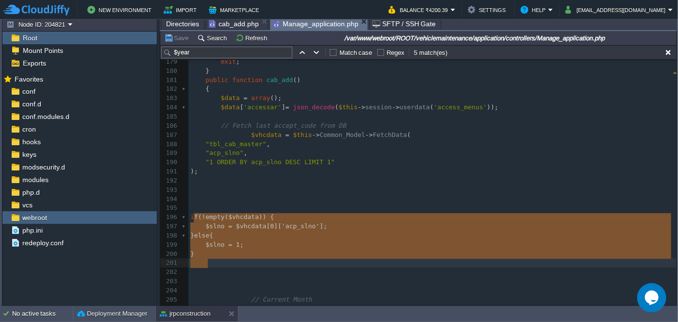
type textarea "f (!empty($vhcdata)) { $slno = $vhcdata[0]['acp_slno']; } else { $slno = 1; }"
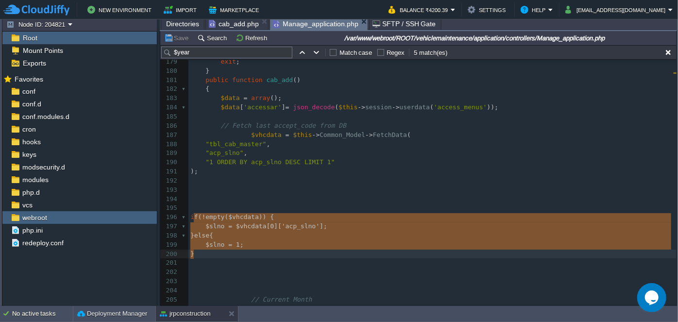
drag, startPoint x: 192, startPoint y: 218, endPoint x: 206, endPoint y: 258, distance: 41.9
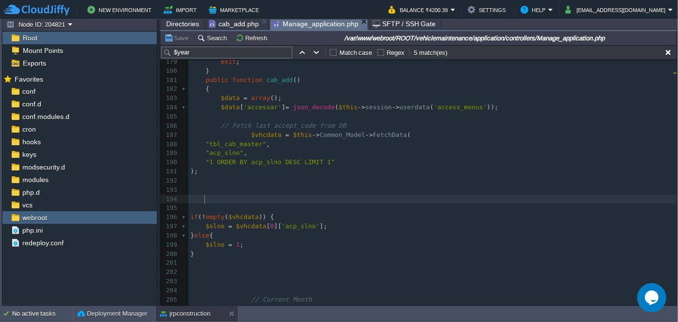
click at [203, 201] on span at bounding box center [201, 198] width 23 height 7
type textarea "print_R();exit;"
type textarea "$"
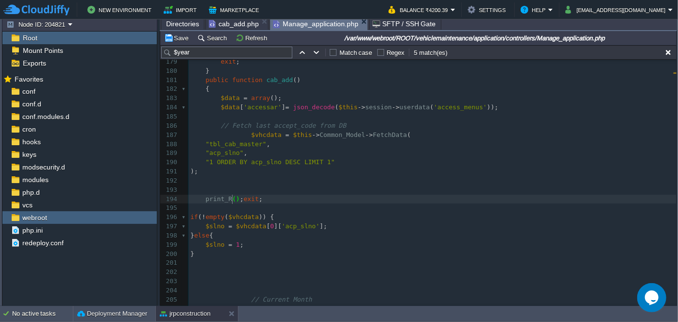
scroll to position [3, 3]
click at [259, 133] on span "$vhcdata" at bounding box center [266, 134] width 31 height 7
type textarea "$vhcdata"
paste textarea "r"
type textarea "r"
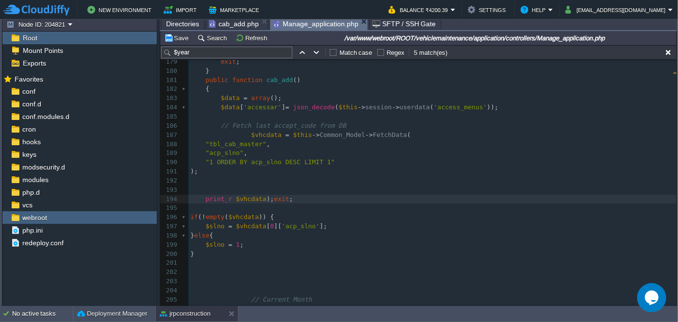
type textarea ")"
type textarea "9"
type textarea "("
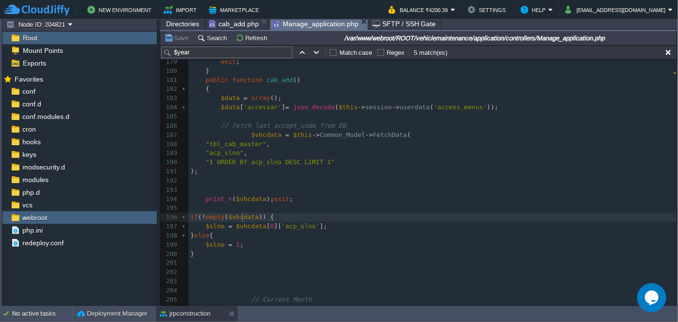
click at [242, 219] on div "xxxxxxxxxx 169 ​ 170 } 171 function get_vehicle_Group (){ 172 $records = $this …" at bounding box center [433, 236] width 488 height 558
type textarea "$vhcdata"
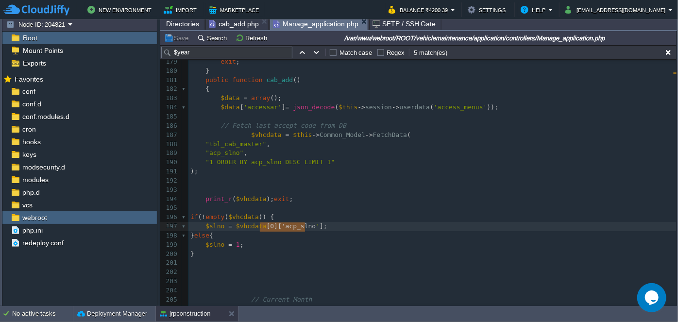
type textarea "[0]['acp_slno']"
drag, startPoint x: 259, startPoint y: 227, endPoint x: 309, endPoint y: 223, distance: 49.8
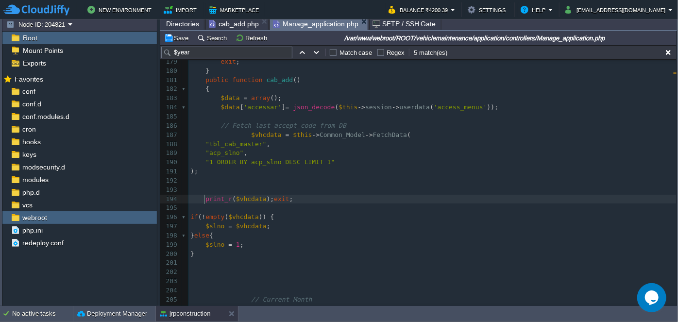
type textarea "print_r($vhcdata);exit;"
drag, startPoint x: 205, startPoint y: 200, endPoint x: 293, endPoint y: 198, distance: 88.4
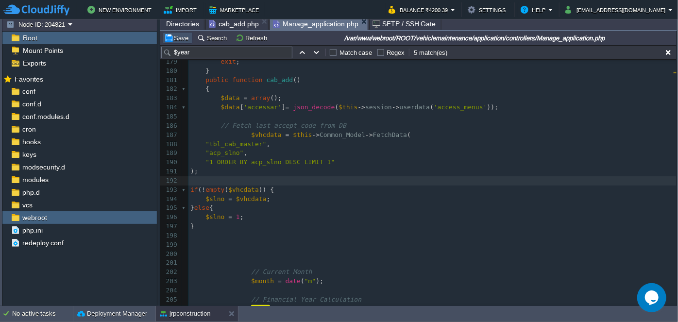
click at [175, 40] on button "Save" at bounding box center [177, 38] width 27 height 9
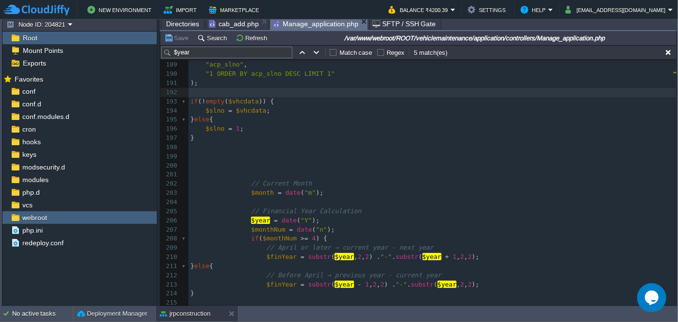
scroll to position [3, 0]
click at [260, 112] on div "xxxxxxxxxx 169 ​ 170 } 171 function get_vehicle_Group (){ 172 $records = $this …" at bounding box center [433, 133] width 488 height 531
type textarea "+1;"
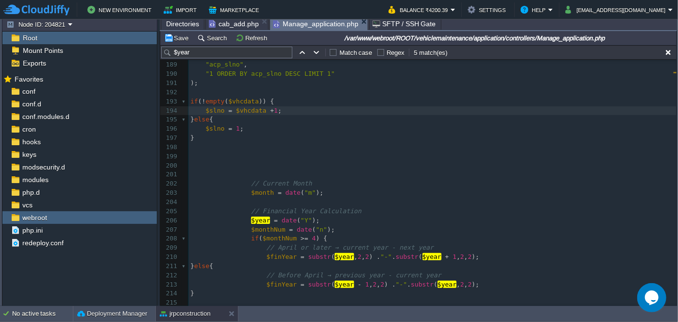
click at [270, 111] on span "+" at bounding box center [272, 110] width 4 height 7
type textarea "1;"
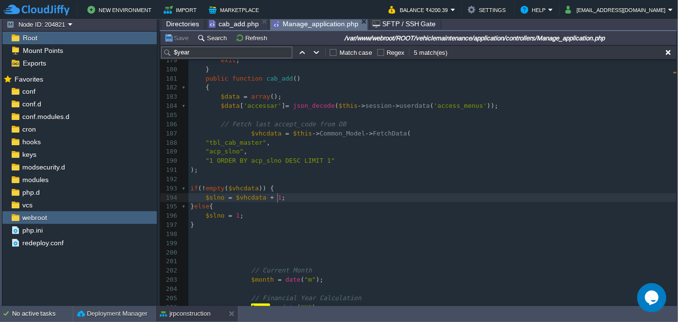
scroll to position [1663, 0]
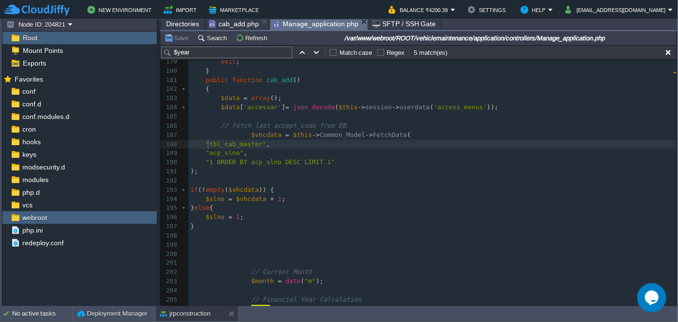
click at [207, 143] on span ""tbl_cab_master"" at bounding box center [236, 143] width 61 height 7
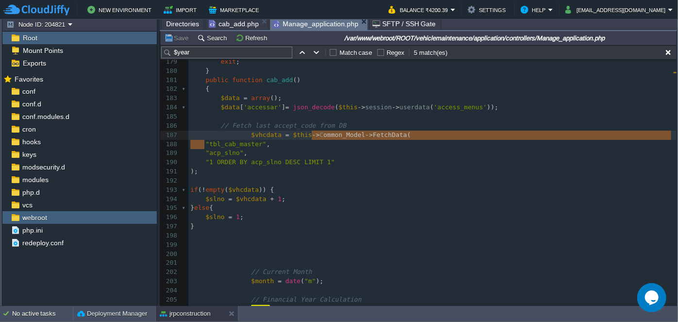
type textarea "a("
drag, startPoint x: 205, startPoint y: 142, endPoint x: 416, endPoint y: 133, distance: 211.6
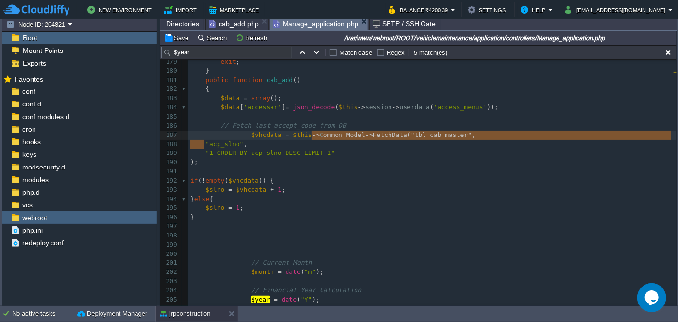
type textarea ","
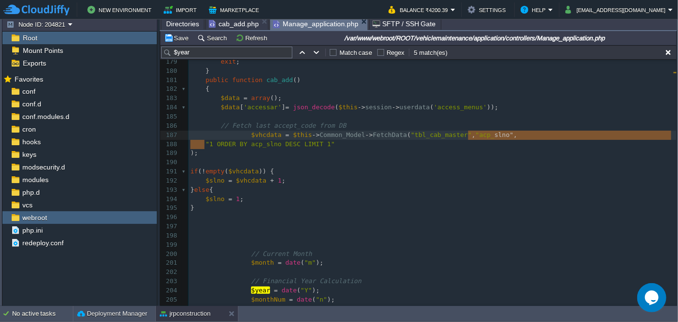
type textarea ","
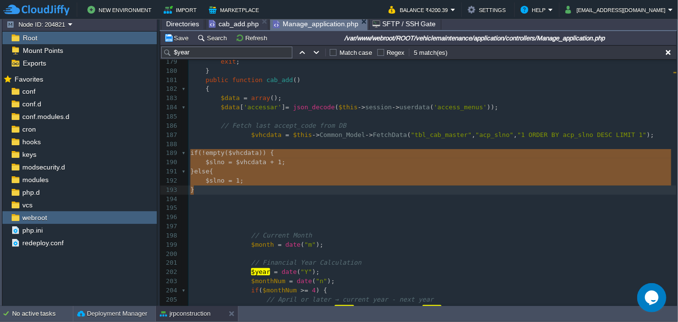
drag, startPoint x: 191, startPoint y: 153, endPoint x: 219, endPoint y: 192, distance: 48.1
type textarea "if (!empty($vhcdata)) { $slno = $vhcdata + 1; } else { $slno = 1; }"
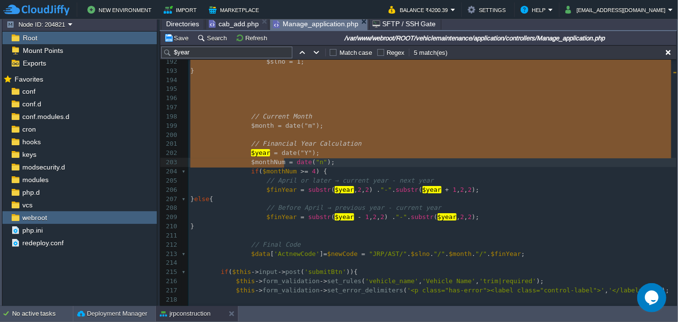
scroll to position [1795, 0]
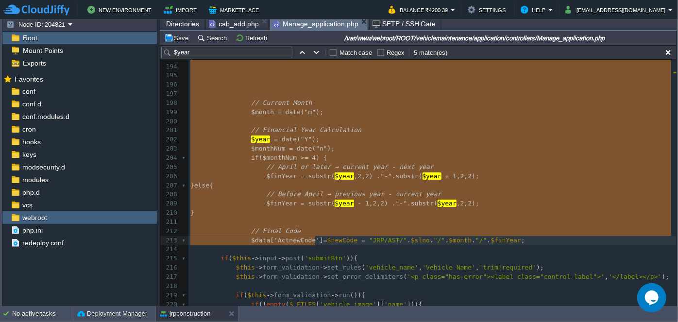
drag, startPoint x: 246, startPoint y: 135, endPoint x: 315, endPoint y: 237, distance: 123.5
type textarea "$vhcdata = $this->Common_Model->FetchData("tbl_cab_master","acp_slno","1 ORDER …"
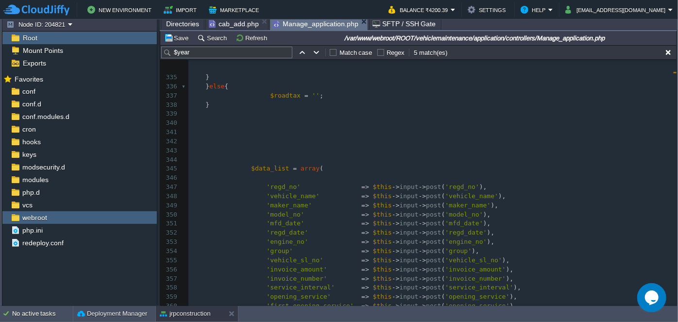
scroll to position [3076, 0]
click at [281, 178] on pre "​" at bounding box center [433, 177] width 488 height 9
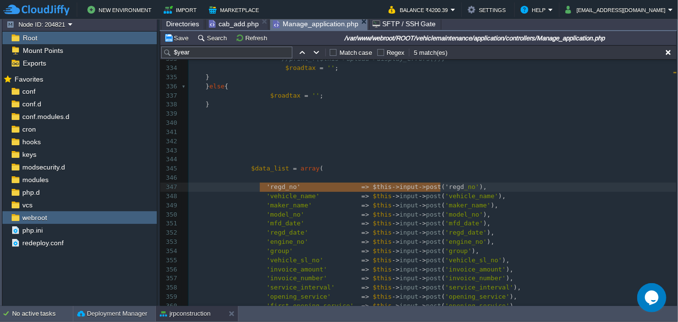
type textarea "'regd_no' => $this->input->post('regd_no'),"
drag, startPoint x: 259, startPoint y: 185, endPoint x: 463, endPoint y: 190, distance: 203.2
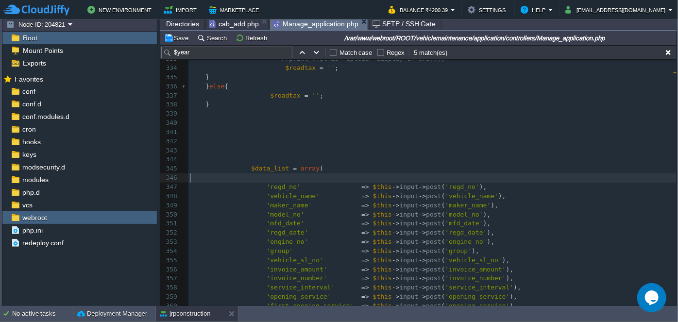
click at [312, 176] on pre "​" at bounding box center [433, 177] width 488 height 9
click at [269, 176] on span "'regd_no'" at bounding box center [284, 177] width 34 height 7
type textarea "regd_no"
paste textarea
click at [271, 189] on div "xxxxxxxxxx if ( $monthNum >= 4 ) { 323 $config [ 'file_name' ] = 'ROADTAX_DOC' …" at bounding box center [433, 183] width 488 height 440
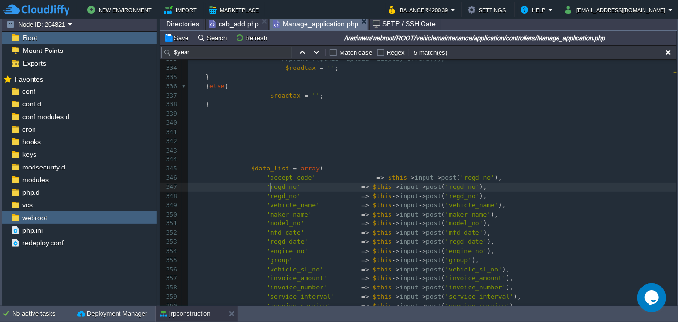
type textarea "regd_no"
paste textarea
drag, startPoint x: 360, startPoint y: 176, endPoint x: 345, endPoint y: 179, distance: 15.3
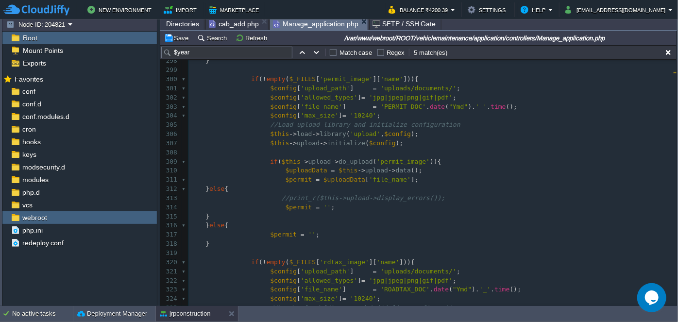
scroll to position [2635, 0]
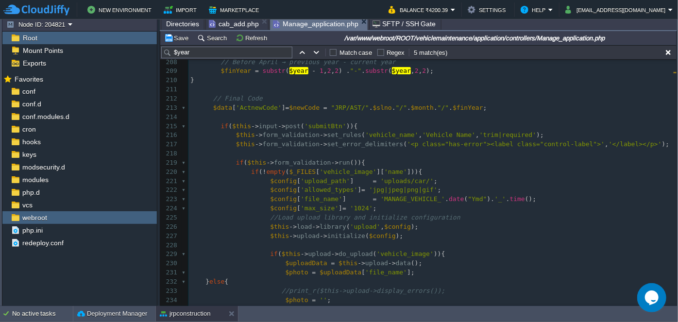
click at [288, 106] on div "xxxxxxxxxx 'accept_code' => $this -> input -> post ( 'regd_no' ), 195 ​ 196 ​ 1…" at bounding box center [433, 168] width 488 height 458
type textarea "$newCode"
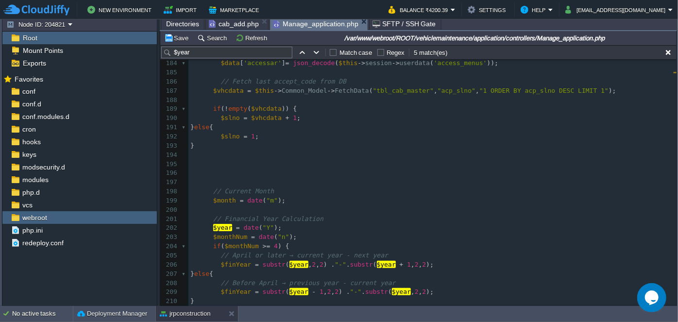
click at [227, 134] on span "$slno" at bounding box center [230, 136] width 19 height 7
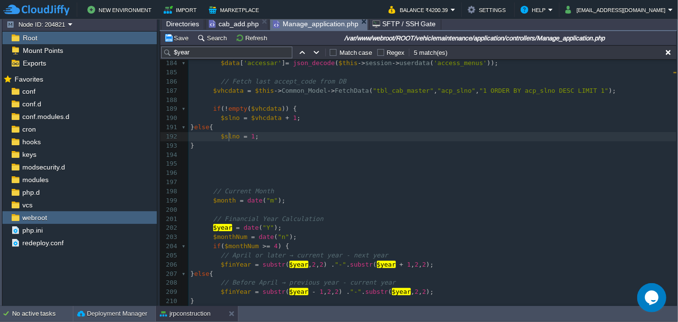
type textarea "$slno"
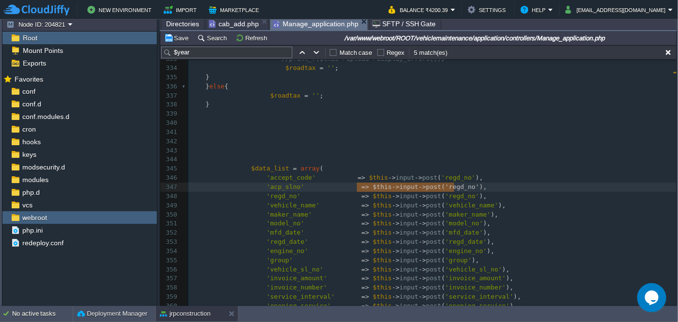
type textarea "$this->input->post('regd_no')"
drag, startPoint x: 357, startPoint y: 186, endPoint x: 458, endPoint y: 187, distance: 101.1
paste textarea
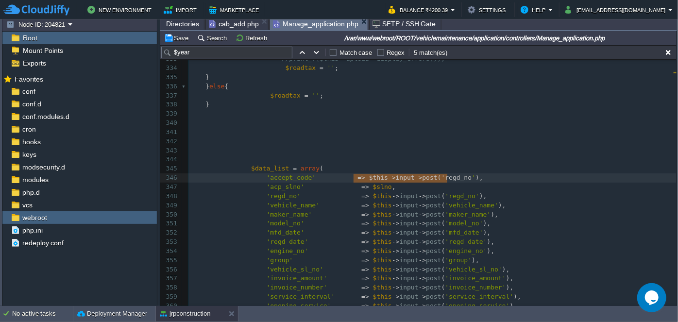
type textarea "$this->input->post('regd_no')"
drag, startPoint x: 353, startPoint y: 177, endPoint x: 453, endPoint y: 178, distance: 100.6
paste textarea
click at [343, 177] on span at bounding box center [350, 177] width 15 height 9
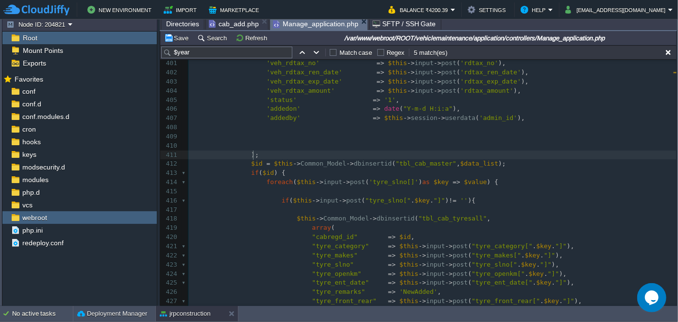
click at [282, 155] on pre ");" at bounding box center [433, 155] width 488 height 9
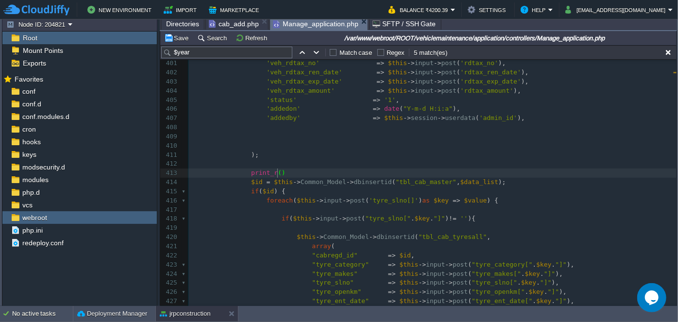
type textarea "print_r();"
click at [461, 182] on span "$data_list" at bounding box center [480, 181] width 38 height 7
type textarea "$data_list"
type textarea "exitl"
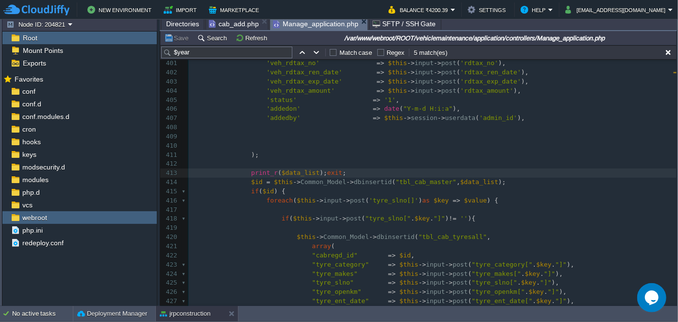
type textarea ";"
type textarea "print_r($data_list);exit;"
drag, startPoint x: 247, startPoint y: 173, endPoint x: 324, endPoint y: 170, distance: 76.8
click at [332, 171] on pre at bounding box center [433, 173] width 488 height 9
click at [331, 171] on pre at bounding box center [433, 173] width 488 height 9
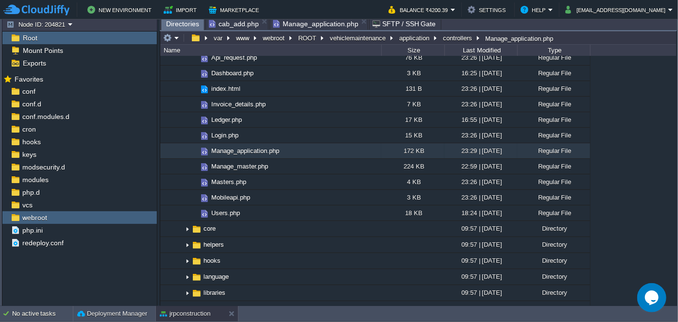
click at [181, 22] on span "Directories" at bounding box center [182, 24] width 33 height 12
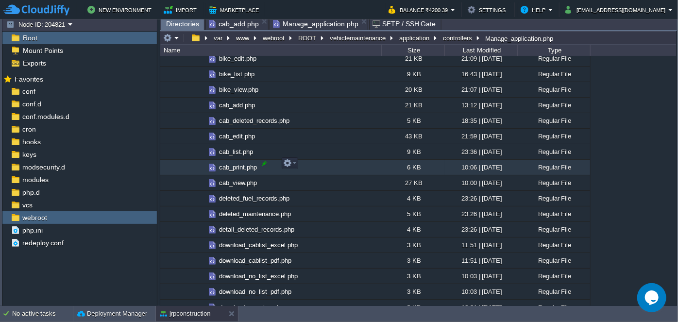
scroll to position [751, 0]
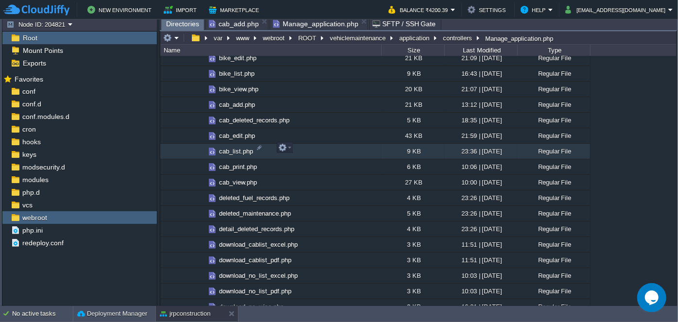
click at [230, 154] on td "cab_list.php" at bounding box center [270, 152] width 221 height 16
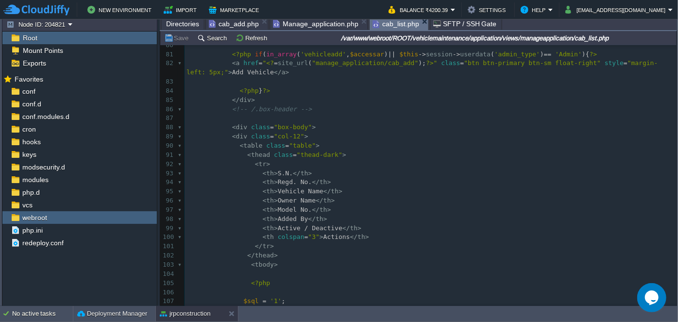
scroll to position [795, 0]
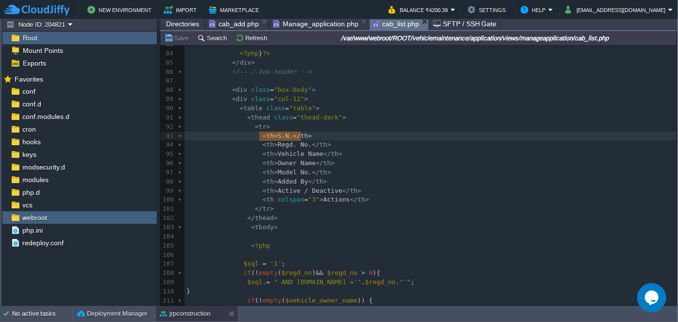
type textarea "<th>S.N.</th>"
drag, startPoint x: 304, startPoint y: 136, endPoint x: 257, endPoint y: 138, distance: 46.7
drag, startPoint x: 271, startPoint y: 135, endPoint x: 285, endPoint y: 135, distance: 14.1
type textarea "#"
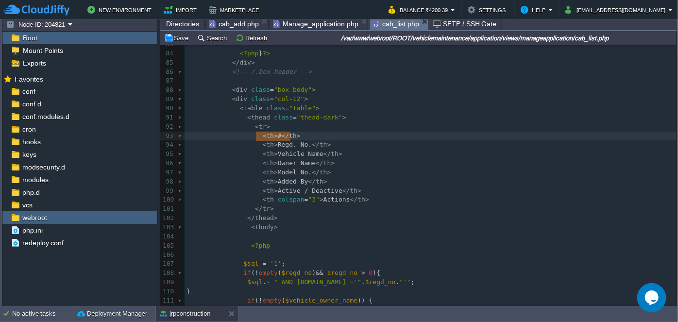
type textarea "<th>#</th>"
drag, startPoint x: 294, startPoint y: 136, endPoint x: 257, endPoint y: 136, distance: 37.9
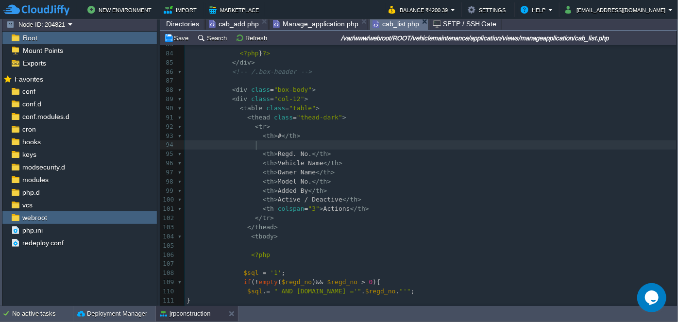
paste textarea "#"
click at [270, 144] on div "xxxxxxxxxx <?php $this -> load -> view ( "common/meta" ); ?> 64 < div class = "…" at bounding box center [431, 127] width 492 height 577
type textarea "Accept COde"
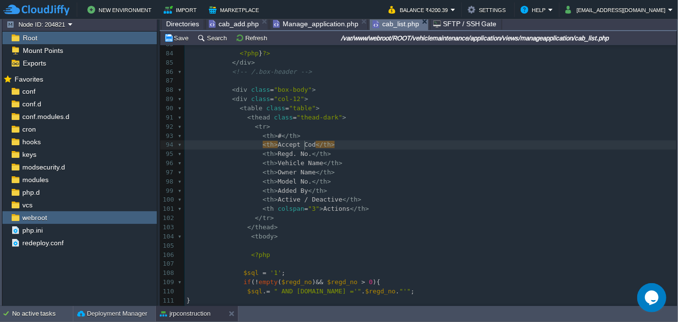
type textarea "ode"
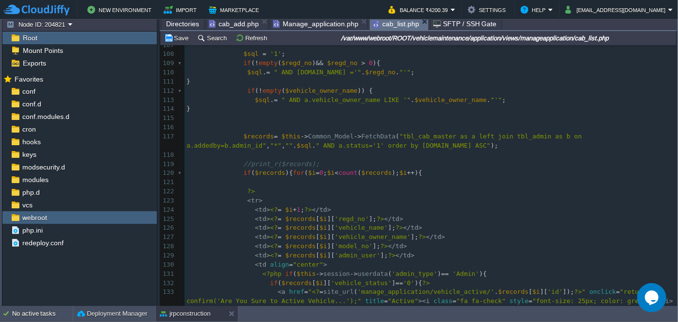
scroll to position [1014, 0]
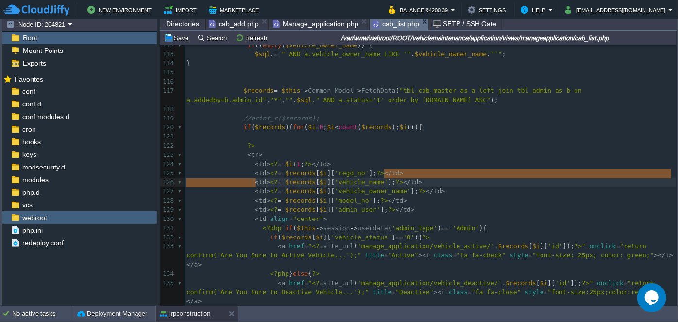
type textarea "<"
type textarea "<td><?= $records[$i]['regd_no'];?></td>"
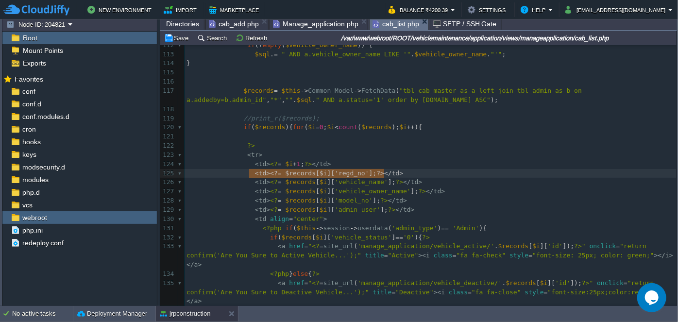
drag, startPoint x: 387, startPoint y: 174, endPoint x: 250, endPoint y: 177, distance: 136.6
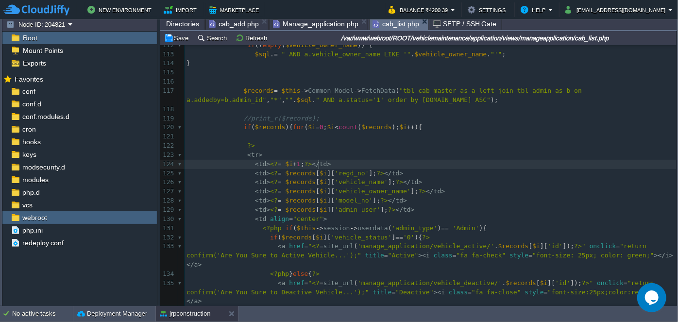
click at [326, 162] on pre "< td > <? = $i + 1 ; ?> </ td >" at bounding box center [431, 164] width 492 height 9
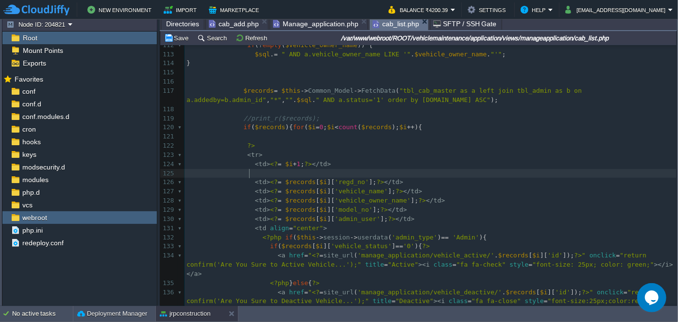
paste textarea
click at [335, 174] on span "'regd_no'" at bounding box center [352, 173] width 34 height 7
type textarea "regd_no"
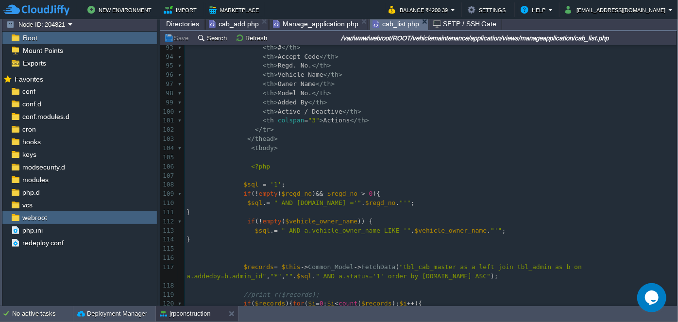
scroll to position [852, 0]
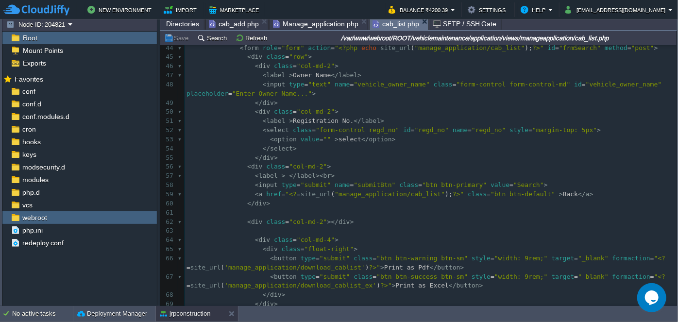
type textarea "regd_no"
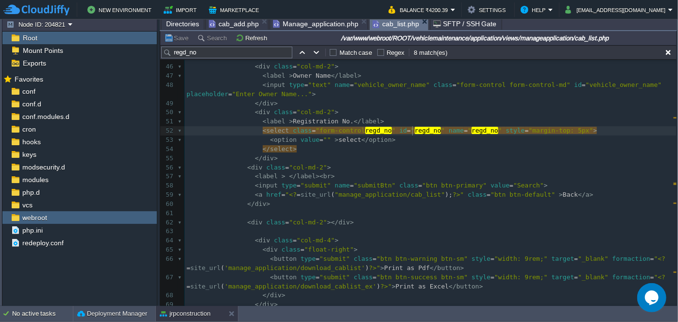
type textarea "regd_no"
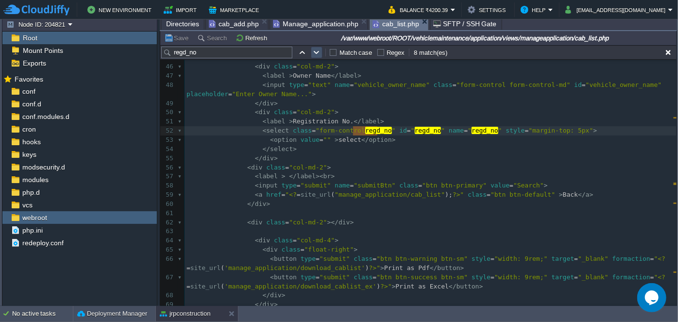
click at [320, 53] on td at bounding box center [317, 53] width 12 height 12
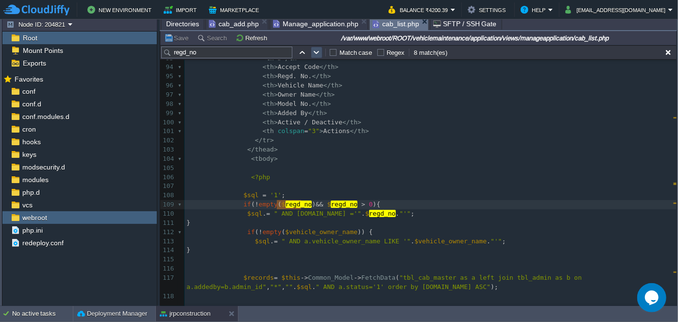
click at [316, 55] on button "button" at bounding box center [316, 52] width 9 height 9
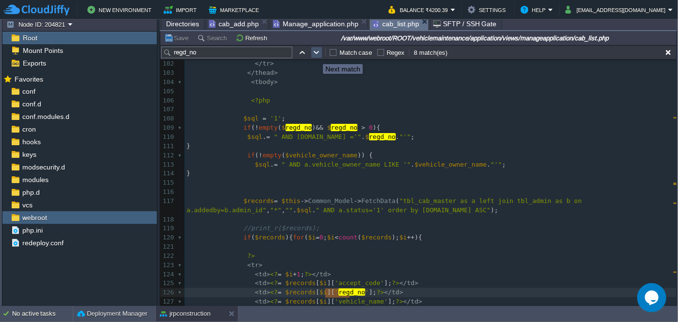
click at [316, 55] on button "button" at bounding box center [316, 52] width 9 height 9
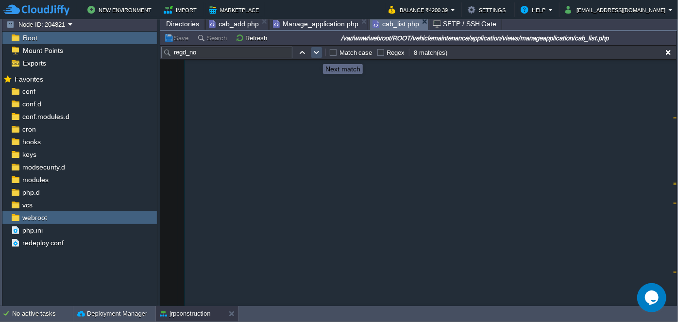
click at [316, 55] on button "button" at bounding box center [316, 52] width 9 height 9
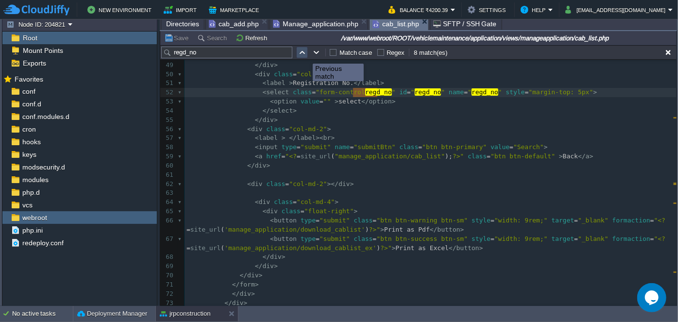
click at [300, 53] on button "button" at bounding box center [302, 52] width 9 height 9
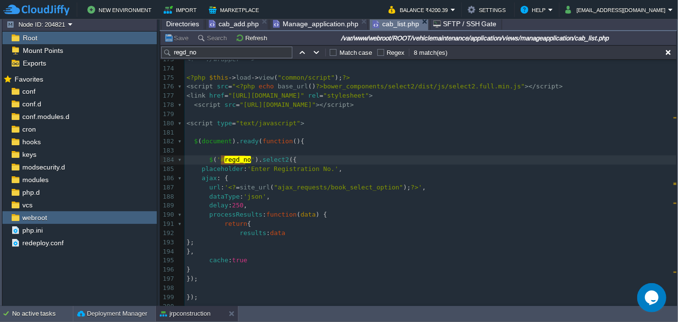
click at [293, 186] on span ""ajax_requests/book_select_option"" at bounding box center [338, 187] width 129 height 7
type textarea "ajax_requests"
type textarea "AllRedg"
type textarea "VehicleRegdNo"
click at [347, 187] on div "xxxxxxxxxx 147 ​ 148 <?php if ( in_array ( 'vehicledelete' , $accessar ) || $th…" at bounding box center [431, 101] width 492 height 586
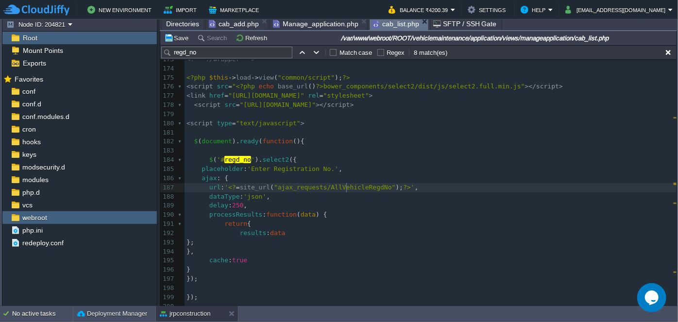
type textarea "AllVehicleRegdNo"
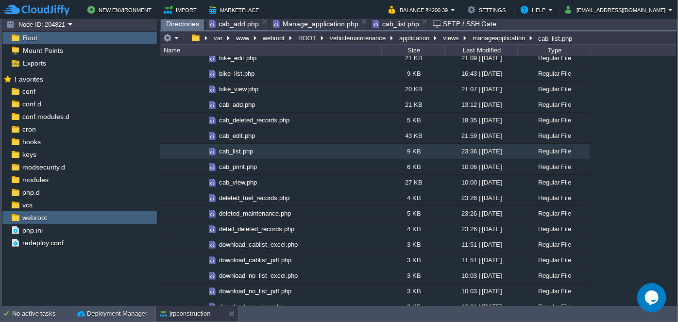
click at [182, 22] on span "Directories" at bounding box center [182, 24] width 33 height 12
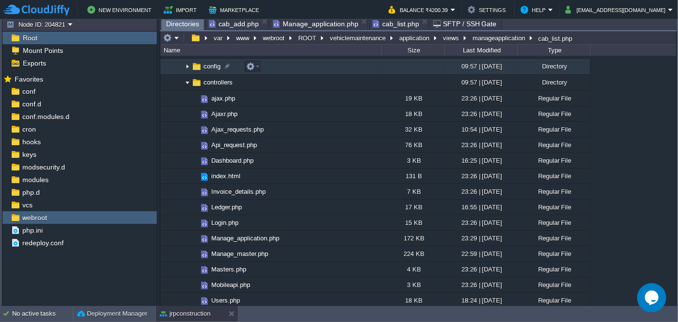
scroll to position [88, 0]
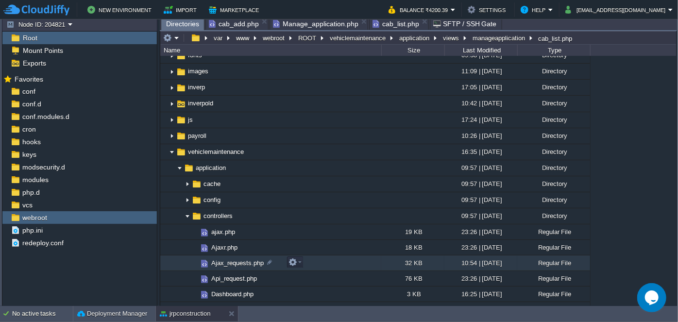
click at [226, 262] on span "Ajax_requests.php" at bounding box center [237, 263] width 55 height 8
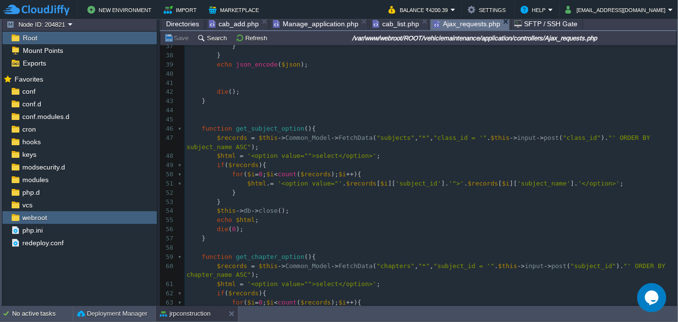
scroll to position [529, 0]
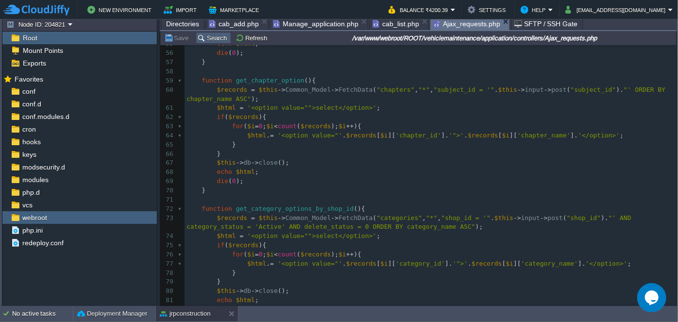
click at [206, 39] on button "Search" at bounding box center [213, 38] width 33 height 9
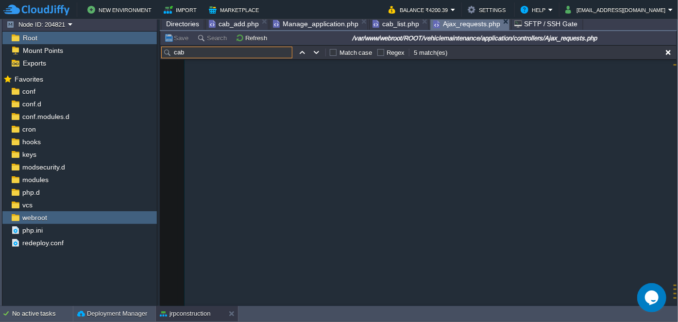
scroll to position [121, 0]
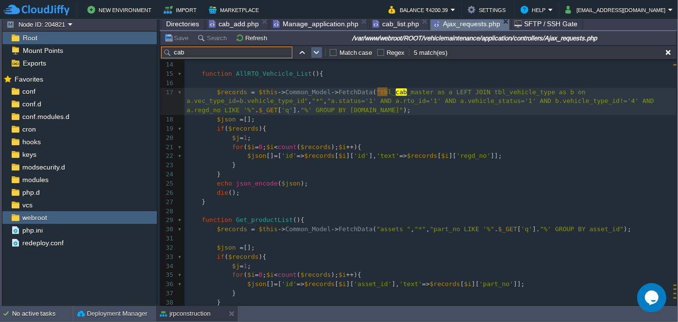
type input "cab"
click at [315, 53] on button "button" at bounding box center [316, 52] width 9 height 9
type textarea "cab"
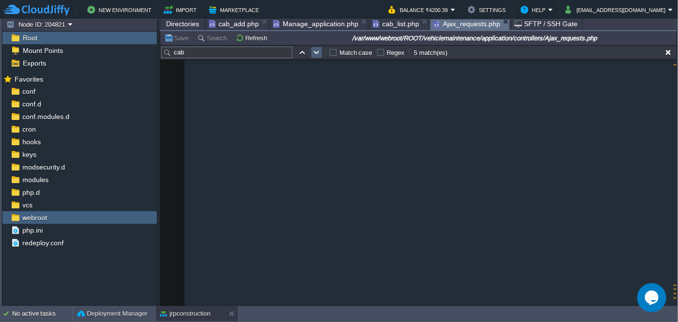
scroll to position [7040, 0]
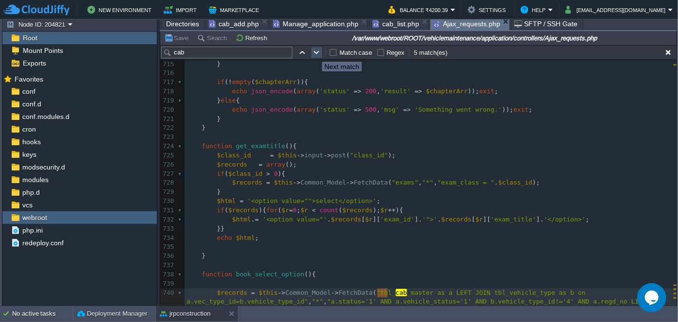
click at [315, 53] on button "button" at bounding box center [316, 52] width 9 height 9
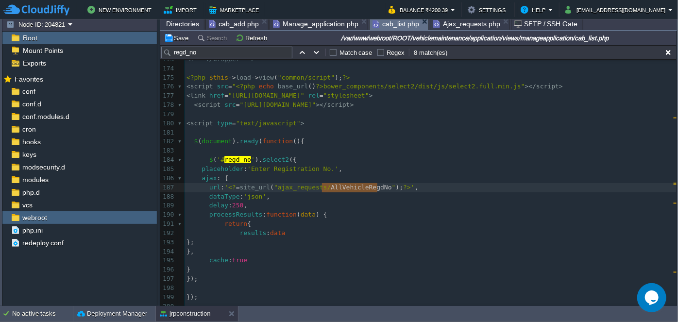
click at [386, 25] on span "cab_list.php" at bounding box center [396, 24] width 47 height 12
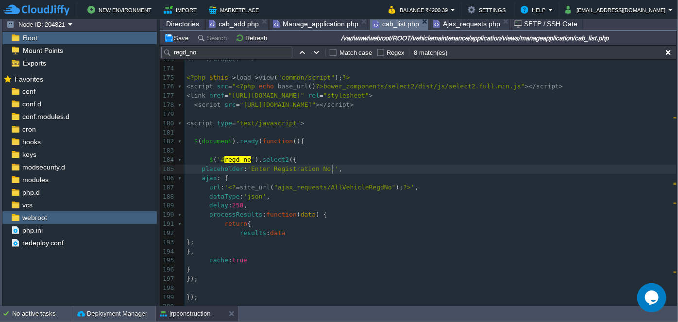
click at [345, 165] on pre "placeholder : 'Enter Registration No.' ," at bounding box center [431, 169] width 492 height 9
type textarea "book_select_option"
click at [460, 22] on span "Ajax_requests.php" at bounding box center [466, 24] width 67 height 12
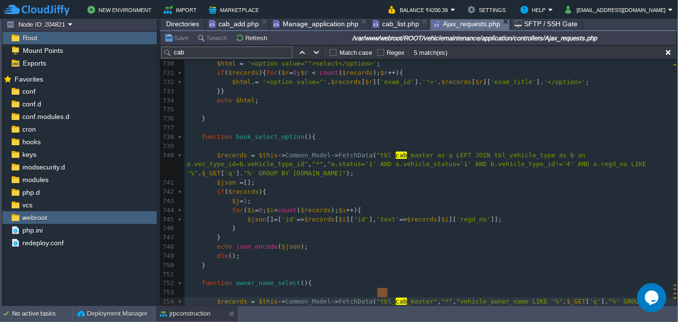
scroll to position [7, 0]
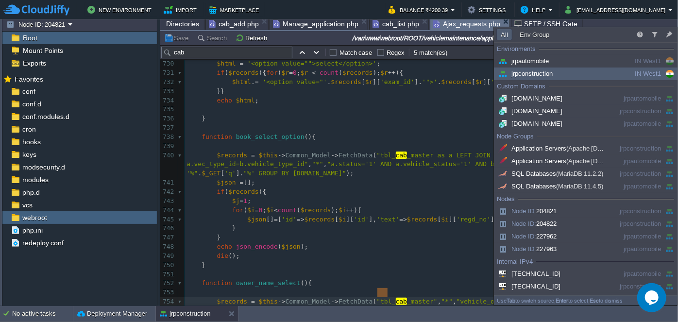
type input "Search (Ctrl+F)"
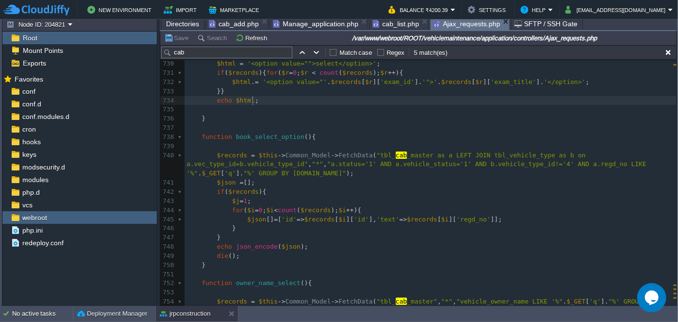
drag, startPoint x: 445, startPoint y: 97, endPoint x: 353, endPoint y: 74, distance: 94.5
click at [445, 97] on pre "echo $html ;" at bounding box center [431, 100] width 492 height 9
click at [230, 52] on input "cab" at bounding box center [226, 53] width 131 height 12
paste input "book_select_option"
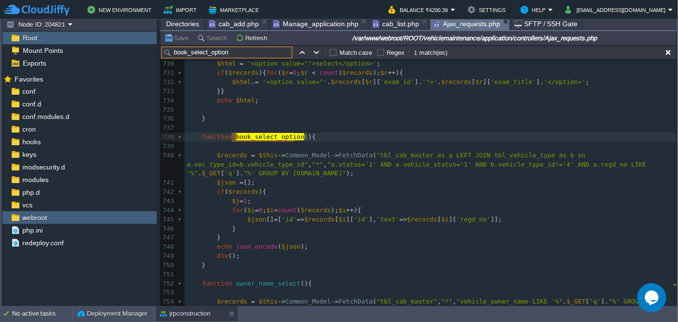
type input "book_select_option"
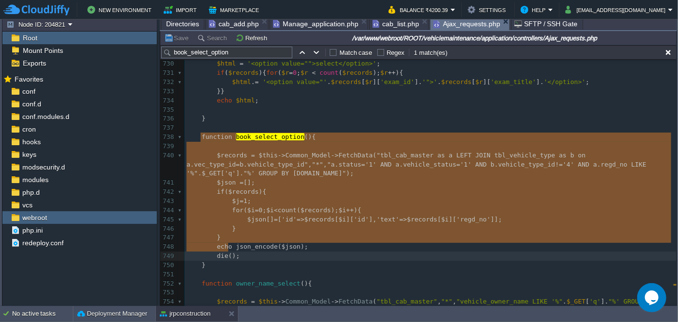
type textarea "function book_select_option(){ $records = $this->Common_Model->FetchData("tbl_c…"
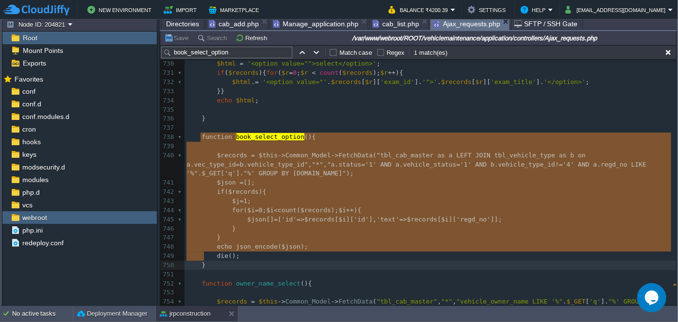
drag, startPoint x: 201, startPoint y: 135, endPoint x: 224, endPoint y: 253, distance: 119.9
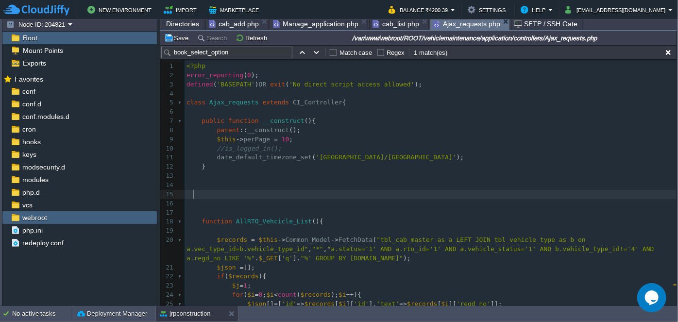
scroll to position [11, 0]
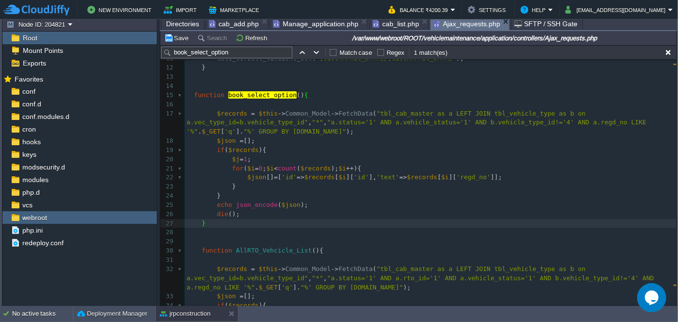
click at [384, 23] on span "cab_list.php" at bounding box center [396, 24] width 47 height 12
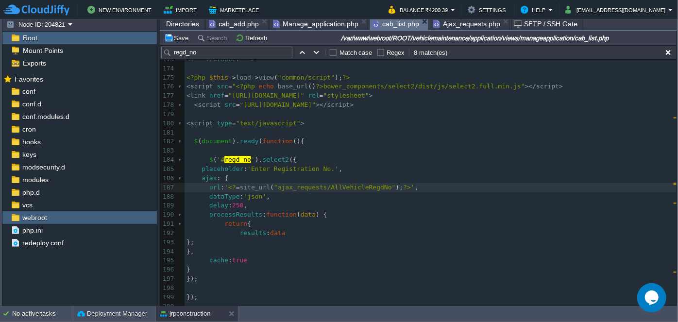
click at [347, 187] on div "xxxxxxxxxx 147 ​ 148 <?php if ( in_array ( 'vehicledelete' , $accessar ) || $th…" at bounding box center [431, 101] width 492 height 586
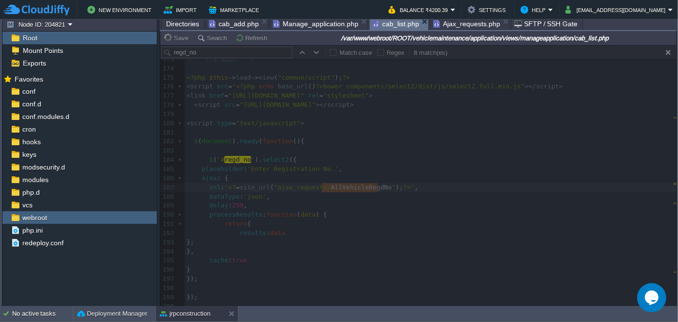
click at [454, 23] on span "Ajax_requests.php" at bounding box center [466, 24] width 67 height 12
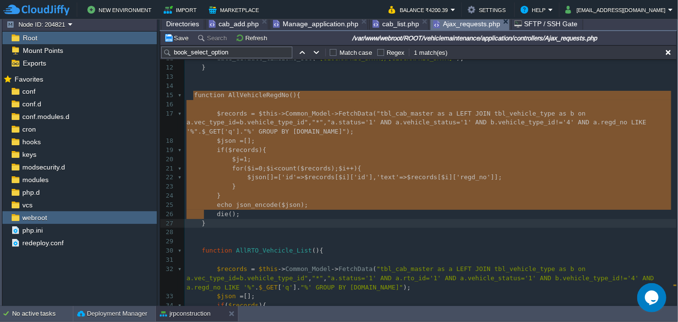
drag, startPoint x: 194, startPoint y: 94, endPoint x: 214, endPoint y: 209, distance: 117.4
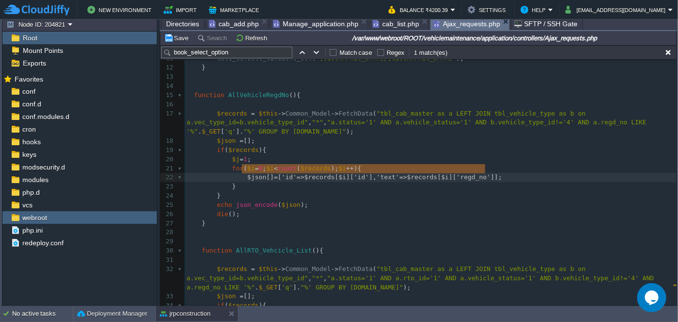
drag, startPoint x: 241, startPoint y: 168, endPoint x: 488, endPoint y: 166, distance: 246.8
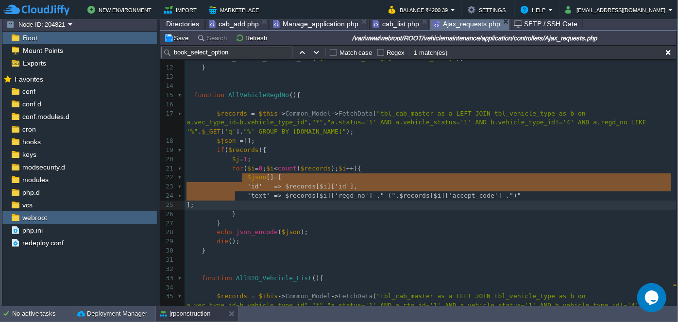
drag, startPoint x: 241, startPoint y: 175, endPoint x: 245, endPoint y: 196, distance: 21.7
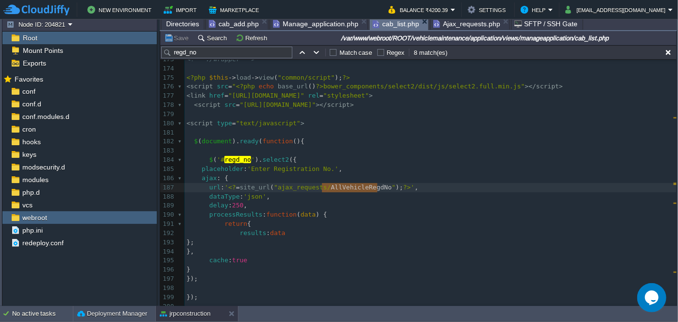
click at [391, 25] on span "cab_list.php" at bounding box center [396, 24] width 47 height 12
click at [314, 53] on button "button" at bounding box center [316, 52] width 9 height 9
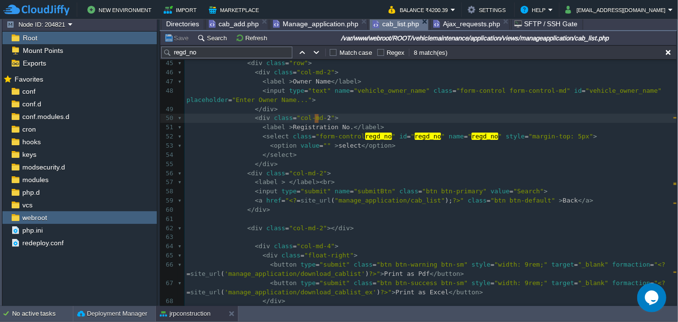
scroll to position [3, 2]
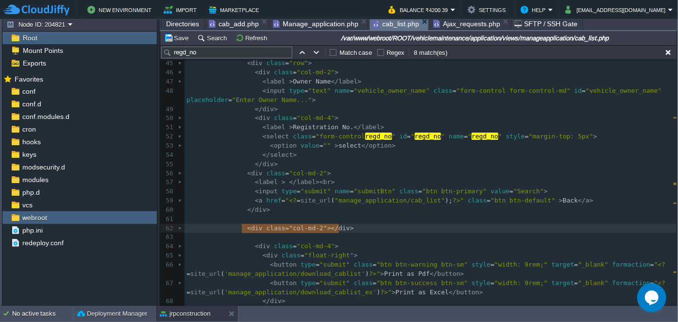
drag, startPoint x: 241, startPoint y: 228, endPoint x: 338, endPoint y: 225, distance: 96.7
click at [339, 217] on pre "​" at bounding box center [431, 219] width 492 height 9
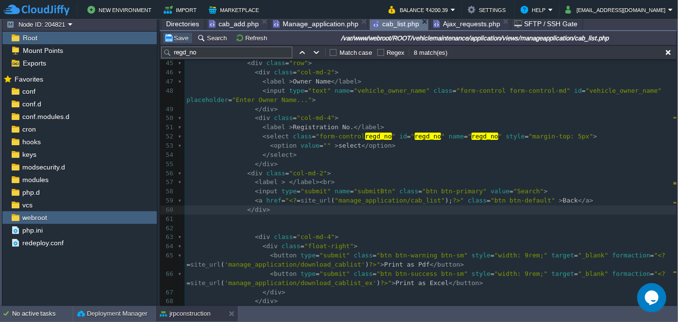
click at [184, 36] on button "Save" at bounding box center [177, 38] width 27 height 9
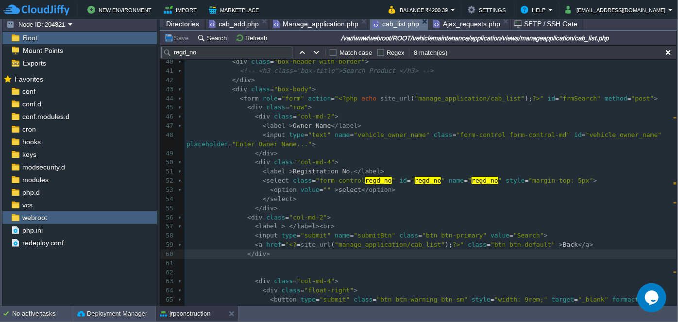
scroll to position [362, 0]
click at [448, 21] on span "Ajax_requests.php" at bounding box center [466, 24] width 67 height 12
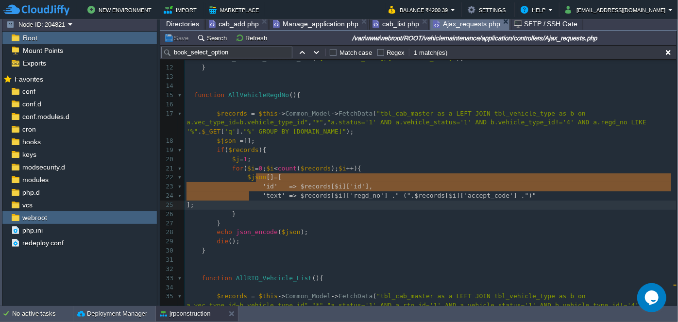
click at [478, 123] on div "xxxxxxxxxx function book_select_option (){ 1 <?php 2 error_reporting ( 0 ); 3 d…" at bounding box center [431, 196] width 492 height 467
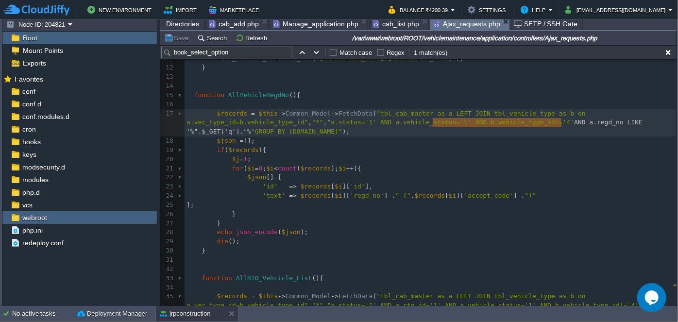
drag, startPoint x: 434, startPoint y: 122, endPoint x: 561, endPoint y: 119, distance: 126.9
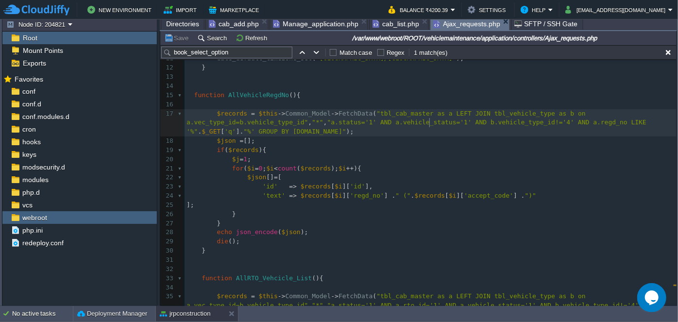
scroll to position [3, 2]
click at [466, 121] on div "xxxxxxxxxx function book_select_option (){ 1 <?php 2 error_reporting ( 0 ); 3 d…" at bounding box center [431, 196] width 492 height 467
click at [472, 193] on div "xxxxxxxxxx function book_select_option (){ 1 <?php 2 error_reporting ( 0 ); 3 d…" at bounding box center [431, 196] width 492 height 467
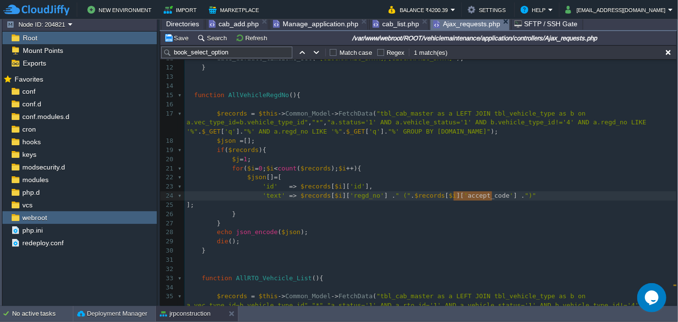
click at [464, 123] on div "xxxxxxxxxx function book_select_option (){ 1 <?php 2 error_reporting ( 0 ); 3 d…" at bounding box center [431, 196] width 492 height 467
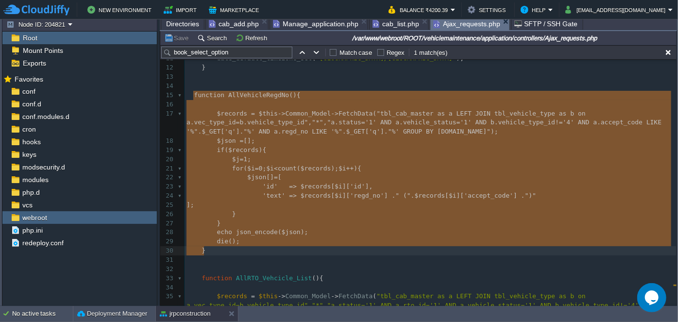
drag, startPoint x: 194, startPoint y: 93, endPoint x: 299, endPoint y: 250, distance: 188.1
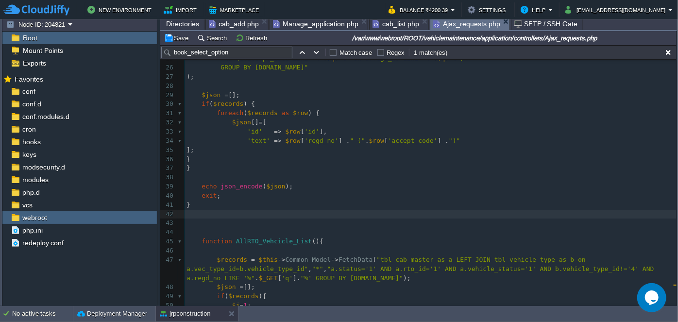
scroll to position [51, 0]
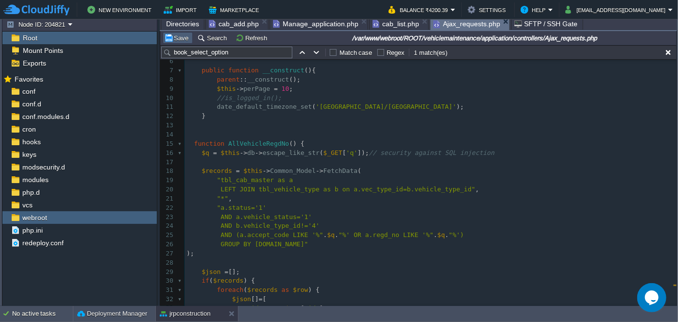
click at [168, 38] on button "Save" at bounding box center [177, 38] width 27 height 9
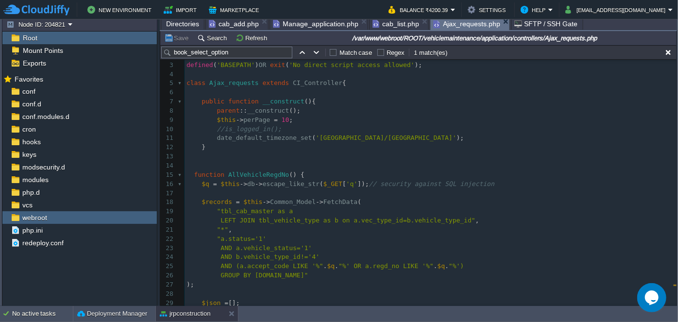
scroll to position [6, 0]
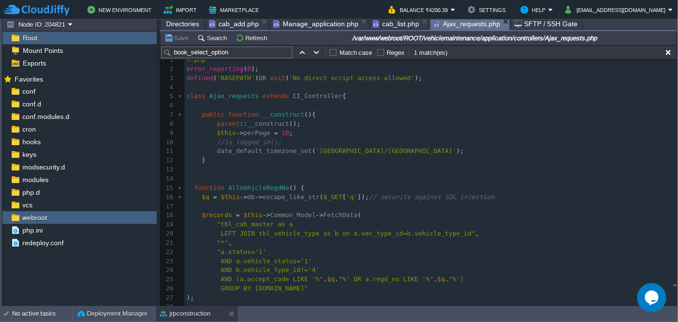
click at [389, 25] on span "cab_list.php" at bounding box center [396, 24] width 47 height 12
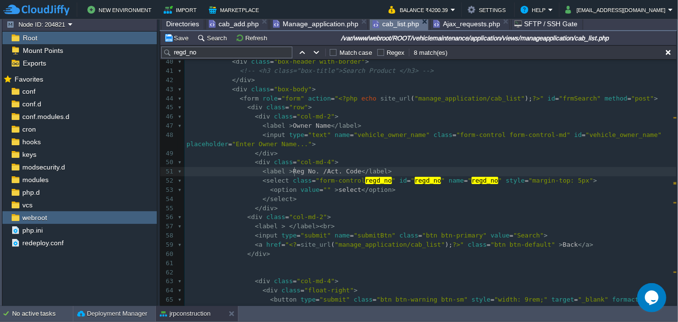
scroll to position [3, 13]
click at [312, 169] on div "xxxxxxxxxx 30 if ( $this -> session -> flashdata ( 'error' )) { 31 ?> 32 < div …" at bounding box center [431, 227] width 492 height 522
click at [317, 171] on span "Regd No. /Act. Code" at bounding box center [329, 171] width 72 height 7
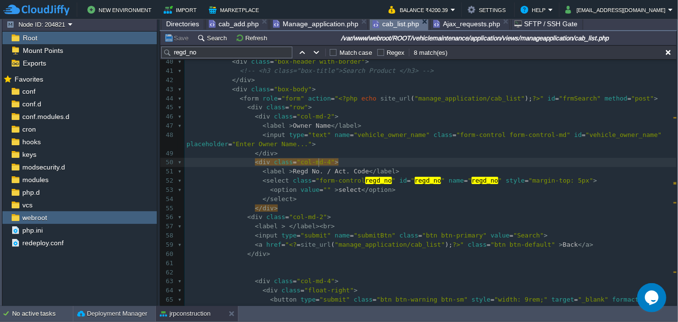
click at [320, 161] on div "xxxxxxxxxx 30 if ( $this -> session -> flashdata ( 'error' )) { 31 ?> 32 < div …" at bounding box center [431, 227] width 492 height 522
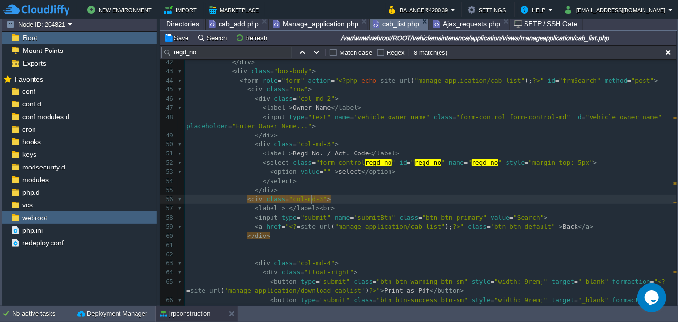
scroll to position [362, 0]
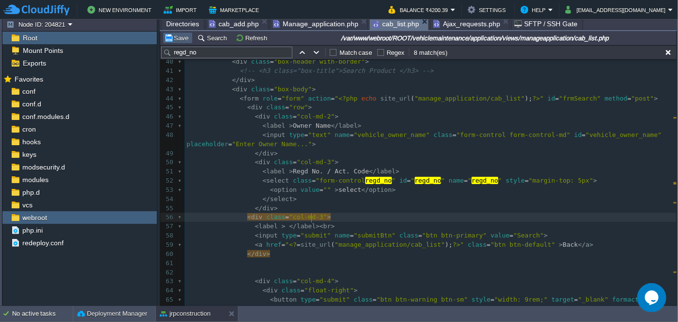
drag, startPoint x: 175, startPoint y: 38, endPoint x: 189, endPoint y: 38, distance: 13.6
click at [177, 38] on button "Save" at bounding box center [177, 38] width 27 height 9
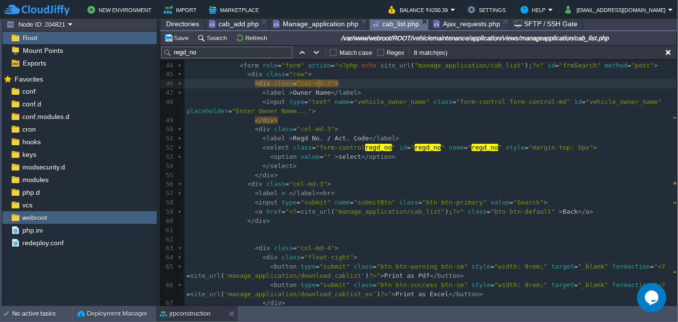
scroll to position [405, 0]
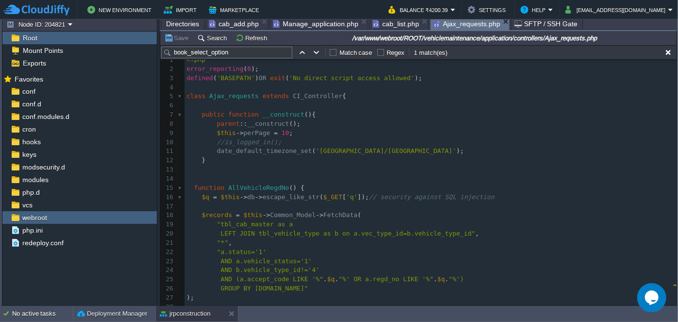
click at [458, 22] on span "Ajax_requests.php" at bounding box center [466, 24] width 67 height 12
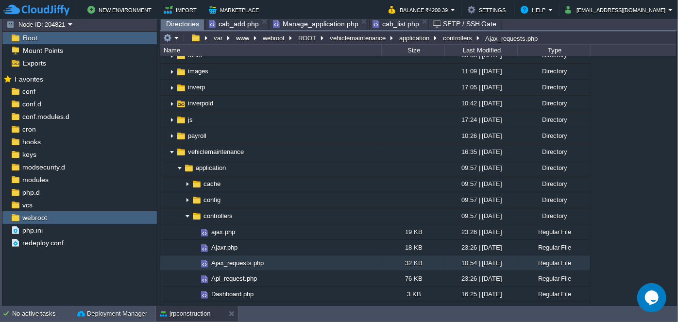
click at [236, 25] on span "cab_add.php" at bounding box center [234, 24] width 50 height 12
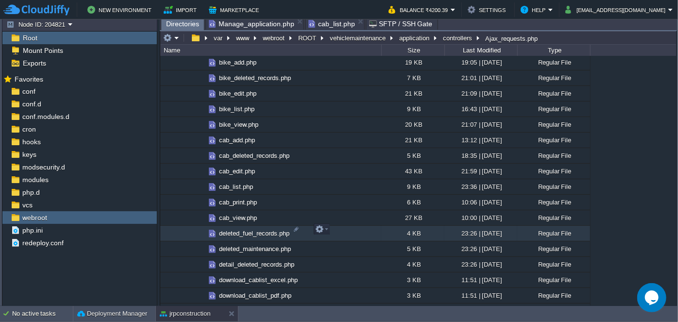
scroll to position [751, 0]
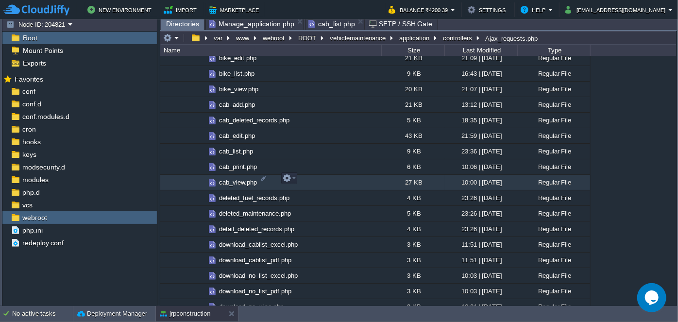
click at [235, 178] on span "cab_view.php" at bounding box center [238, 182] width 41 height 8
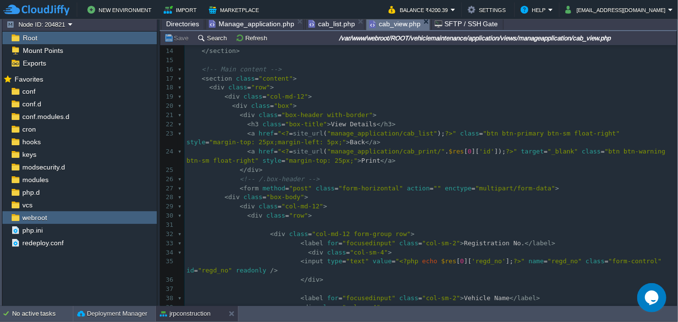
scroll to position [132, 0]
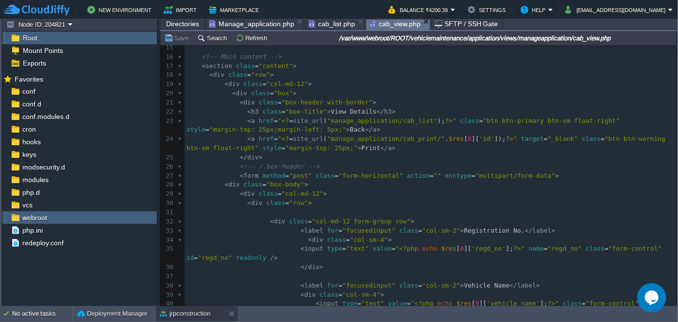
click at [394, 112] on pre "< h3 class = "box-title" > View Details </ h3 >" at bounding box center [431, 111] width 492 height 9
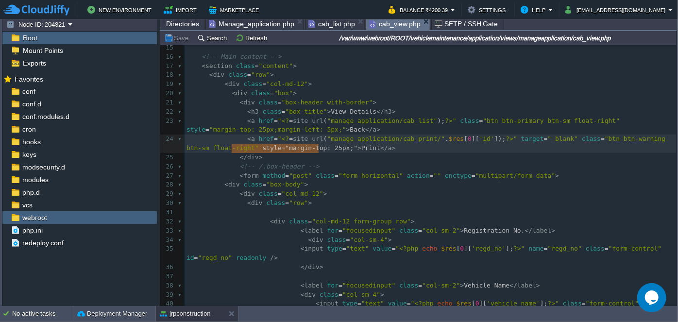
drag, startPoint x: 232, startPoint y: 146, endPoint x: 317, endPoint y: 149, distance: 85.1
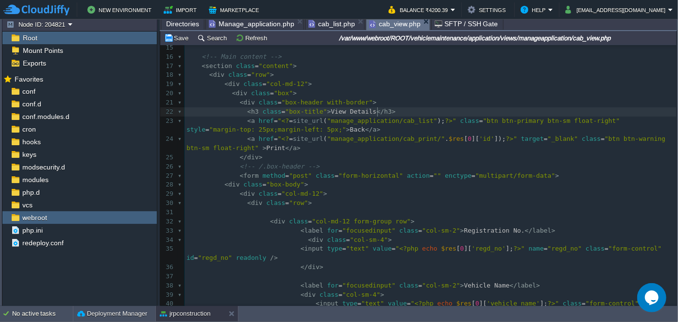
click at [381, 109] on pre "< h3 class = "box-title" > View Details </ h3 >" at bounding box center [431, 111] width 492 height 9
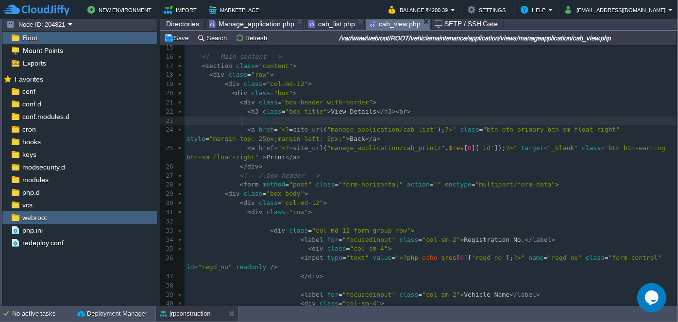
click at [331, 24] on span "cab_list.php" at bounding box center [332, 24] width 47 height 12
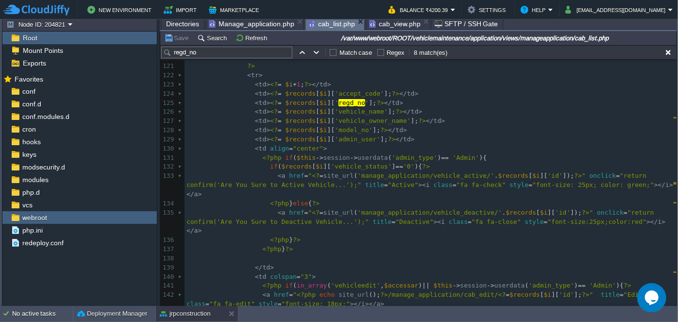
scroll to position [1157, 0]
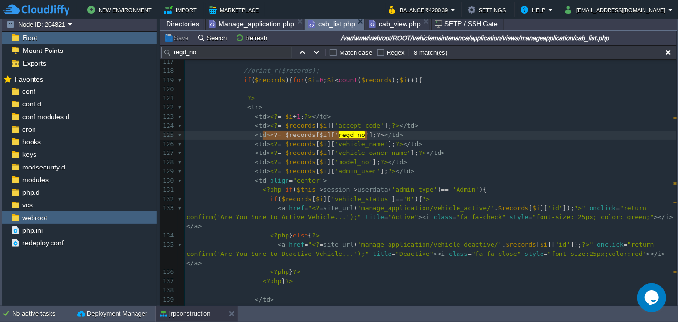
drag, startPoint x: 263, startPoint y: 136, endPoint x: 366, endPoint y: 134, distance: 102.5
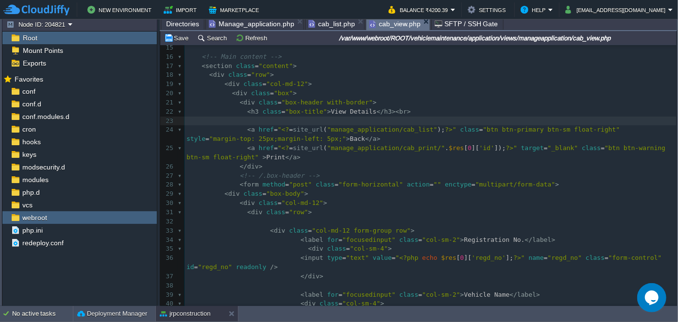
click at [384, 26] on span "cab_view.php" at bounding box center [395, 24] width 52 height 12
click at [251, 119] on pre at bounding box center [431, 121] width 492 height 9
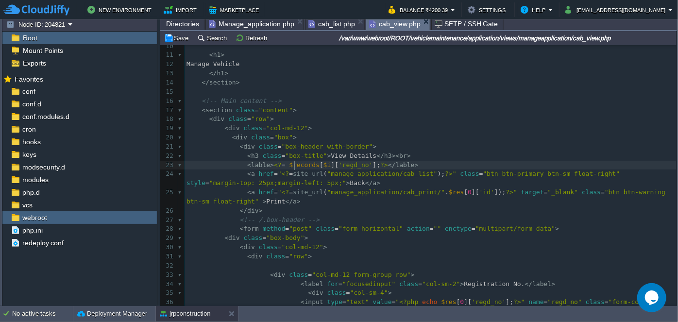
click at [295, 163] on div "xxxxxxxxxx 1 <?php $this -> load -> view ( "common/meta" ); ?> 2 < div class = …" at bounding box center [431, 275] width 492 height 632
paste textarea
drag, startPoint x: 304, startPoint y: 163, endPoint x: 298, endPoint y: 165, distance: 6.0
paste textarea
click at [267, 165] on div "xxxxxxxxxx 1 <?php $this -> load -> view ( "common/meta" ); ?> 2 < div class = …" at bounding box center [431, 275] width 492 height 632
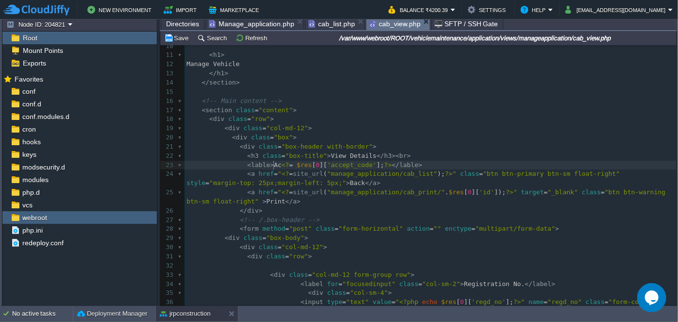
scroll to position [3, 10]
type textarea "Accept Code ""
type textarea ":"
click at [335, 23] on span "cab_list.php" at bounding box center [332, 24] width 47 height 12
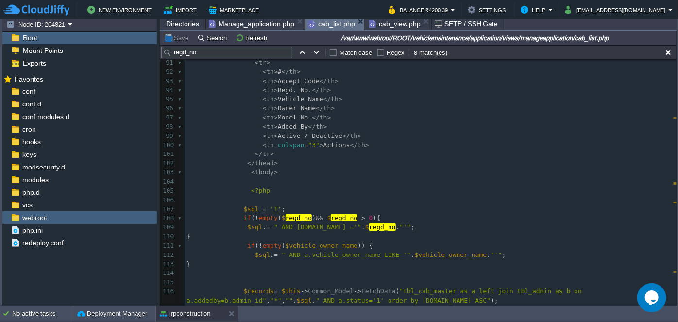
scroll to position [803, 0]
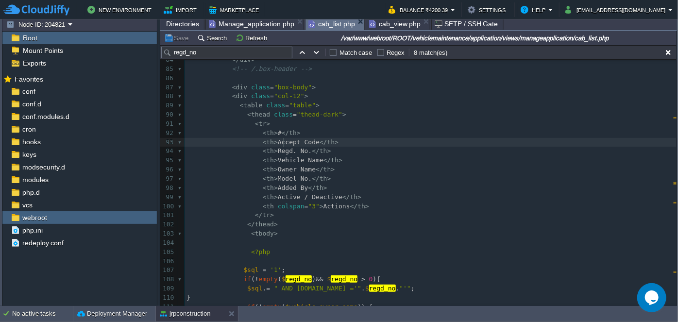
click at [282, 139] on span "Accept Code" at bounding box center [299, 141] width 42 height 7
type textarea "Asset"
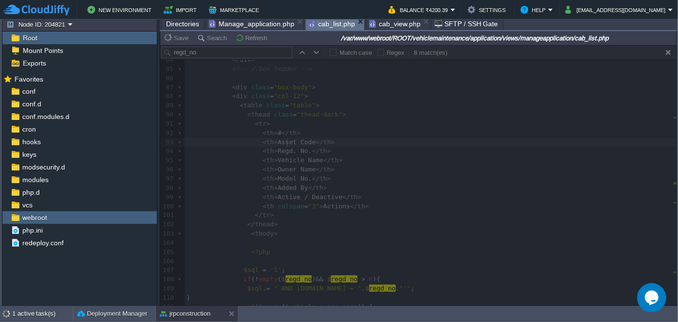
click at [387, 26] on span "cab_view.php" at bounding box center [395, 24] width 52 height 12
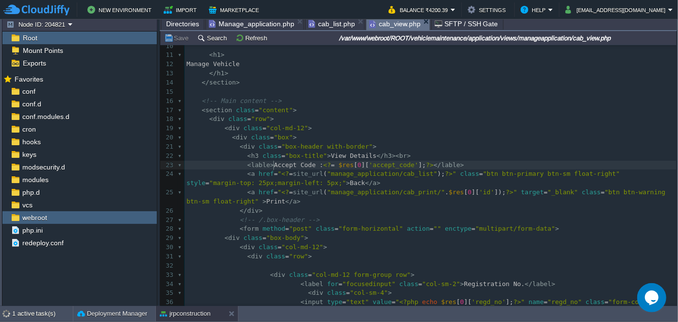
scroll to position [3, 0]
click at [273, 162] on div "xxxxxxxxxx 1 <?php $this -> load -> view ( "common/meta" ); ?> 2 < div class = …" at bounding box center [431, 275] width 492 height 632
type textarea "Asset"
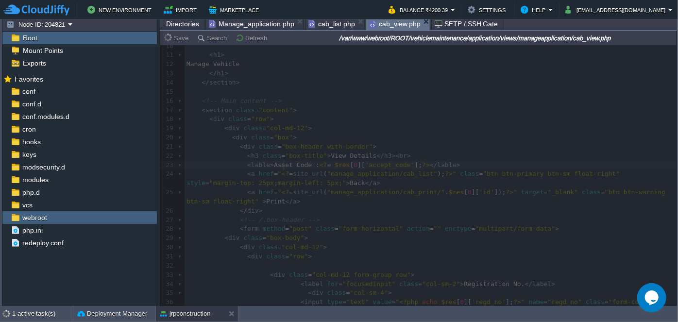
click at [178, 24] on span "Directories" at bounding box center [182, 24] width 33 height 12
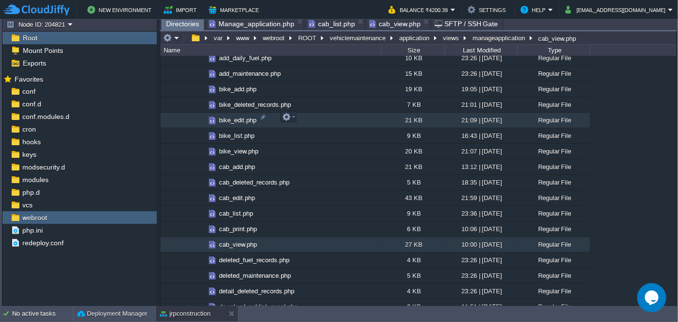
scroll to position [662, 0]
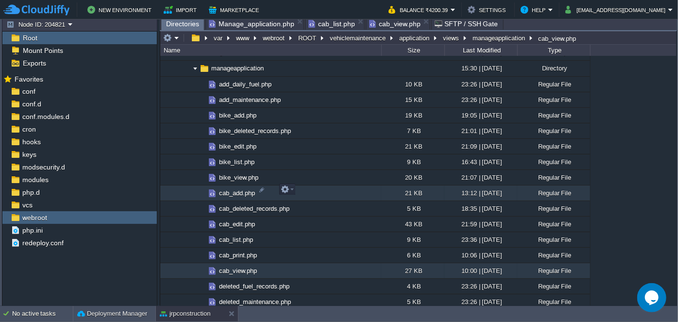
click at [232, 189] on span "cab_add.php" at bounding box center [237, 193] width 39 height 8
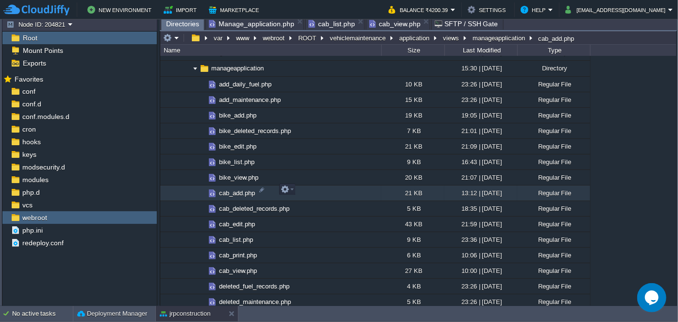
click at [232, 189] on span "cab_add.php" at bounding box center [237, 193] width 39 height 8
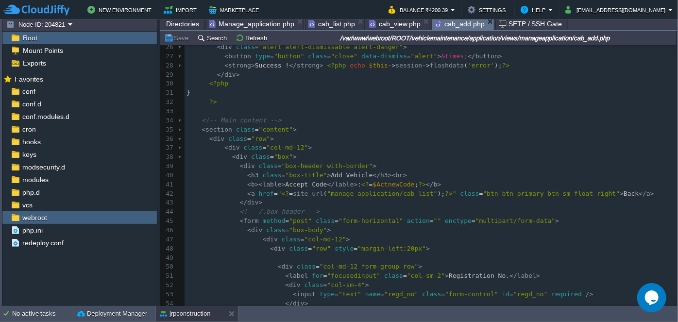
scroll to position [264, 0]
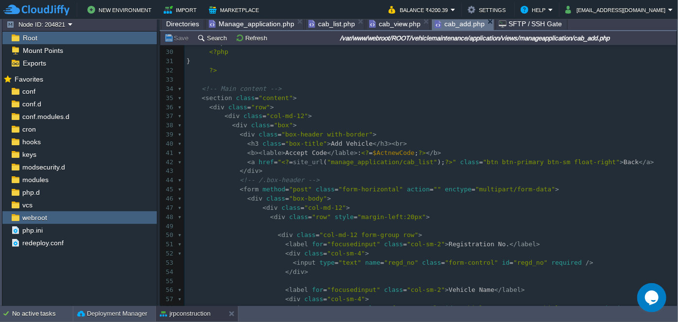
click at [281, 151] on div "476 1 <?php $this -> load -> view ( "common/meta" ); ?> 2 < div class = "wrappe…" at bounding box center [431, 93] width 492 height 622
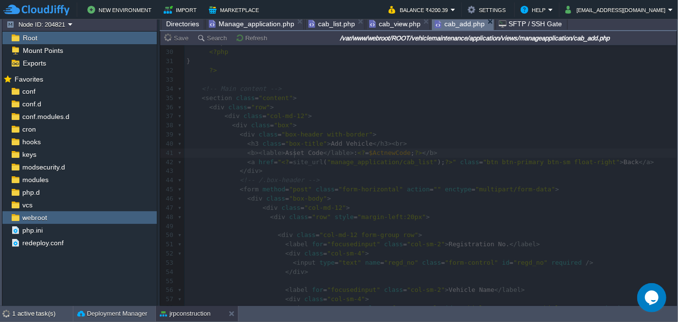
type textarea "Asset"
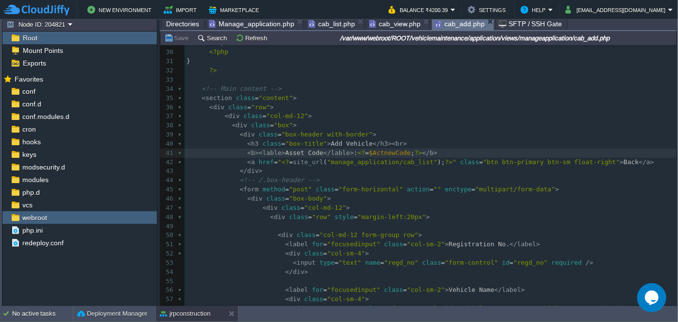
click at [380, 22] on span "cab_view.php" at bounding box center [395, 24] width 52 height 12
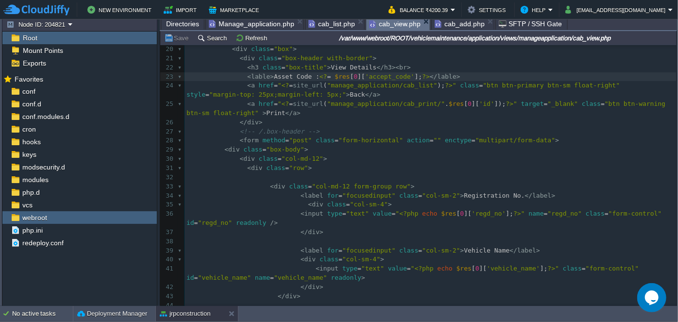
scroll to position [177, 0]
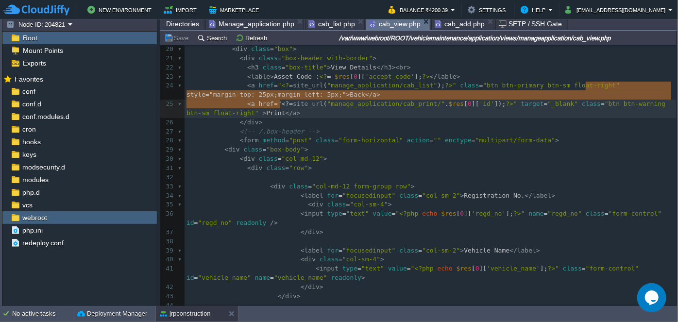
type textarea "style="margin-top: 25px;margin-left: 5px;""
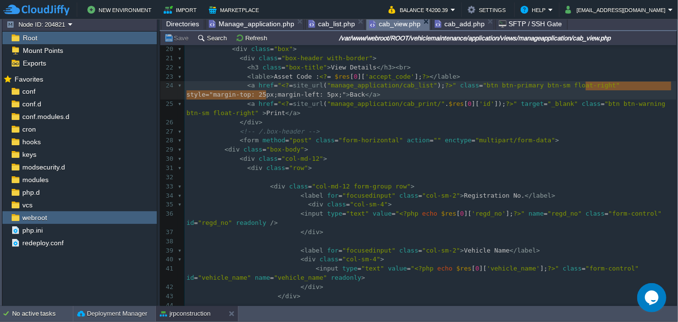
drag, startPoint x: 584, startPoint y: 86, endPoint x: 265, endPoint y: 94, distance: 318.9
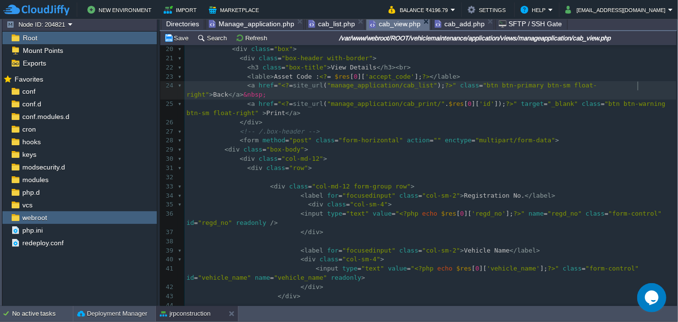
scroll to position [3, 20]
type textarea "&nbsp;"
drag, startPoint x: 615, startPoint y: 86, endPoint x: 645, endPoint y: 86, distance: 30.1
type textarea "&nbsp;&nbsp;&nbsp;"
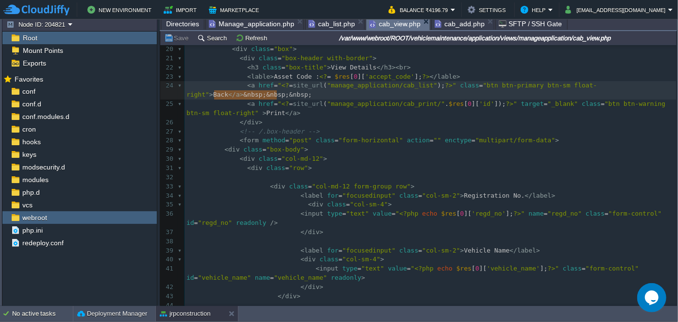
drag, startPoint x: 216, startPoint y: 96, endPoint x: 249, endPoint y: 95, distance: 33.1
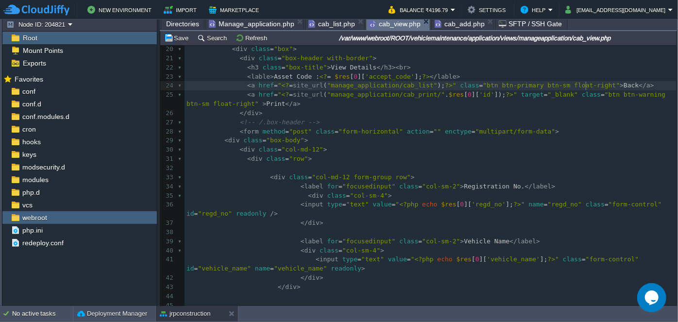
click at [587, 85] on div "xxxxxxxxxx 1 <?php $this -> load -> view ( "common/meta" ); ?> 2 < div class = …" at bounding box center [431, 182] width 492 height 622
click at [624, 85] on span "Back" at bounding box center [631, 85] width 15 height 7
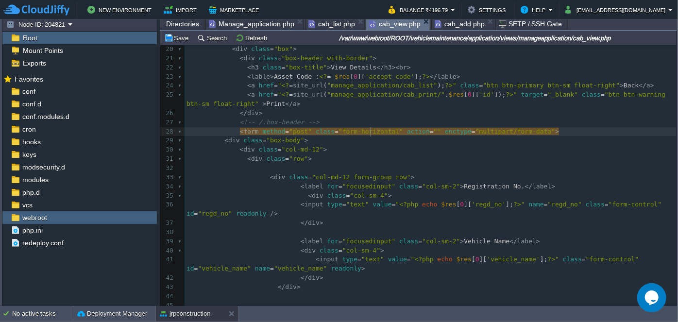
type textarea "&nbsp;&nbsp;&nbsp;"
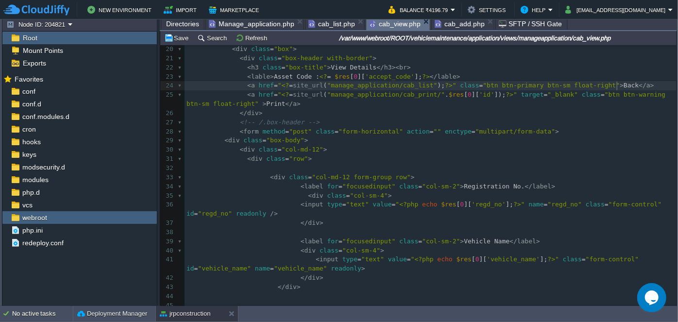
type textarea "Accept"
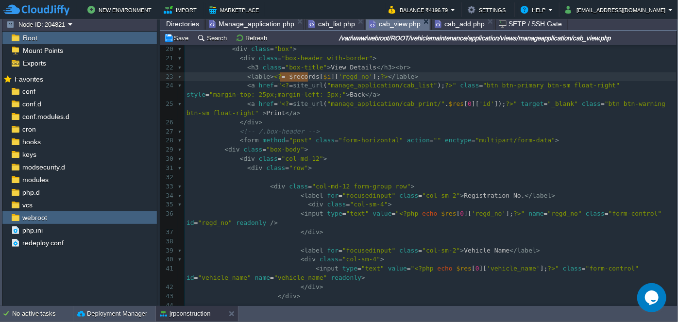
type textarea "$records"
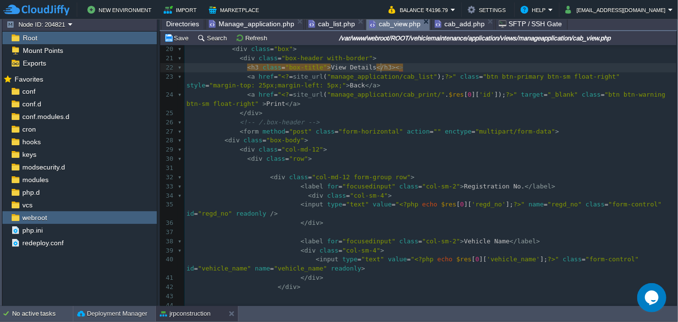
type textarea "style="margin-top: 25px;""
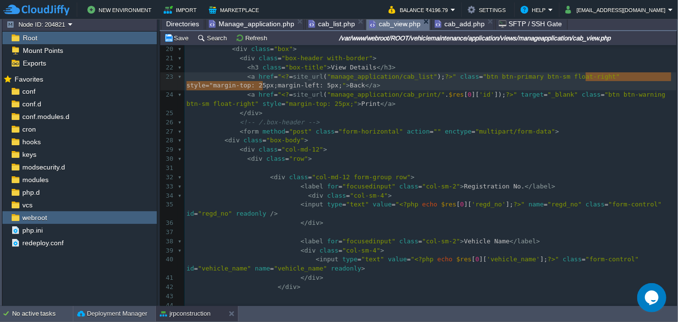
type textarea "style="margin-top: 25px;margin-left: 5px;""
drag, startPoint x: 584, startPoint y: 75, endPoint x: 265, endPoint y: 88, distance: 319.5
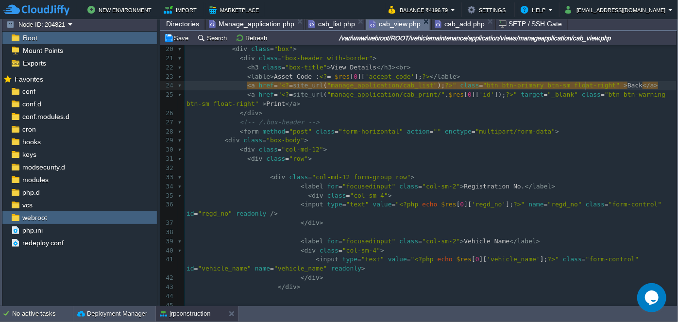
scroll to position [3, 3]
paste textarea
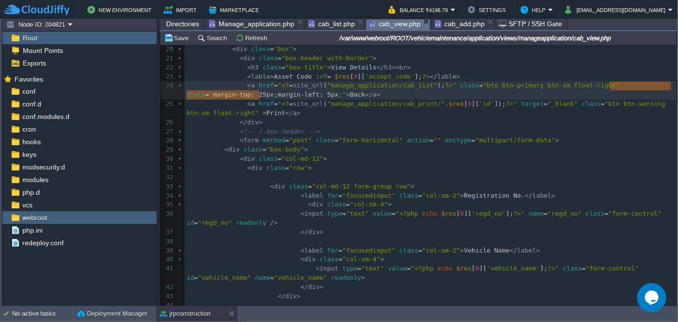
type textarea "margin-top: 25px;margin-left: 5px;""
drag, startPoint x: 608, startPoint y: 86, endPoint x: 261, endPoint y: 92, distance: 347.5
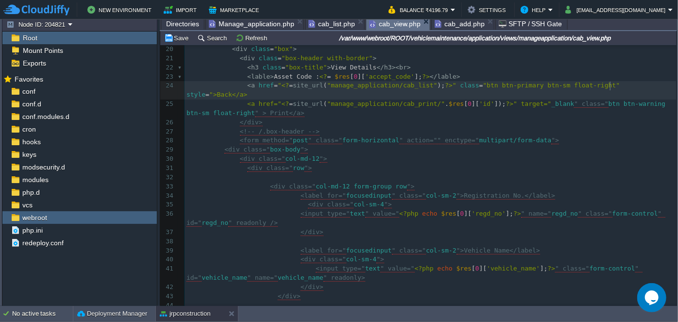
type textarea "margin-top: 25px;margin-left: 5px;""
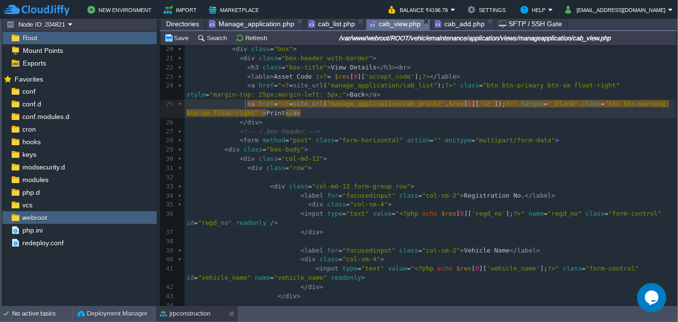
drag, startPoint x: 247, startPoint y: 100, endPoint x: 254, endPoint y: 96, distance: 7.8
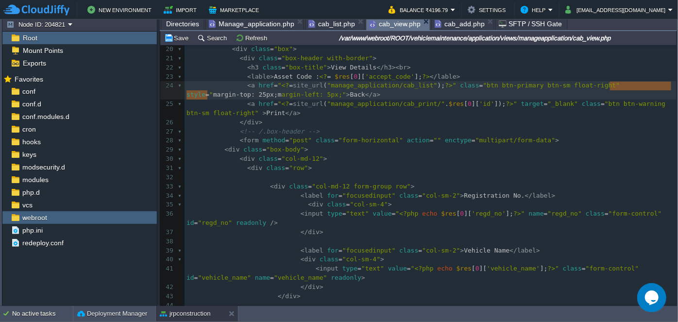
type textarea "margin-top: 25px;"
drag, startPoint x: 611, startPoint y: 85, endPoint x: 204, endPoint y: 97, distance: 406.9
type textarea "style="margin-left: 5px;"
drag, startPoint x: 200, startPoint y: 95, endPoint x: 584, endPoint y: 87, distance: 384.0
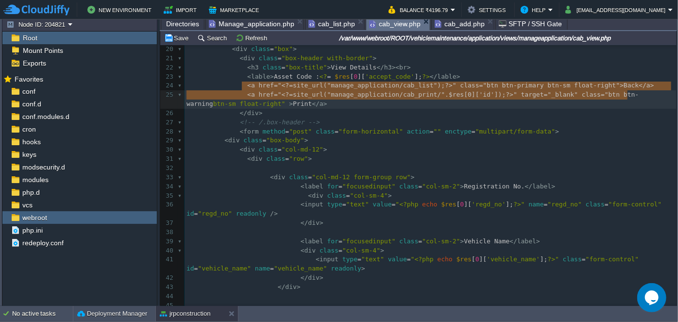
type textarea "<a href="<?=site_url("manage_application/cab_list");?>" class="btn btn-primary …"
drag, startPoint x: 241, startPoint y: 86, endPoint x: 627, endPoint y: 105, distance: 386.3
click at [506, 112] on pre "</ div >" at bounding box center [431, 113] width 492 height 9
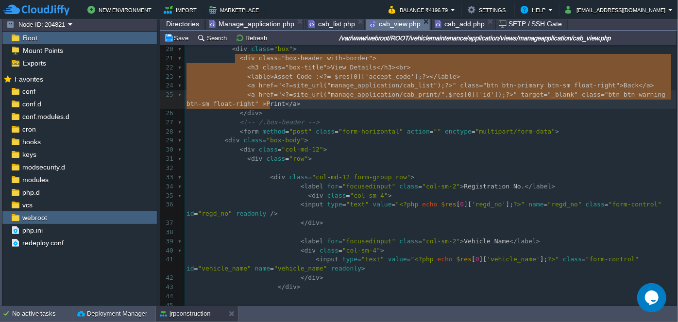
type textarea "<div class="box-header with-border"> <h3 class="box-title">View Details</h3><br…"
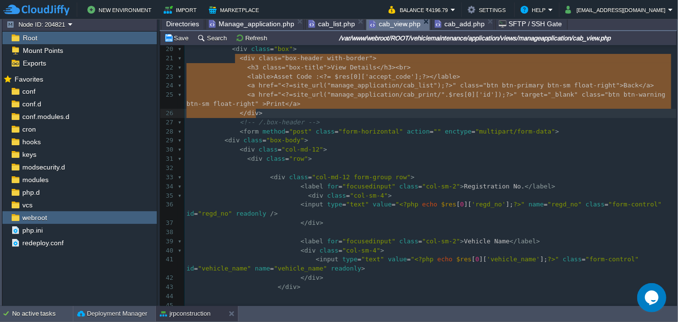
drag, startPoint x: 236, startPoint y: 56, endPoint x: 288, endPoint y: 109, distance: 74.2
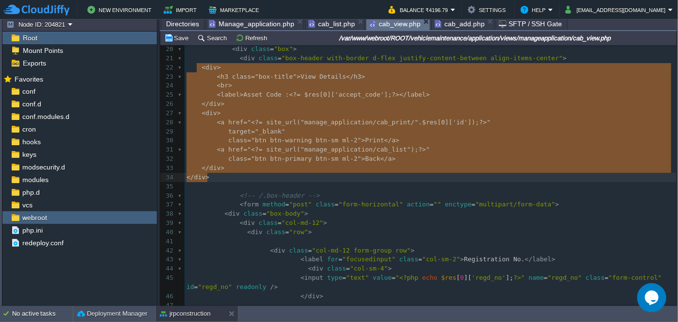
drag, startPoint x: 197, startPoint y: 66, endPoint x: 265, endPoint y: 178, distance: 131.3
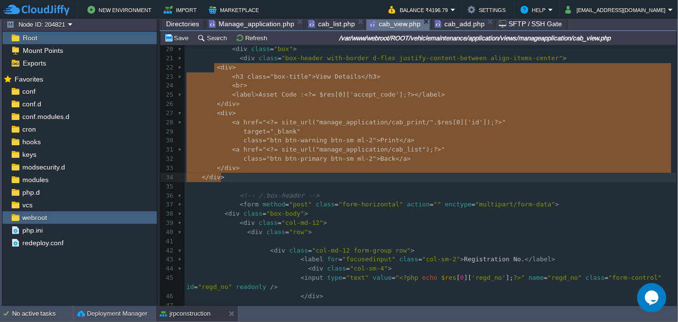
type textarea "<div> <h3 class="box-title">View Details</h3> <br> <label>Asset Code : <?= $res…"
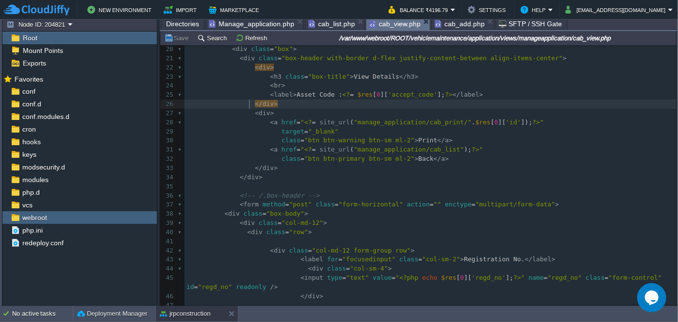
type textarea "</div> <div>"
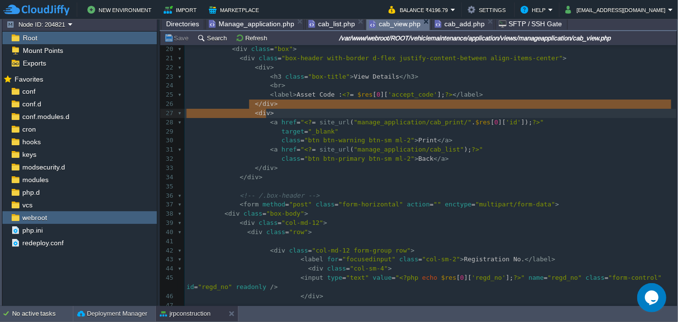
drag, startPoint x: 249, startPoint y: 104, endPoint x: 265, endPoint y: 109, distance: 16.8
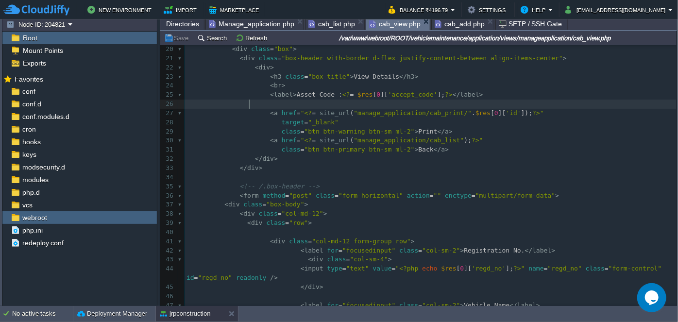
type textarea "</div> <div>"
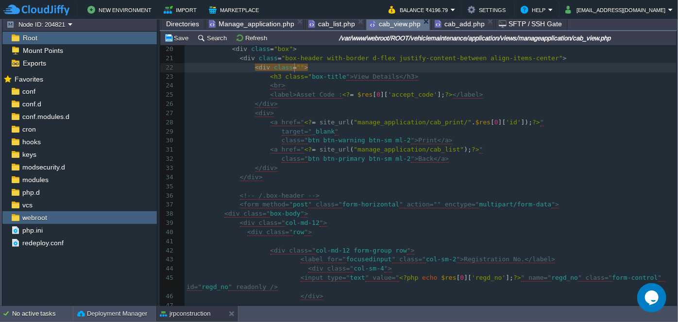
type textarea "class="""
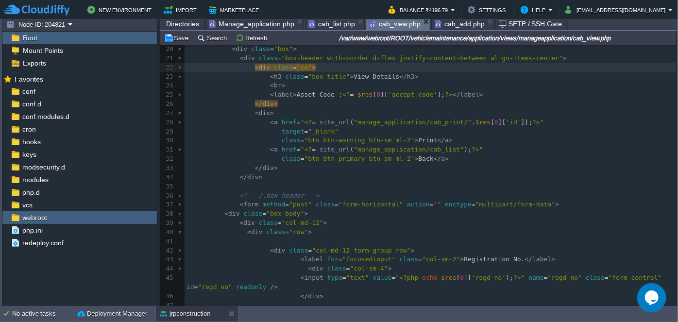
scroll to position [3, 10]
type textarea "col-ms"
type textarea "d-10"
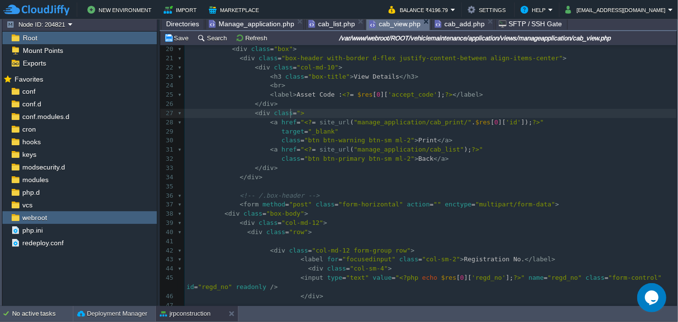
type textarea "class="""
type textarea "col-md-2"
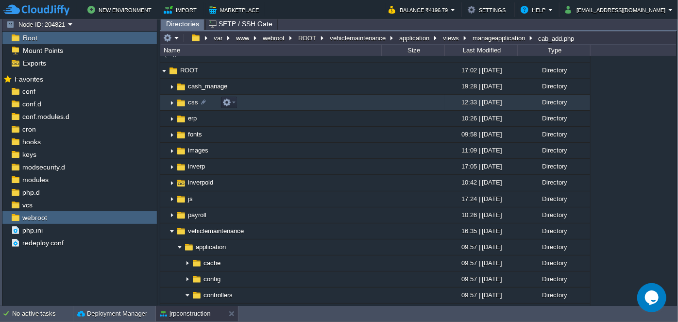
scroll to position [0, 0]
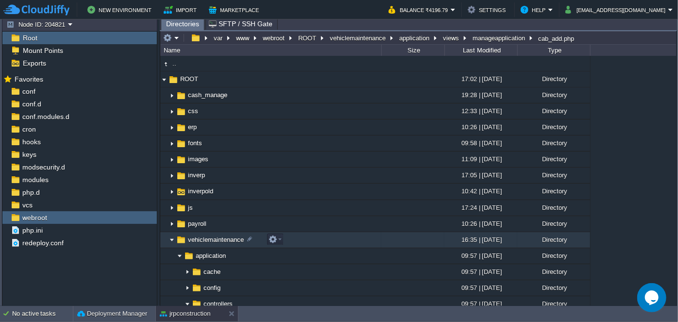
click at [170, 244] on img at bounding box center [172, 240] width 8 height 15
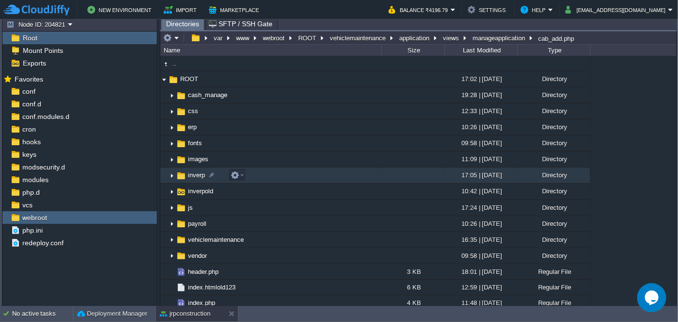
click at [171, 176] on img at bounding box center [172, 175] width 8 height 15
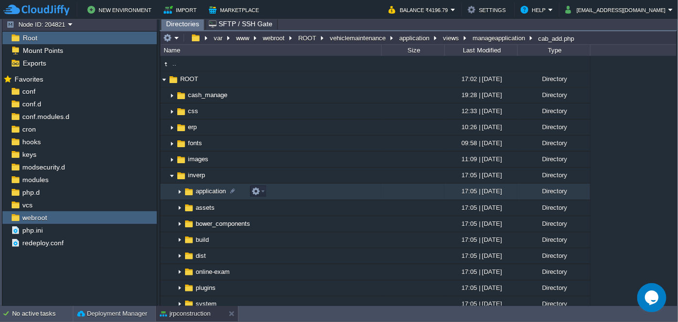
click at [178, 193] on img at bounding box center [180, 192] width 8 height 15
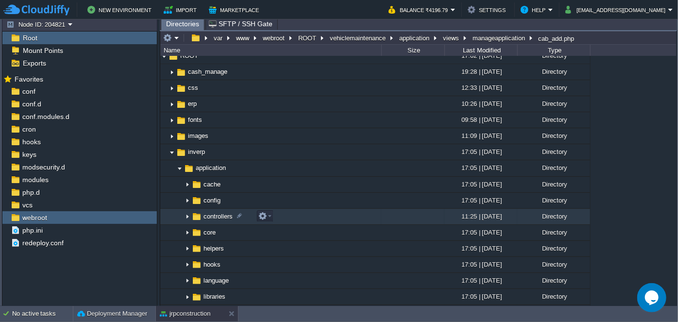
scroll to position [44, 0]
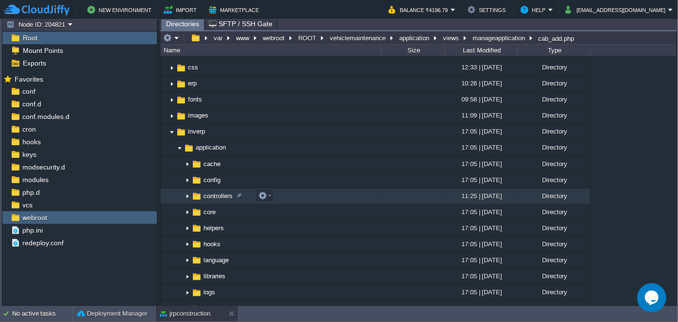
click at [186, 195] on img at bounding box center [188, 196] width 8 height 15
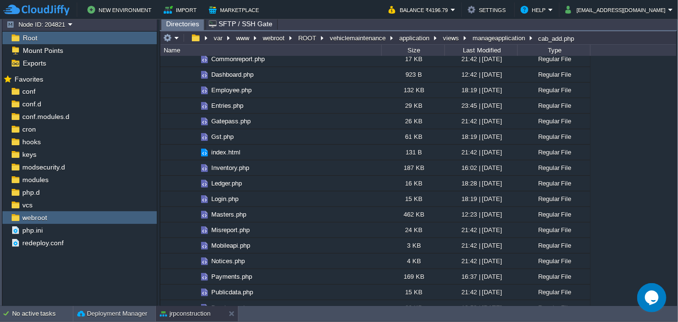
scroll to position [309, 0]
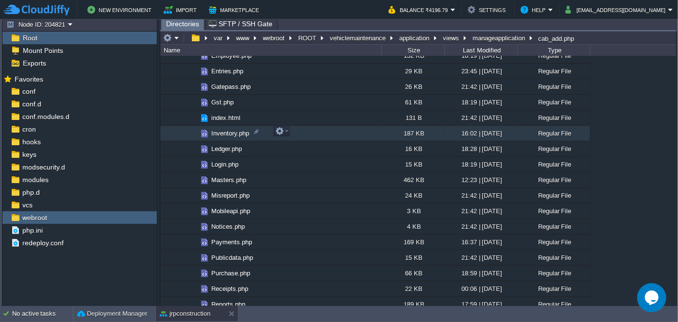
click at [225, 132] on span "Inventory.php" at bounding box center [230, 133] width 41 height 8
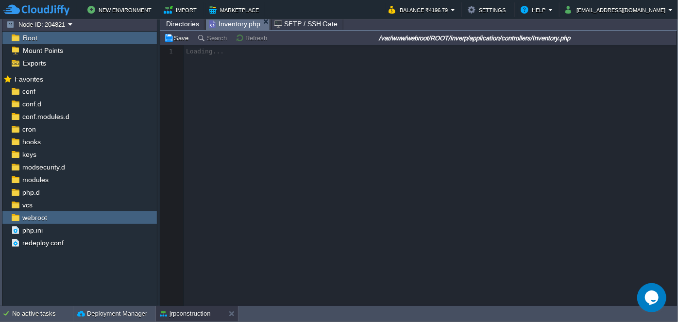
click at [184, 22] on span "Directories" at bounding box center [182, 24] width 33 height 12
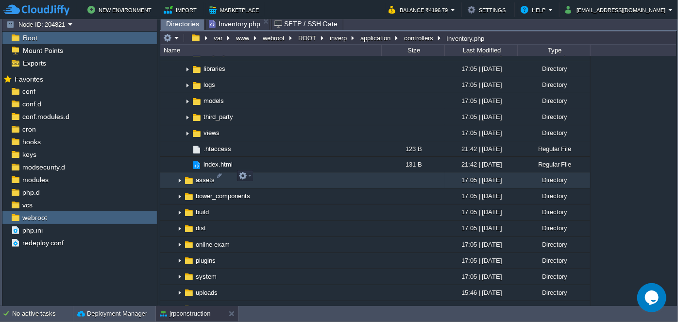
scroll to position [751, 0]
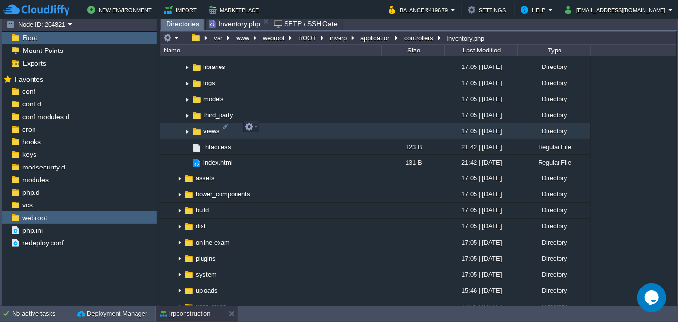
click at [187, 125] on img at bounding box center [188, 131] width 8 height 15
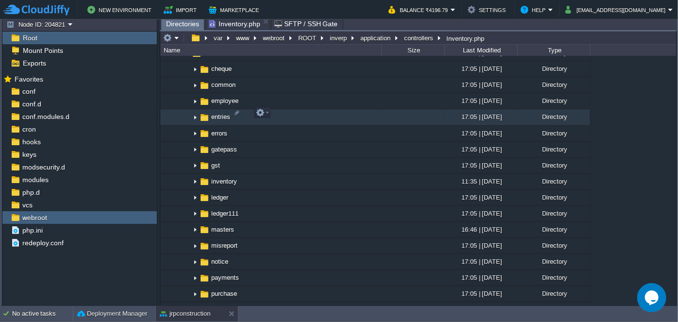
scroll to position [839, 0]
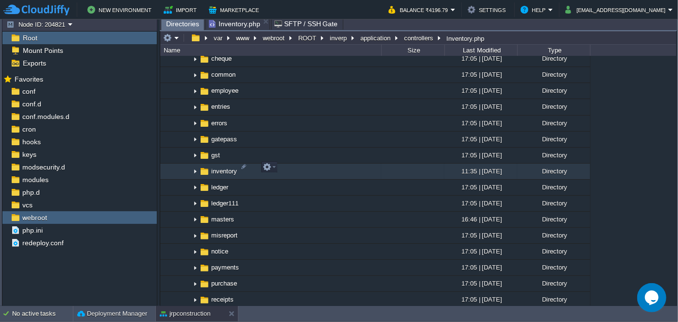
click at [195, 168] on img at bounding box center [195, 171] width 8 height 15
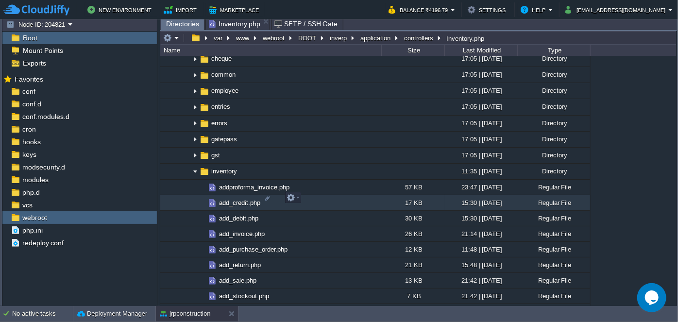
click at [233, 199] on span "add_credit.php" at bounding box center [240, 203] width 44 height 8
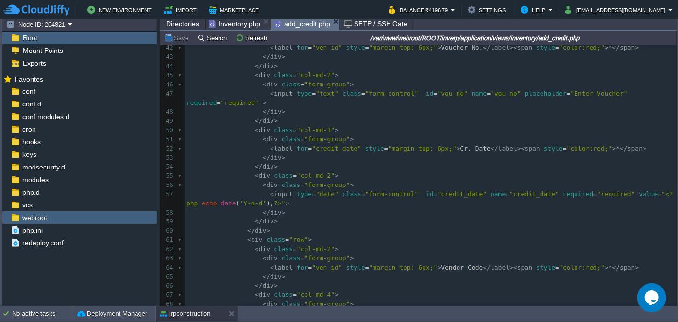
scroll to position [0, 0]
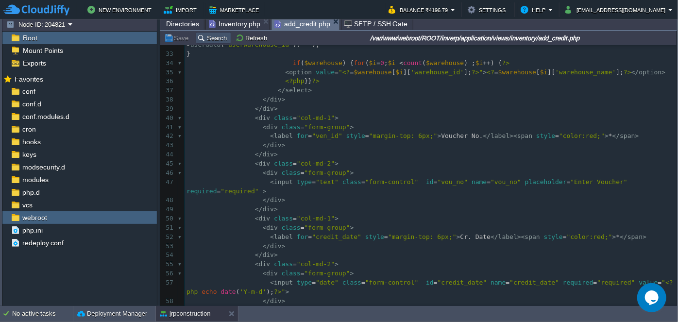
click at [208, 38] on button "Search" at bounding box center [213, 38] width 33 height 9
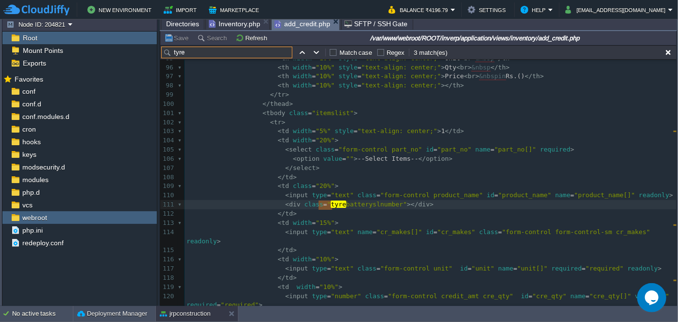
type input "tyre"
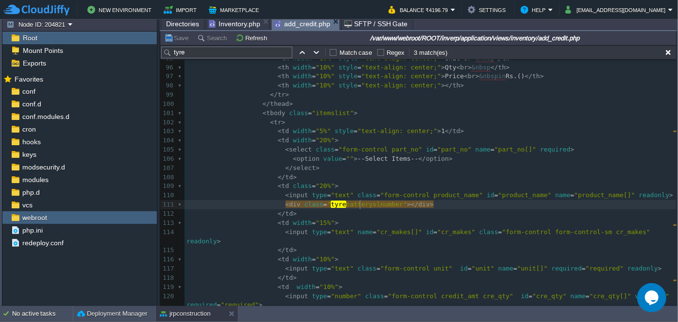
type textarea "tyrebatteryslnumber"
type input "tyrebatteryslnumber"
click at [317, 52] on button "button" at bounding box center [316, 52] width 9 height 9
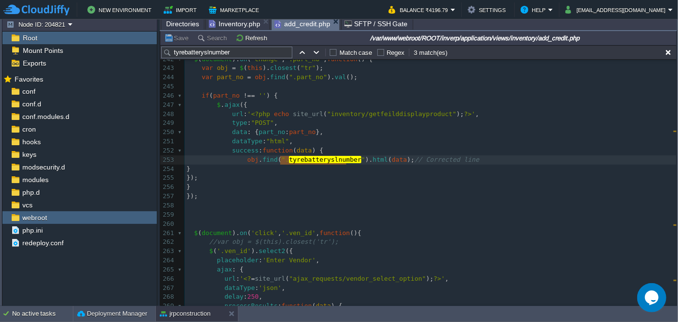
click at [389, 114] on div "x $ ( ".itemslist" ). append ( '<tr><td style="text-align:center;">' + sl + '</…" at bounding box center [431, 114] width 492 height 595
type textarea "getfeilddisplayproduct"
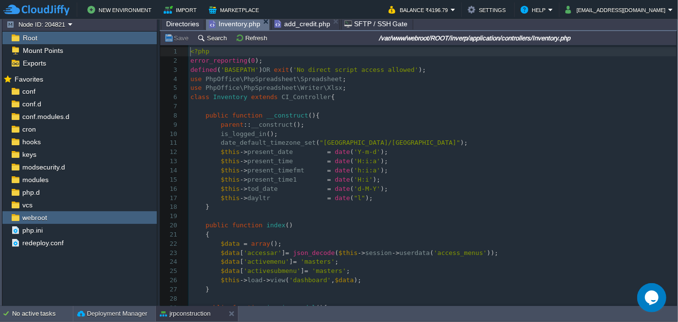
click at [255, 25] on span "Inventory.php" at bounding box center [235, 24] width 52 height 12
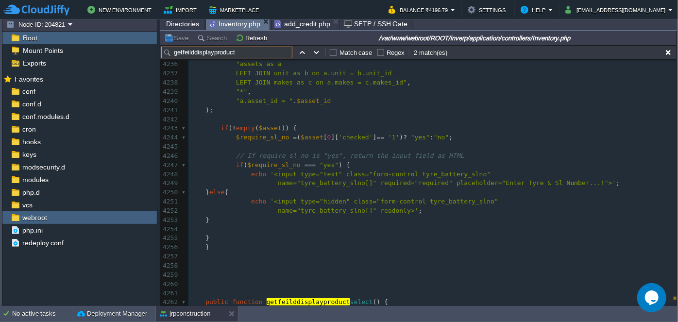
type input "getfeilddisplayproduct"
click at [502, 182] on div "x 4221 ​ 4222 $pdf -> setFontSubsetting ( false ); 4223 $pdf -> writeHTML ( $ht…" at bounding box center [433, 156] width 488 height 467
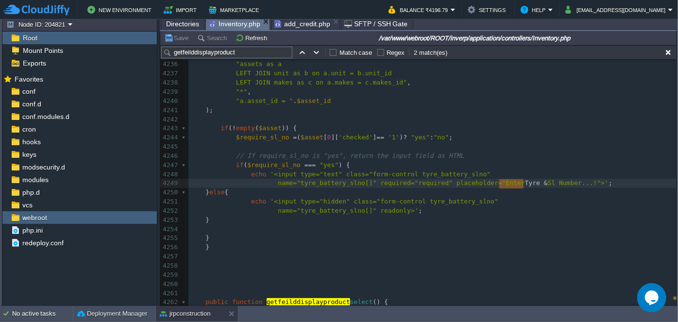
type textarea "Tyre &"
drag, startPoint x: 499, startPoint y: 182, endPoint x: 521, endPoint y: 178, distance: 23.3
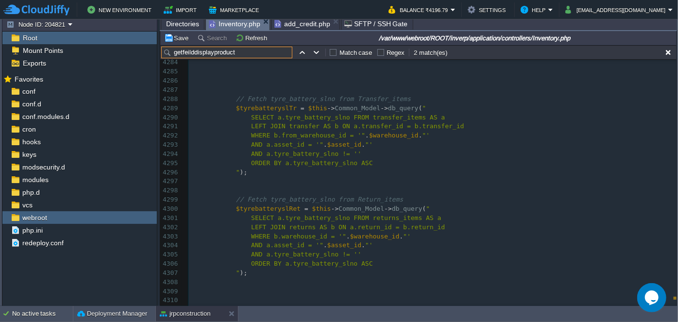
drag, startPoint x: 254, startPoint y: 54, endPoint x: 173, endPoint y: 60, distance: 80.8
click at [173, 60] on div "getfeilddisplayproduct Match case Regex 2 match(es) xxxxxxxxxx name="tyre_batte…" at bounding box center [418, 175] width 517 height 261
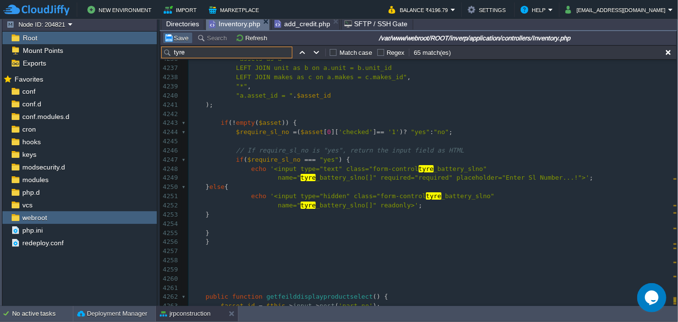
type input "tyre"
click at [175, 33] on td "Save" at bounding box center [178, 38] width 30 height 12
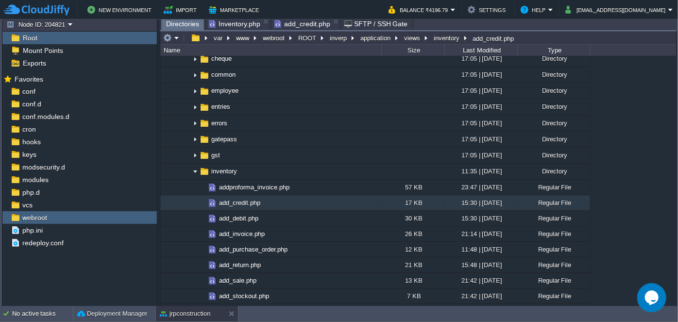
click at [181, 22] on span "Directories" at bounding box center [182, 24] width 33 height 12
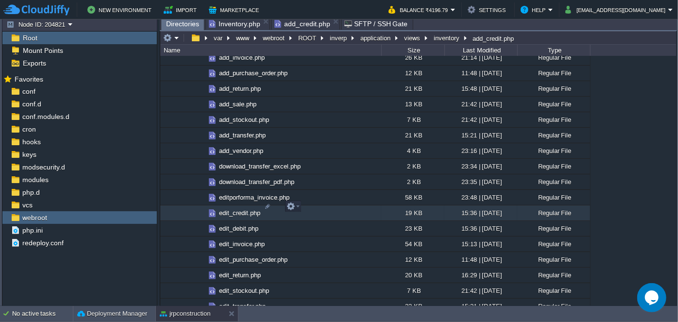
click at [232, 209] on span "edit_credit.php" at bounding box center [240, 213] width 44 height 8
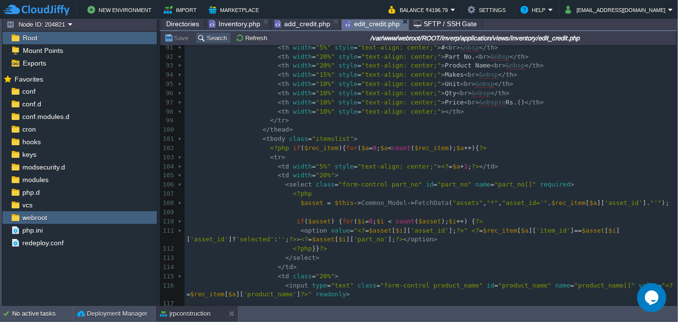
click at [216, 38] on button "Search" at bounding box center [213, 38] width 33 height 9
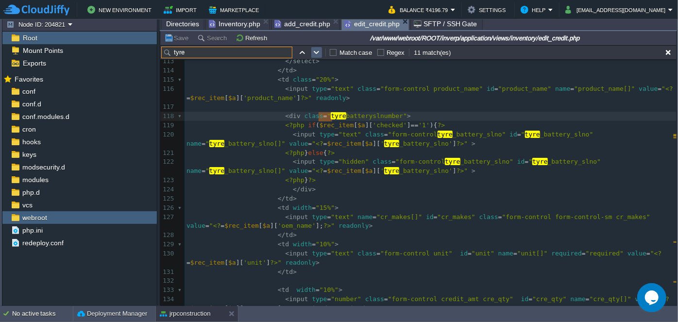
type input "tyre"
click at [320, 55] on button "button" at bounding box center [316, 52] width 9 height 9
type textarea "tyre"
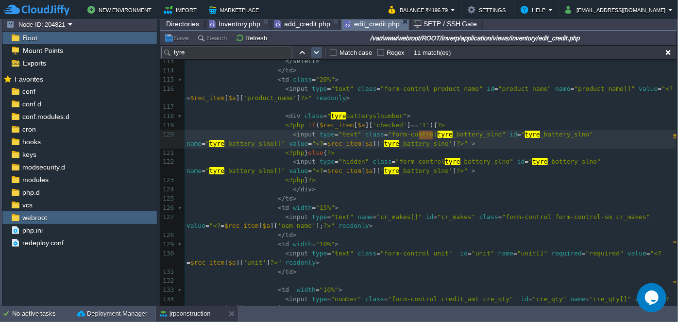
click at [320, 55] on button "button" at bounding box center [316, 52] width 9 height 9
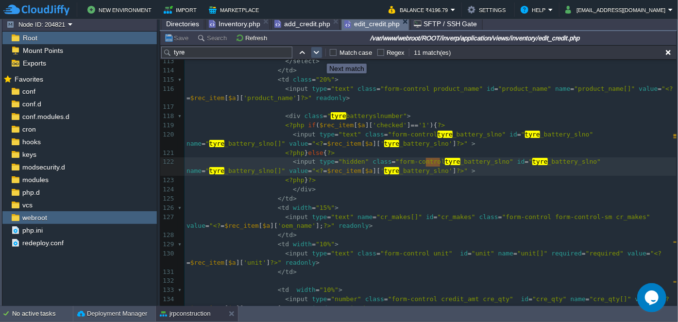
click at [320, 55] on button "button" at bounding box center [316, 52] width 9 height 9
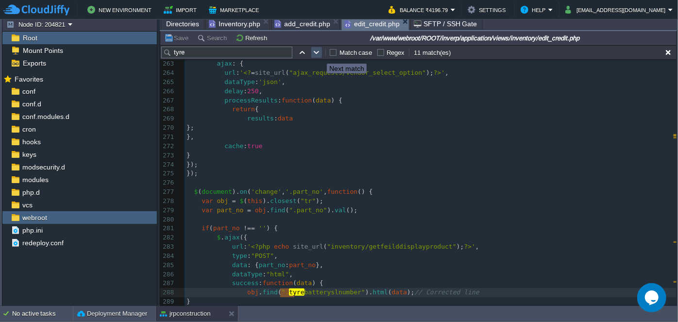
click at [320, 55] on button "button" at bounding box center [316, 52] width 9 height 9
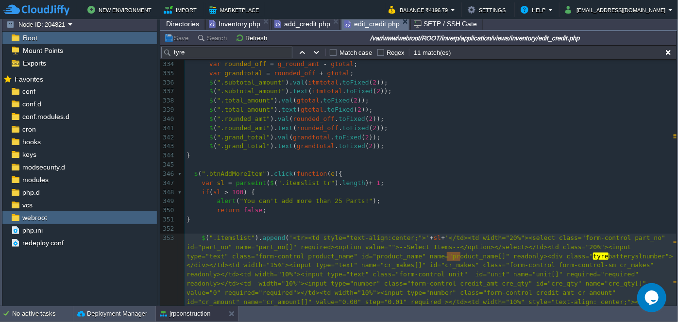
click at [314, 23] on span "add_credit.php" at bounding box center [303, 24] width 56 height 12
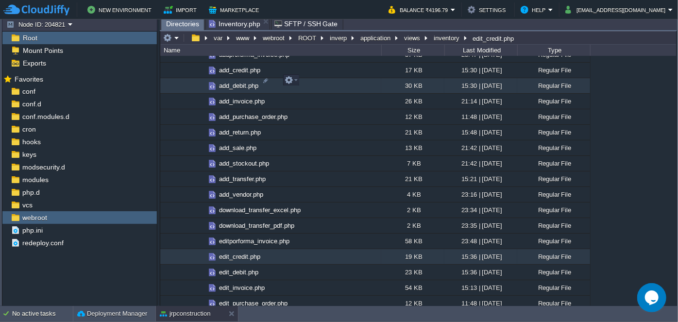
scroll to position [928, 0]
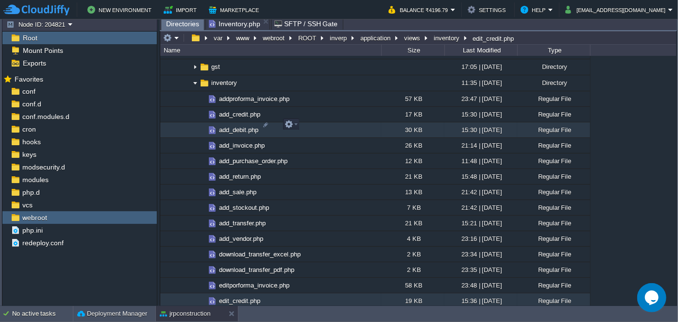
click at [234, 126] on span "add_debit.php" at bounding box center [239, 130] width 42 height 8
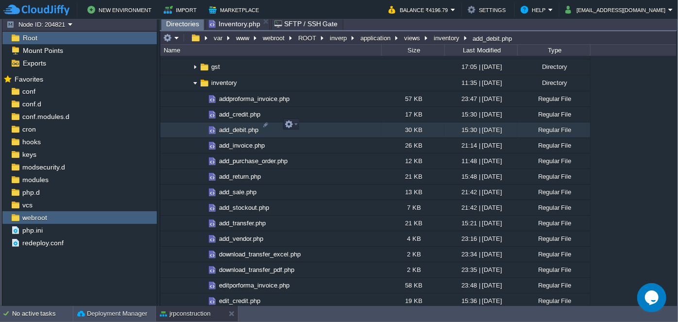
click at [234, 126] on span "add_debit.php" at bounding box center [239, 130] width 42 height 8
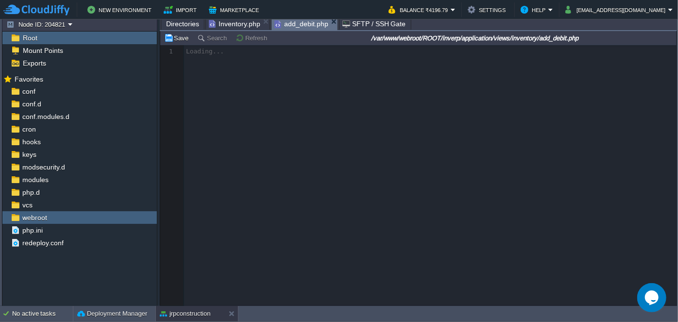
click at [188, 22] on span "Directories" at bounding box center [182, 24] width 33 height 12
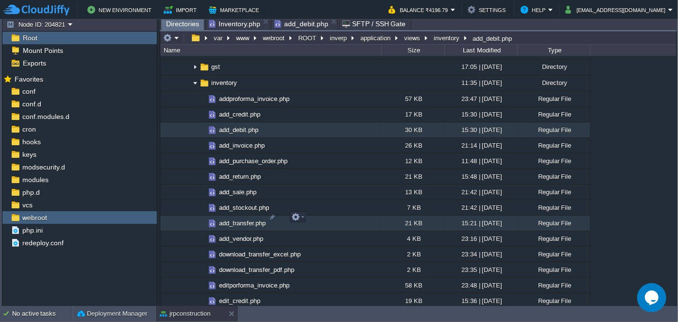
click at [235, 221] on span "add_transfer.php" at bounding box center [243, 223] width 50 height 8
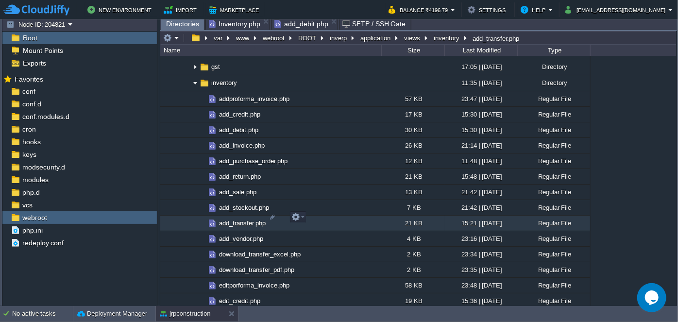
click at [235, 221] on span "add_transfer.php" at bounding box center [243, 223] width 50 height 8
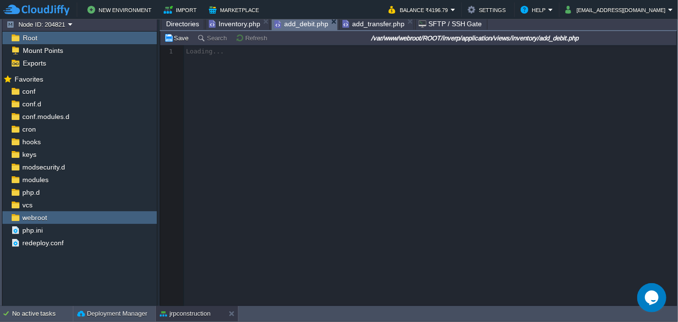
click at [290, 21] on span "add_debit.php" at bounding box center [302, 24] width 54 height 12
click at [362, 20] on span "add_transfer.php" at bounding box center [374, 24] width 62 height 12
click at [303, 25] on span "add_debit.php" at bounding box center [302, 24] width 54 height 12
click at [362, 21] on span "add_transfer.php" at bounding box center [374, 24] width 62 height 12
click at [305, 25] on span "add_debit.php" at bounding box center [302, 24] width 54 height 12
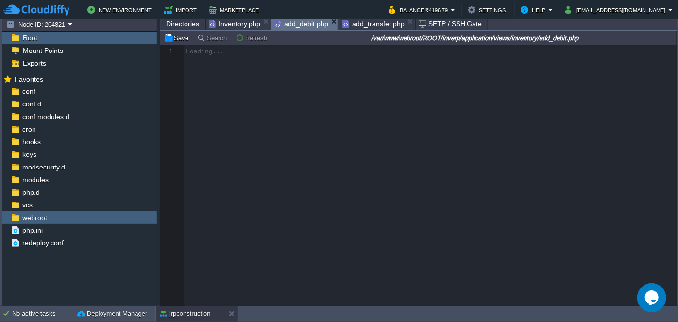
click at [362, 24] on span "add_transfer.php" at bounding box center [374, 24] width 62 height 12
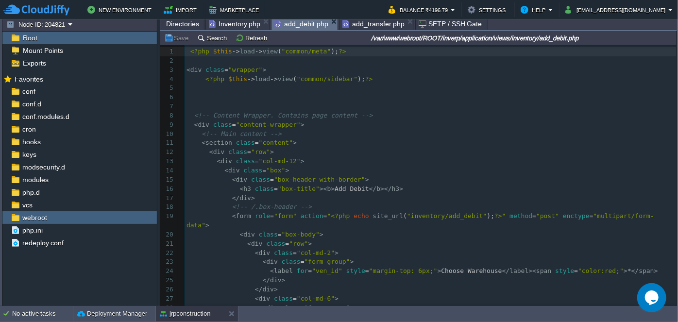
click at [298, 29] on span "add_debit.php" at bounding box center [302, 24] width 54 height 12
click at [215, 43] on td "Search" at bounding box center [213, 38] width 35 height 12
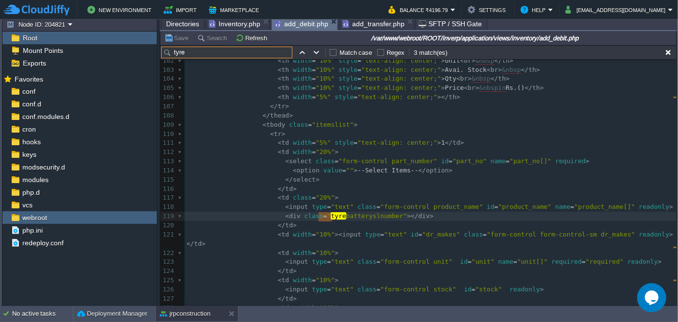
scroll to position [970, 0]
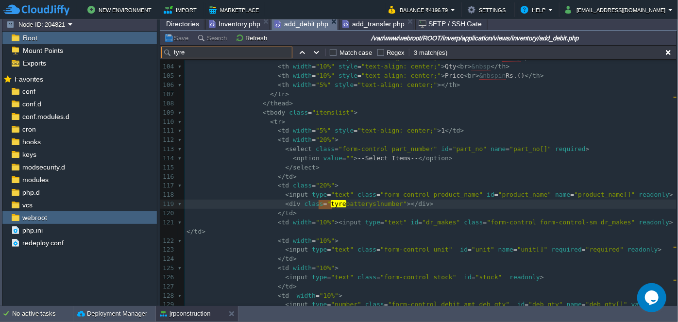
type input "tyre"
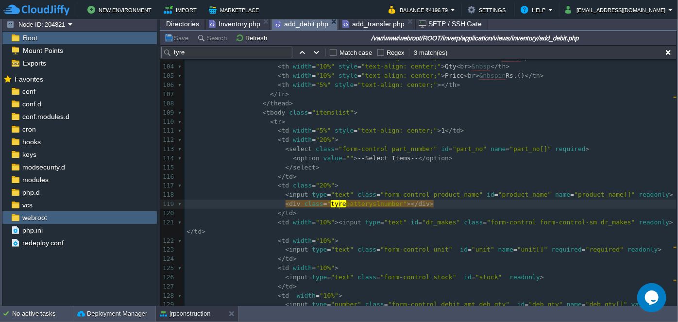
click at [346, 205] on span "batteryslnumber"" at bounding box center [376, 203] width 61 height 7
type textarea "tyrebatteryslnumber"
type input "tyrebatteryslnumber"
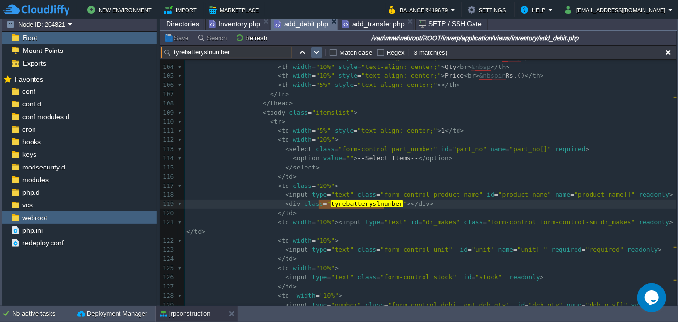
click at [320, 52] on td at bounding box center [317, 53] width 12 height 12
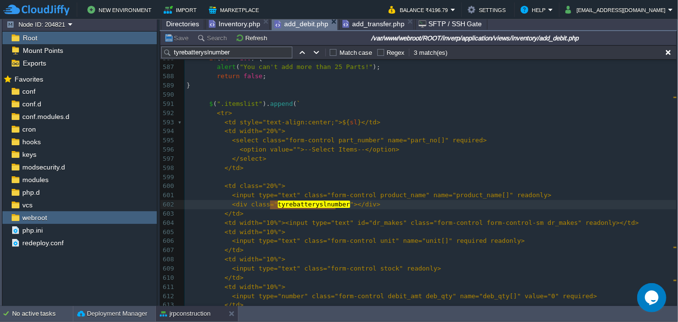
scroll to position [5460, 0]
click at [316, 53] on button "button" at bounding box center [316, 52] width 9 height 9
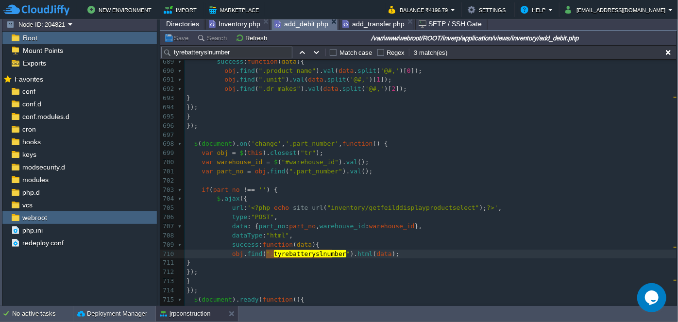
scroll to position [6449, 0]
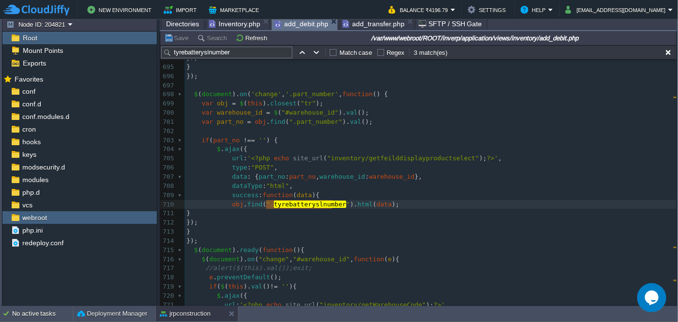
click at [387, 158] on span ""inventory/getfeilddisplayproductselect"" at bounding box center [404, 158] width 152 height 7
type textarea "getfeilddisplayproductselect"
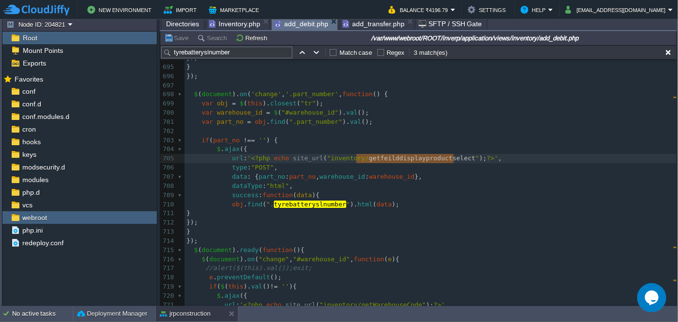
click at [245, 25] on span "Inventory.php" at bounding box center [235, 24] width 52 height 12
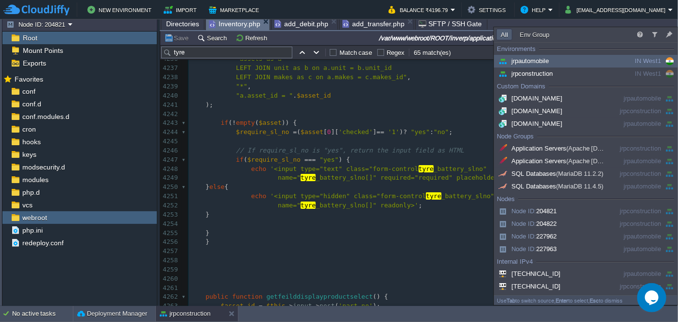
type input "Search (Ctrl+F)"
click at [250, 55] on input "tyre" at bounding box center [226, 53] width 131 height 12
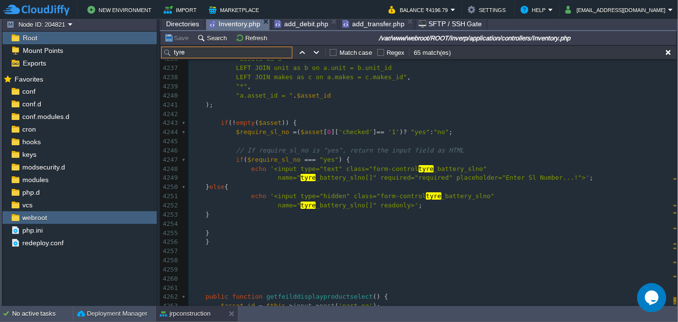
click at [250, 55] on input "tyre" at bounding box center [226, 53] width 131 height 12
paste input "getfeilddisplayproductselect"
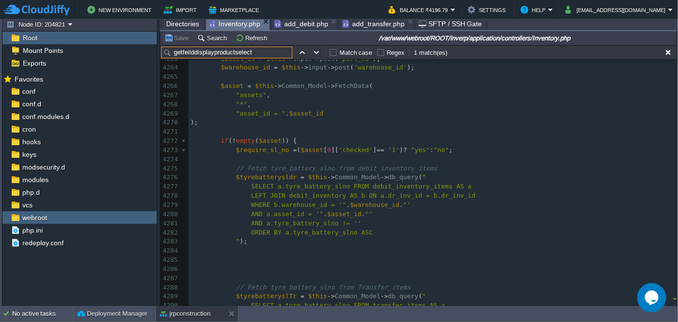
scroll to position [39979, 0]
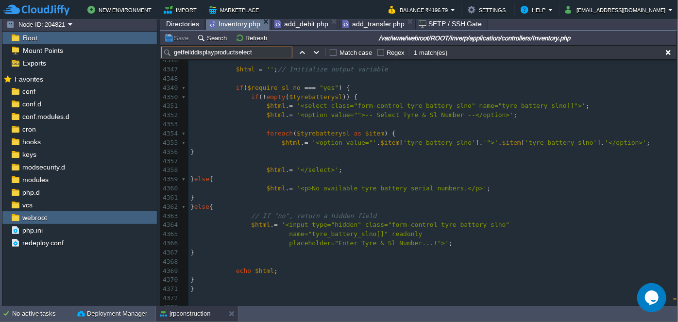
type input "getfeilddisplayproductselect"
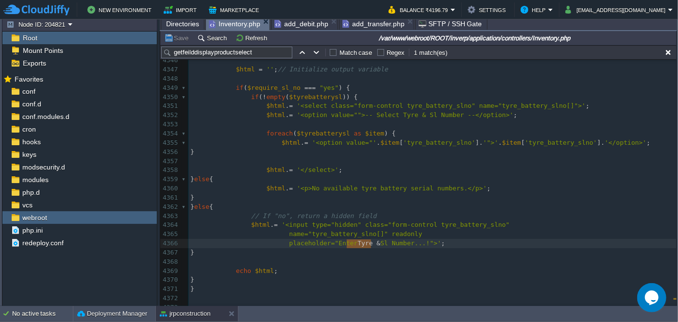
type textarea "Tyre &"
drag, startPoint x: 347, startPoint y: 244, endPoint x: 366, endPoint y: 241, distance: 19.6
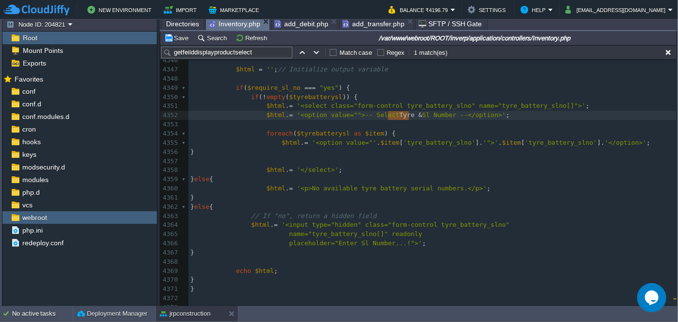
type textarea "Tyre &"
drag, startPoint x: 387, startPoint y: 112, endPoint x: 409, endPoint y: 114, distance: 22.0
click at [181, 40] on button "Save" at bounding box center [177, 38] width 27 height 9
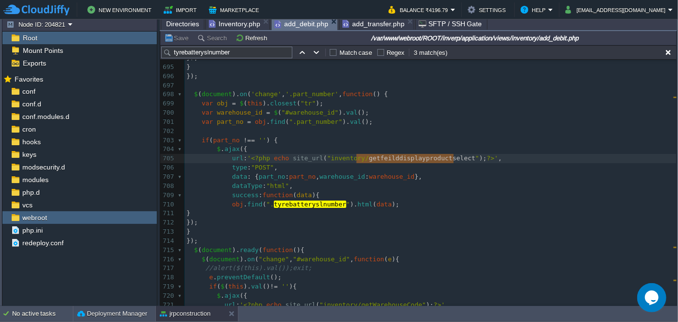
click at [292, 23] on span "add_debit.php" at bounding box center [302, 24] width 54 height 12
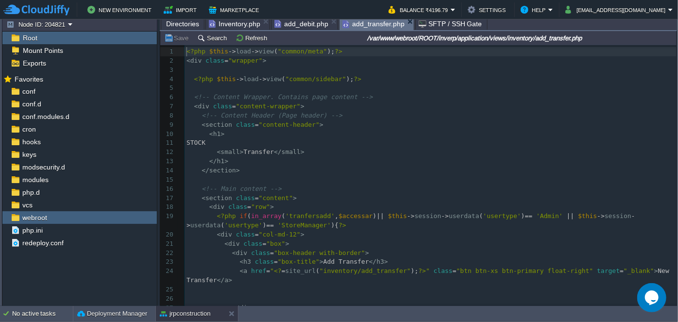
click at [351, 22] on span "add_transfer.php" at bounding box center [374, 24] width 62 height 12
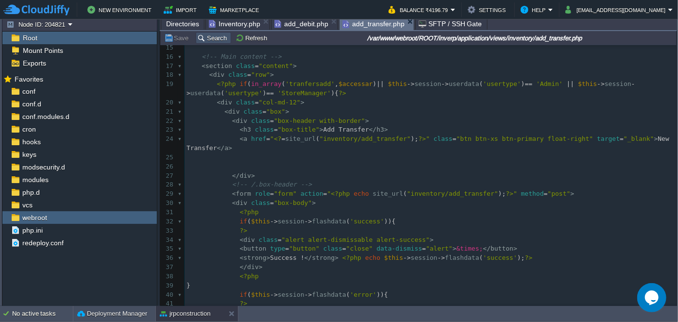
click at [215, 37] on button "Search" at bounding box center [213, 38] width 33 height 9
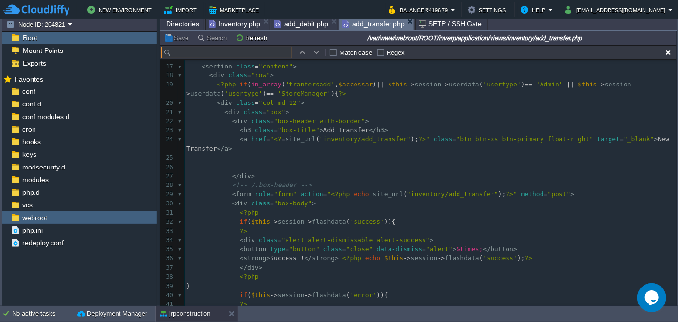
type input "r"
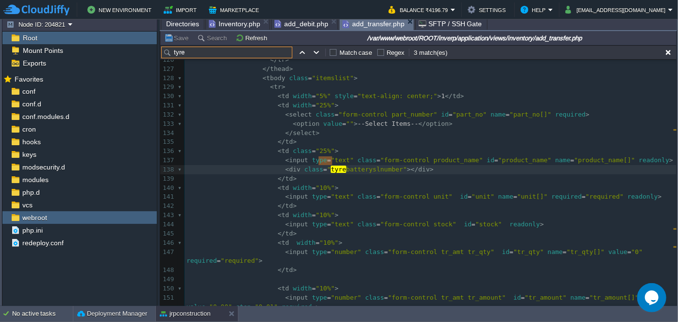
type input "tyre"
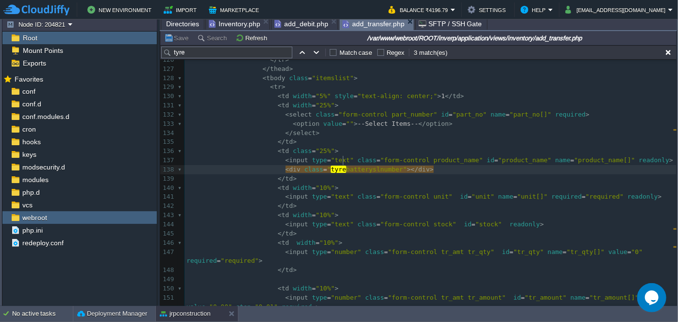
type textarea "tyrebatteryslnumber"
type input "tyrebatteryslnumber"
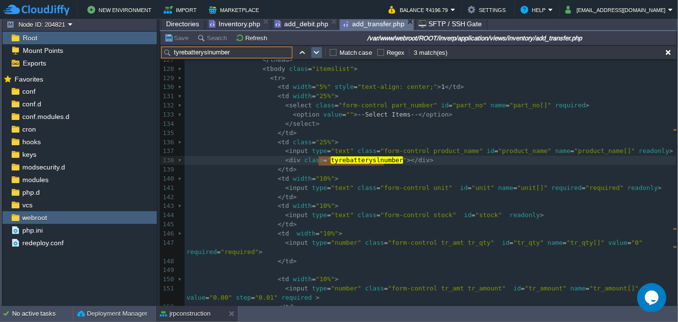
click at [315, 54] on button "button" at bounding box center [316, 52] width 9 height 9
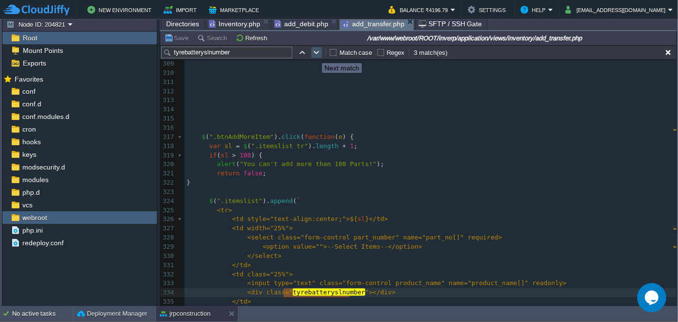
click at [315, 54] on button "button" at bounding box center [316, 52] width 9 height 9
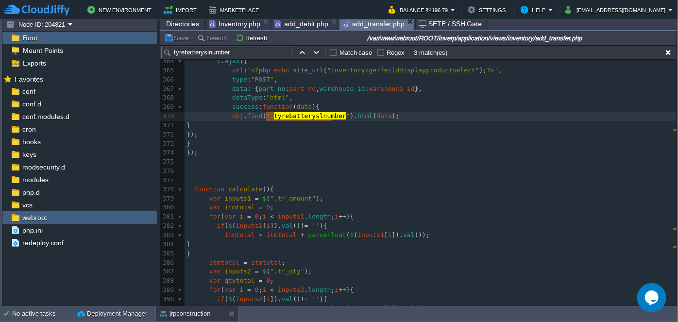
click at [392, 73] on div "x < input ty pe = "hidden" class = "form-control input-sm grand_total" name = "…" at bounding box center [431, 181] width 492 height 431
type textarea "getfeilddisplayproductselect"
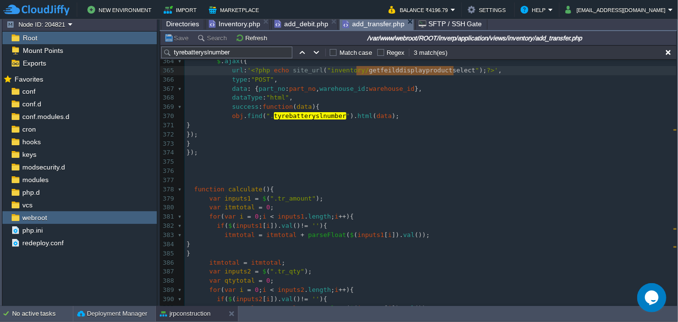
click at [237, 22] on span "Inventory.php" at bounding box center [235, 24] width 52 height 12
click at [365, 27] on span "add_transfer.php" at bounding box center [374, 24] width 62 height 12
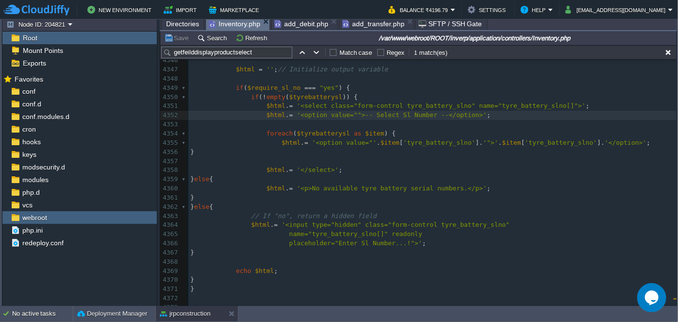
click at [240, 26] on span "Inventory.php" at bounding box center [235, 24] width 52 height 12
click at [256, 50] on input "getfeilddisplayproductselect" at bounding box center [226, 53] width 131 height 12
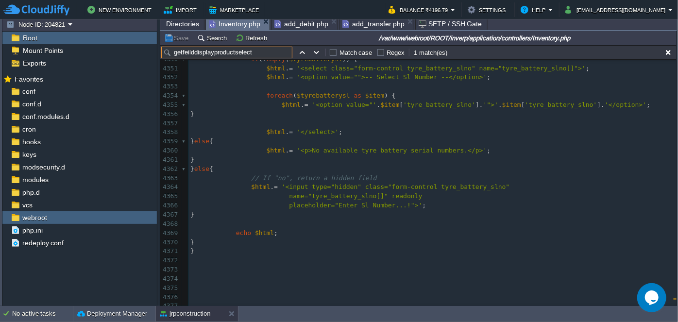
click at [312, 151] on div "xxxxxxxxxx public function getfeilddisplayproductselect () { 4335 $tyrebatterys…" at bounding box center [433, 132] width 488 height 431
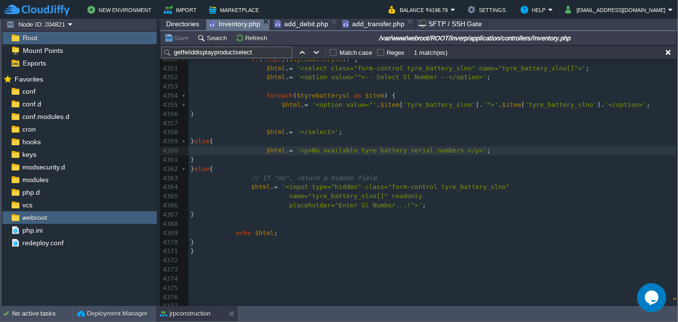
type textarea "T"
type textarea "t"
click at [322, 152] on div "xxxxxxxxxx public function getfeilddisplayproductselect () { 4335 $tyrebatterys…" at bounding box center [433, 155] width 488 height 476
type textarea "A"
type textarea "tyre battery"
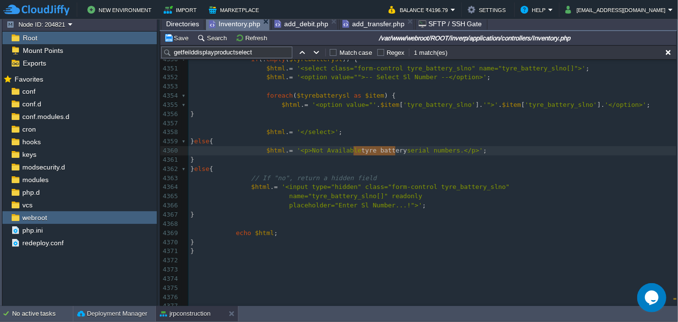
drag, startPoint x: 352, startPoint y: 152, endPoint x: 395, endPoint y: 152, distance: 42.3
click at [364, 148] on div "xxxxxxxxxx public function getfeilddisplayproductselect () { 4335 $tyrebatterys…" at bounding box center [433, 155] width 488 height 476
type textarea "Sl"
click at [356, 147] on span "'<p>Not Available Sl numbers.</p>'" at bounding box center [363, 150] width 133 height 7
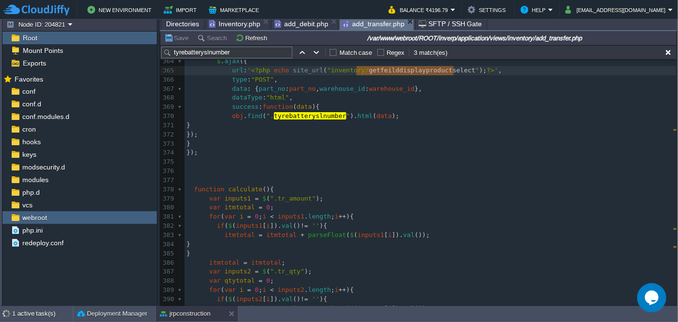
click at [372, 23] on span "add_transfer.php" at bounding box center [374, 24] width 62 height 12
click at [286, 23] on span "add_debit.php" at bounding box center [302, 24] width 54 height 12
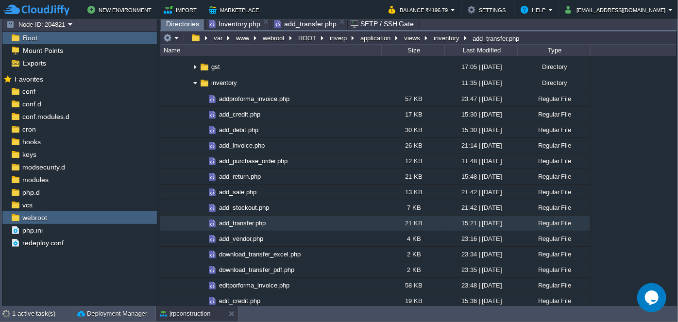
click at [324, 24] on span "add_transfer.php" at bounding box center [306, 24] width 62 height 12
click at [236, 23] on span "Inventory.php" at bounding box center [235, 24] width 52 height 12
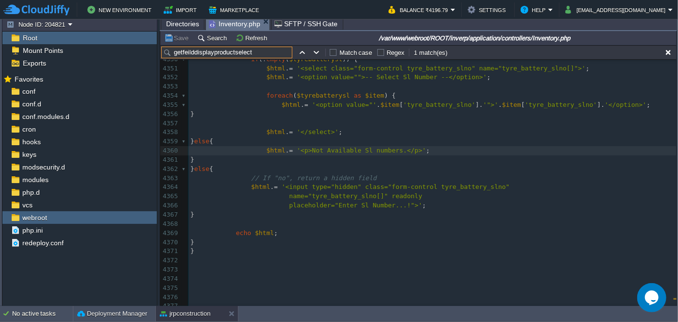
drag, startPoint x: 257, startPoint y: 51, endPoint x: 168, endPoint y: 55, distance: 89.1
click at [168, 55] on input "getfeilddisplayproductselect" at bounding box center [226, 53] width 131 height 12
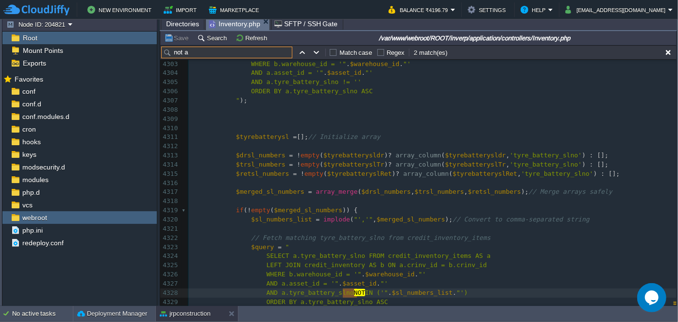
scroll to position [40625, 0]
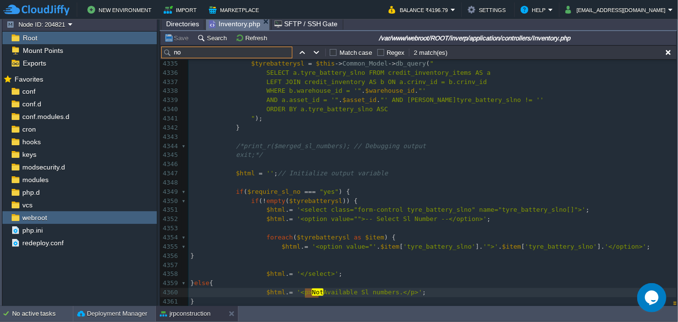
type input "n"
type input "ava"
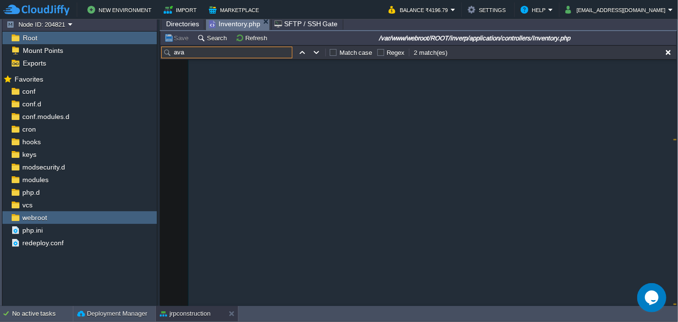
scroll to position [13225, 0]
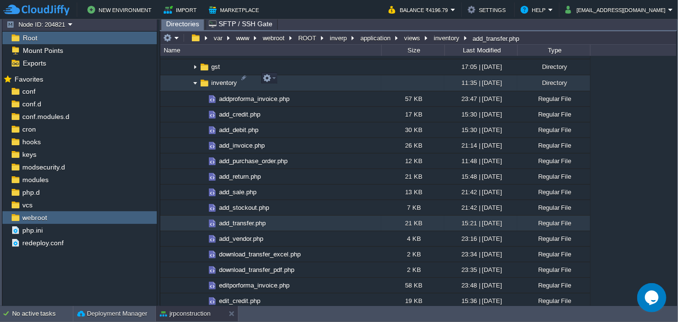
click at [194, 80] on img at bounding box center [195, 83] width 8 height 15
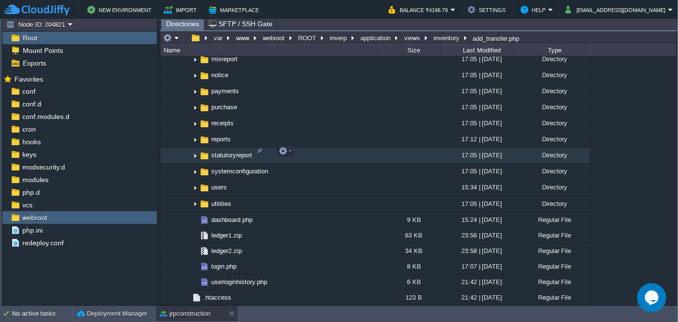
scroll to position [1104, 0]
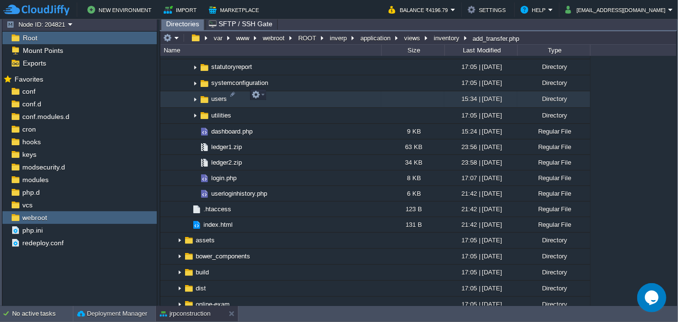
click at [194, 95] on img at bounding box center [195, 99] width 8 height 15
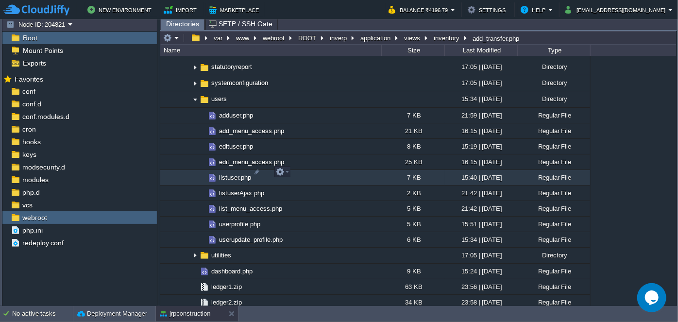
click at [237, 173] on span "listuser.php" at bounding box center [235, 177] width 35 height 8
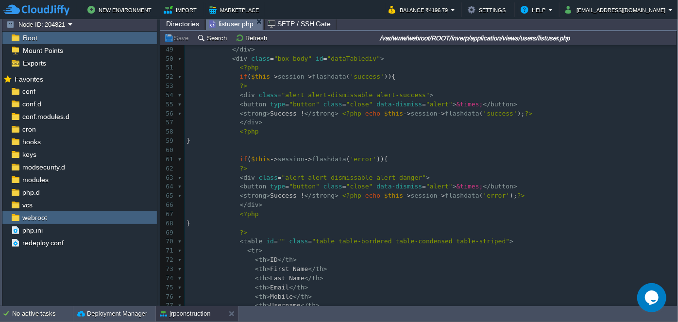
scroll to position [442, 0]
click at [273, 195] on div "146 <?php $this -> load -> view ( "common/meta" ); ?> 29 < input type = "email"…" at bounding box center [431, 173] width 492 height 622
type textarea "Error"
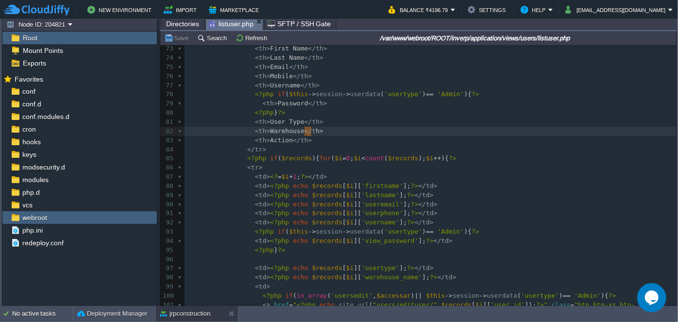
type textarea ">"
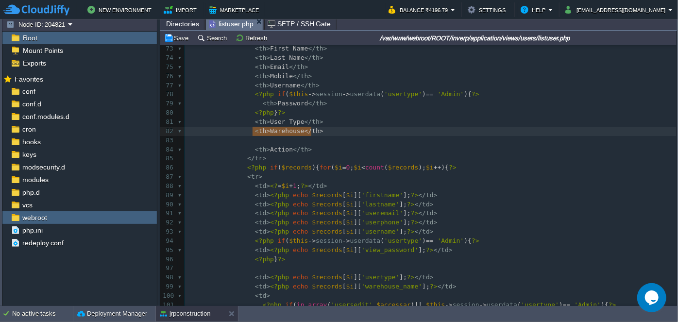
type textarea "<th>Warehouse</th>"
drag, startPoint x: 318, startPoint y: 128, endPoint x: 250, endPoint y: 128, distance: 68.0
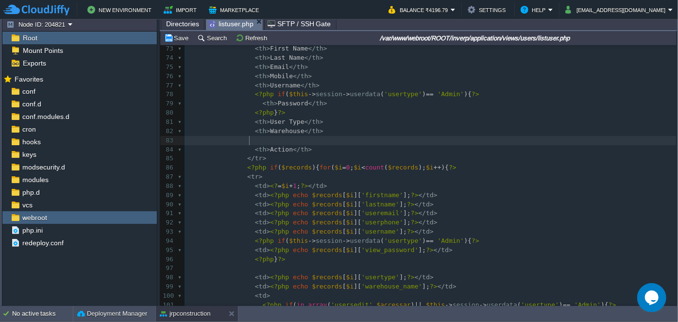
click at [257, 141] on pre at bounding box center [431, 140] width 492 height 9
paste textarea "Warehouse"
click at [266, 143] on div "xxxxxxxxxx <?php $this -> load -> view ( "common/meta" ); ?> 58 <?php 59 } 60 6…" at bounding box center [431, 177] width 492 height 540
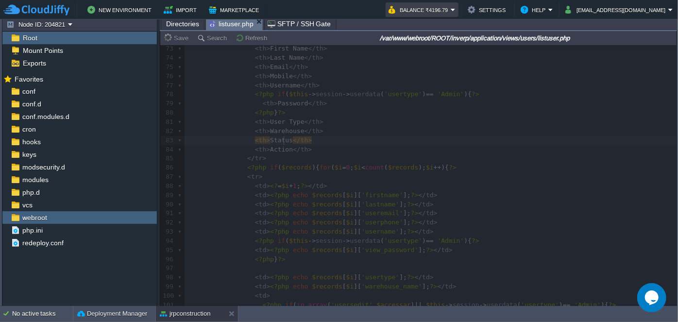
type textarea "Status"
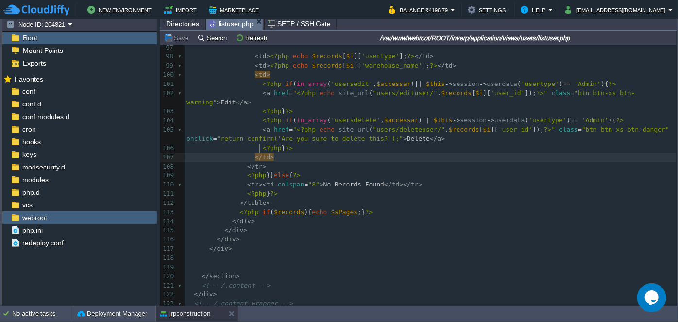
click at [441, 67] on pre "< td > <?php echo $records [ $i ][ 'warehouse_name' ]; ?> </ td >" at bounding box center [431, 65] width 492 height 9
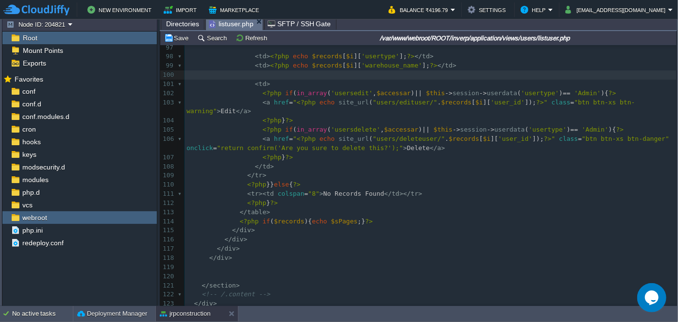
paste textarea "<?php if ($records[$i]['admin_status'] == 1): ?>"
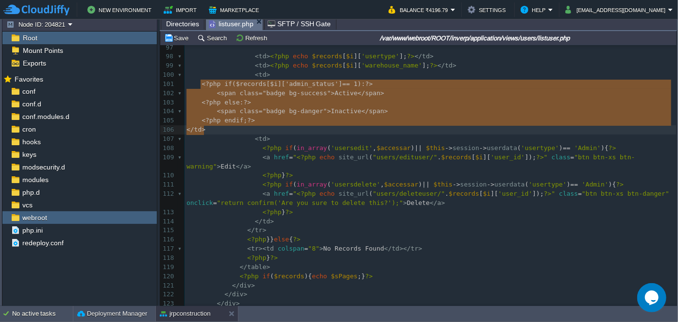
drag, startPoint x: 199, startPoint y: 85, endPoint x: 227, endPoint y: 128, distance: 52.3
type textarea "<?php if ($records[$i]['admin_status'] == 1): ?> <span class="badge bg-success"…"
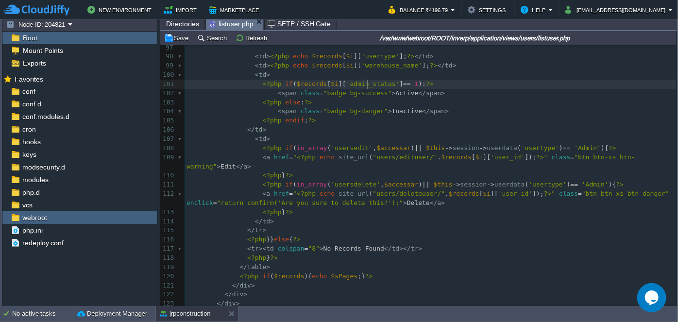
type textarea "admin_status"
paste textarea
click at [492, 85] on pre "<?php if ( $records [ $i ][ 'userstatus' ] == 1 ): ?>" at bounding box center [431, 84] width 492 height 9
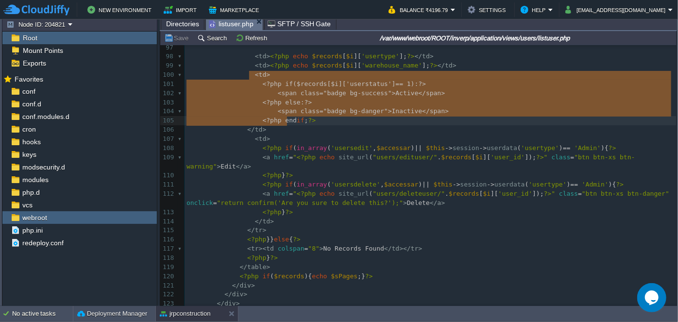
type textarea "<td> <?php if ($records[$i]['userstatus'] == 1): ?> <span class="badge bg-succe…"
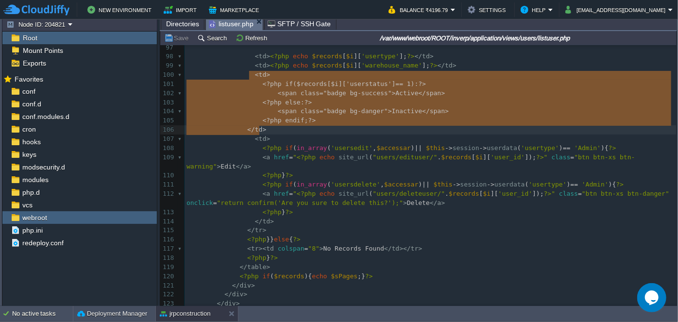
drag, startPoint x: 249, startPoint y: 75, endPoint x: 288, endPoint y: 125, distance: 63.5
paste textarea
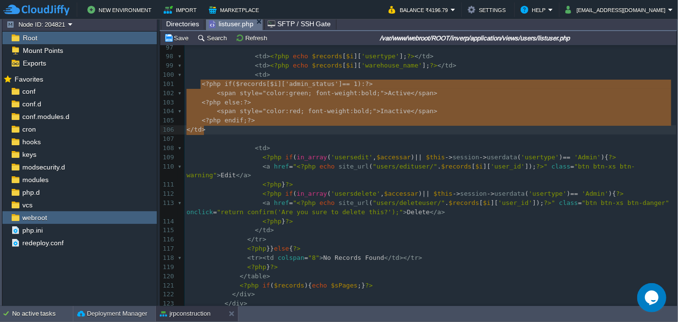
drag, startPoint x: 201, startPoint y: 85, endPoint x: 250, endPoint y: 129, distance: 66.7
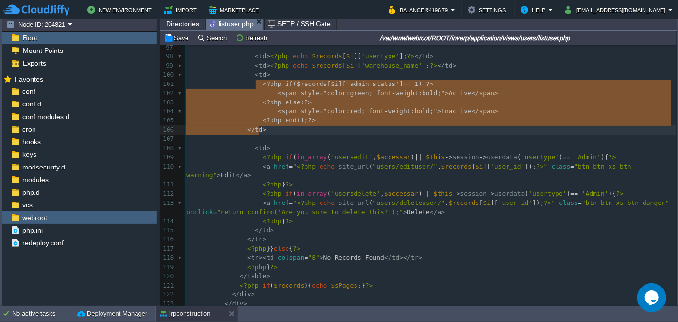
type textarea "<?php if ($records[$i]['admin_status'] == 1): ?> <span style="color:green; font…"
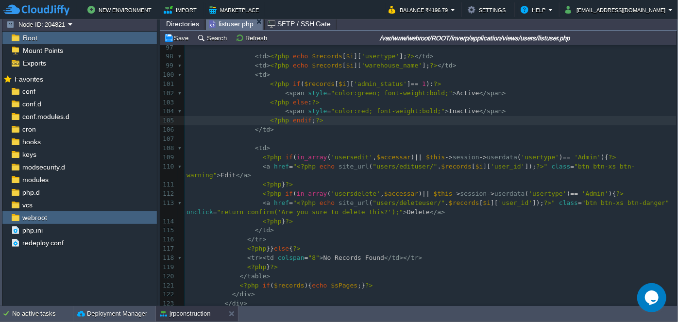
click at [368, 85] on div "xxxxxxxxxx <?php $this -> load -> view ( "common/meta" ); ?> 70 < table id = ""…" at bounding box center [431, 134] width 492 height 677
type textarea "admin_status"
paste textarea
click at [463, 81] on pre "<?php if ( $records [ $i ][ 'userstatus' ] == 1 ): ?>" at bounding box center [431, 84] width 492 height 9
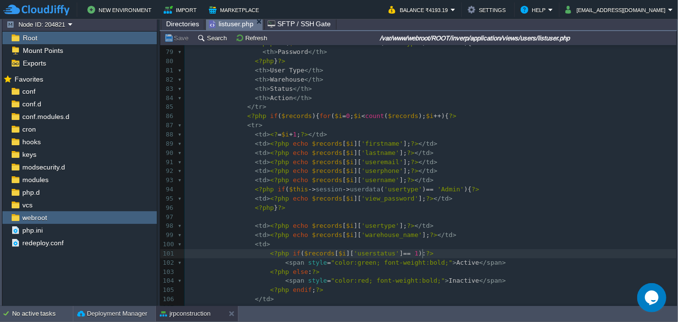
scroll to position [707, 0]
